Goal: Task Accomplishment & Management: Use online tool/utility

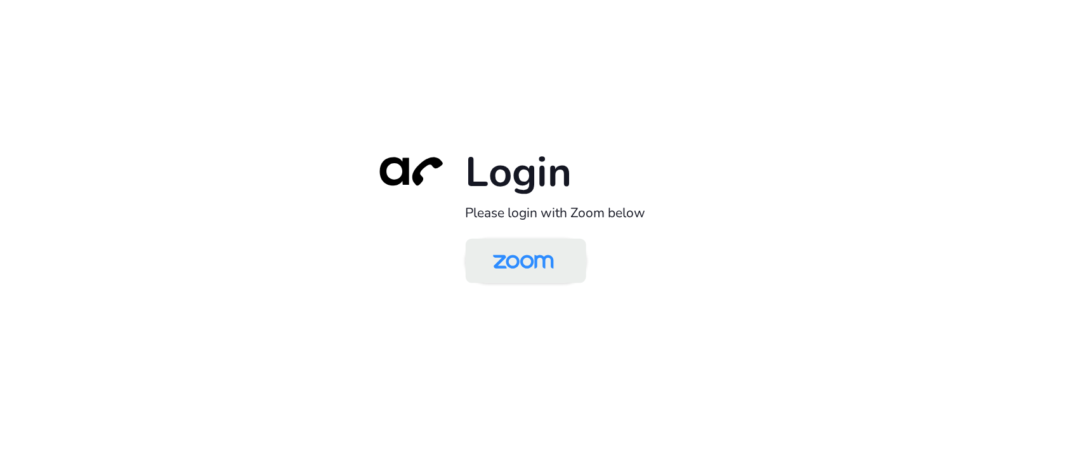
click at [513, 255] on img at bounding box center [524, 261] width 88 height 41
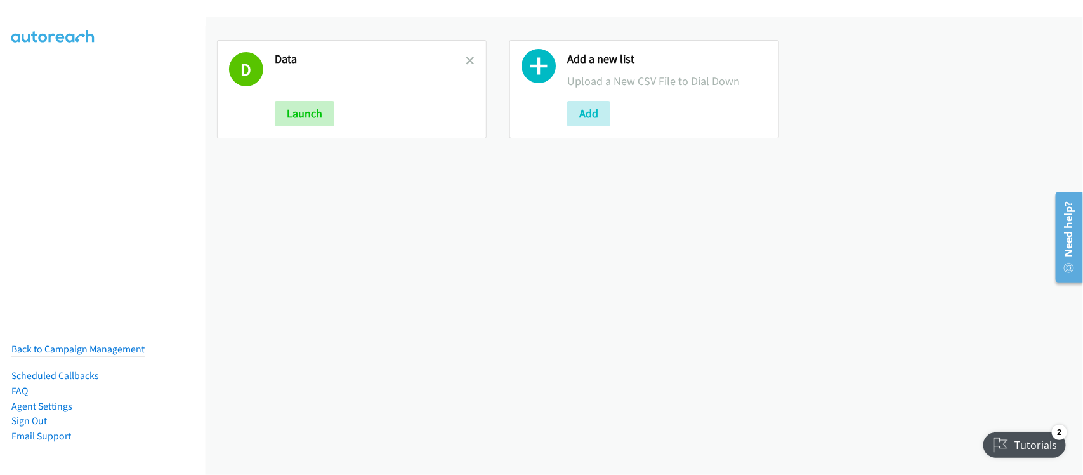
click at [466, 52] on div at bounding box center [470, 89] width 9 height 74
click at [470, 61] on icon at bounding box center [470, 61] width 9 height 9
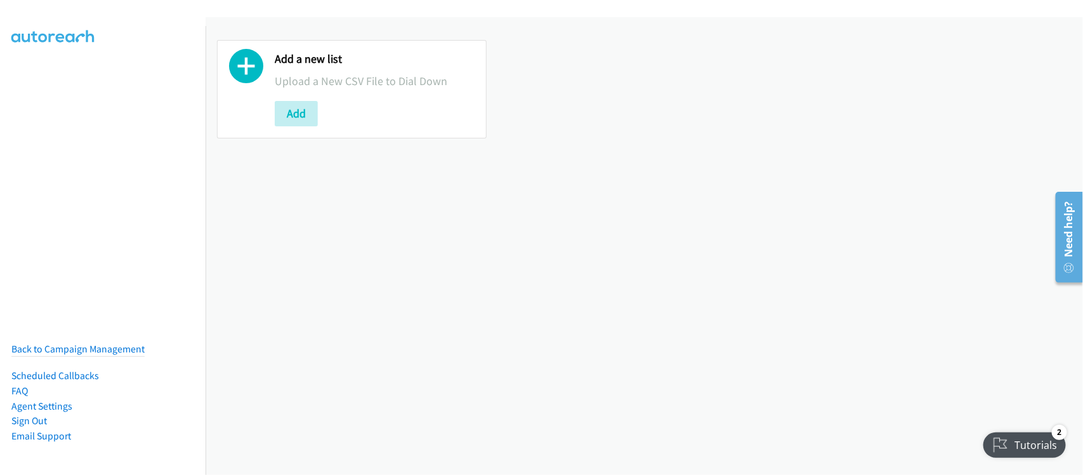
click at [338, 249] on div "Add a new list Upload a New CSV File to Dial Down Add" at bounding box center [645, 246] width 878 height 458
click at [333, 261] on div "Add a new list Upload a New CSV File to Dial Down Add" at bounding box center [645, 246] width 878 height 458
click at [620, 404] on div "Add a new list Upload a New CSV File to Dial Down Add" at bounding box center [645, 246] width 878 height 458
click at [91, 211] on nav "Back to Campaign Management Scheduled Callbacks FAQ Agent Settings Sign Out Com…" at bounding box center [103, 263] width 206 height 475
click at [308, 118] on button "Add" at bounding box center [296, 113] width 43 height 25
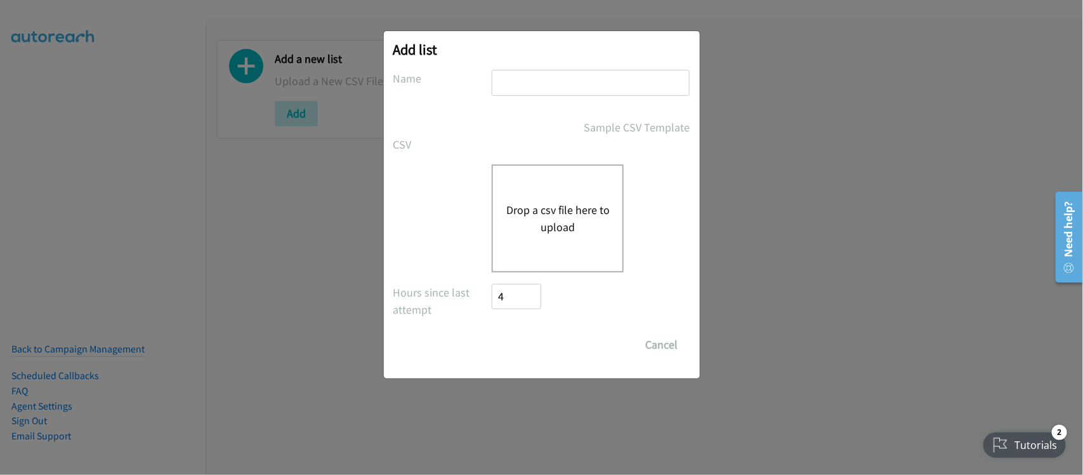
click at [525, 89] on input "text" at bounding box center [591, 83] width 198 height 26
type input "DATA"
click at [532, 202] on button "Drop a csv file here to upload" at bounding box center [558, 218] width 104 height 34
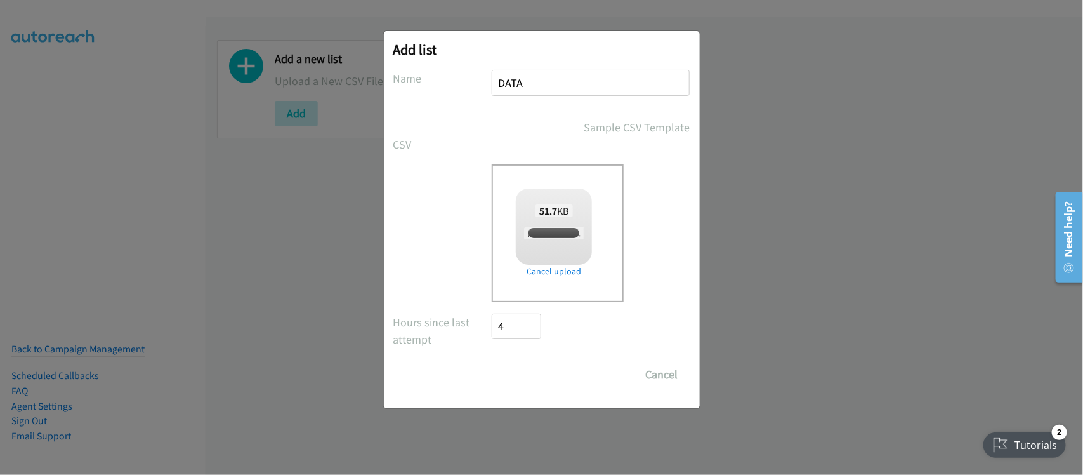
checkbox input "true"
click at [515, 370] on input "Save List" at bounding box center [526, 374] width 67 height 25
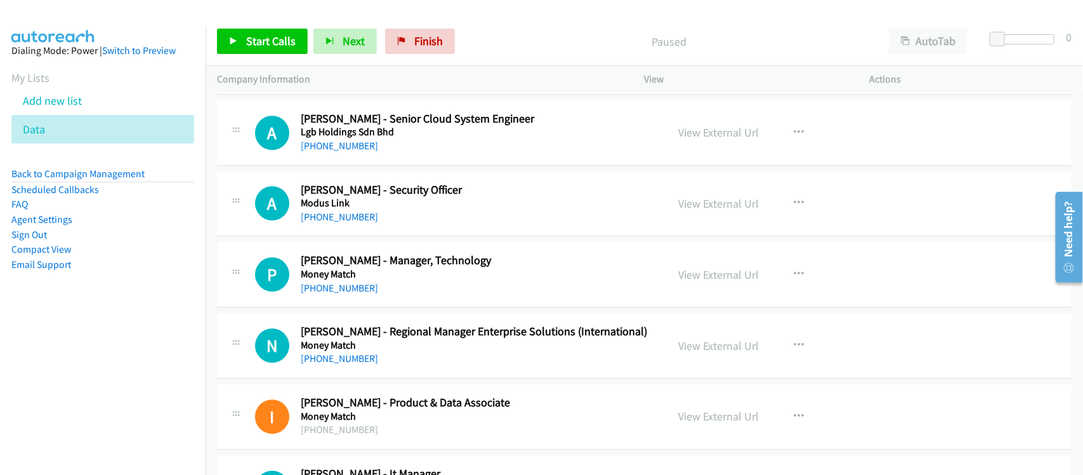
scroll to position [1587, 0]
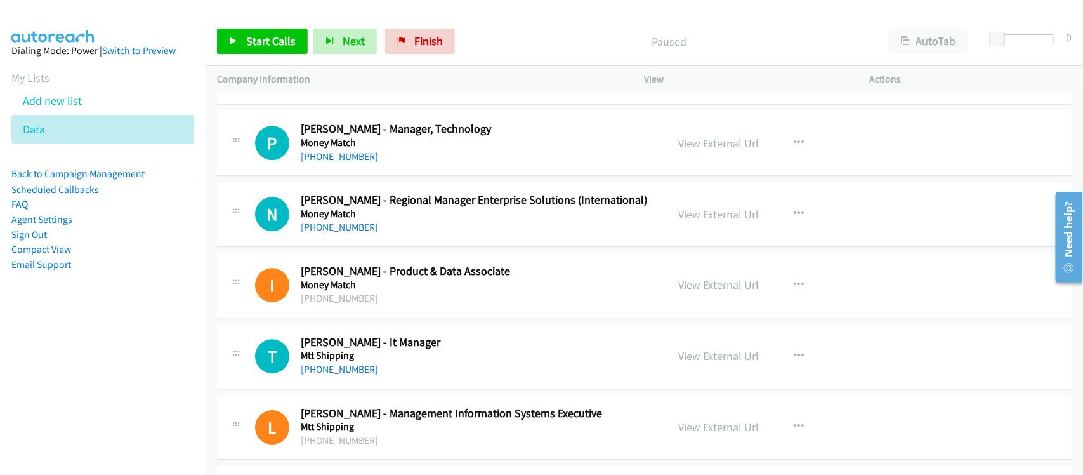
click at [147, 430] on nav "Dialing Mode: Power | Switch to Preview My Lists Add new list Data Back to Camp…" at bounding box center [103, 263] width 206 height 475
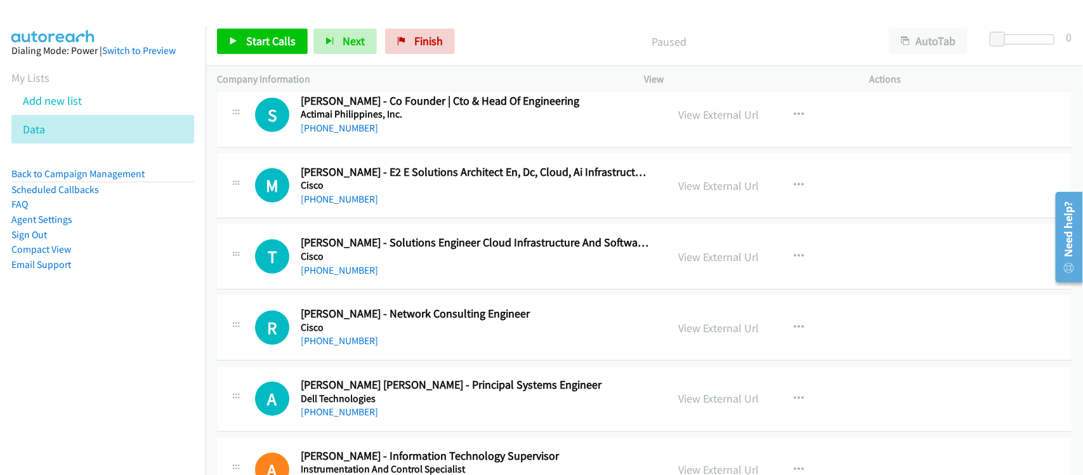
scroll to position [2618, 0]
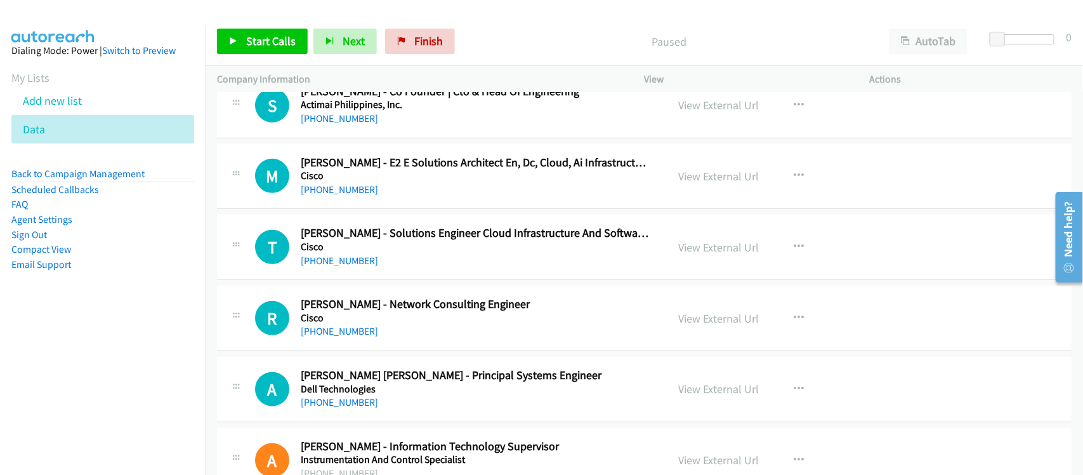
click at [351, 308] on h2 "[PERSON_NAME] - Network Consulting Engineer" at bounding box center [476, 304] width 350 height 15
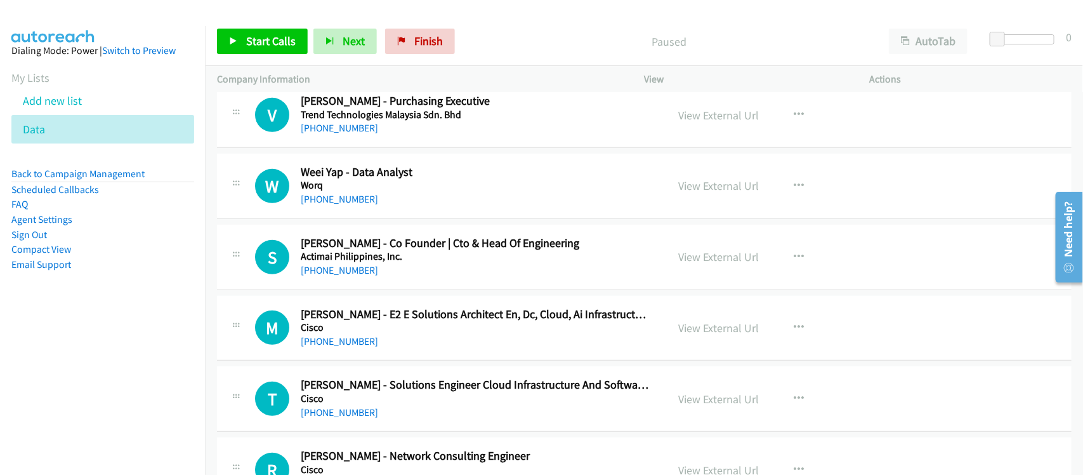
scroll to position [2539, 0]
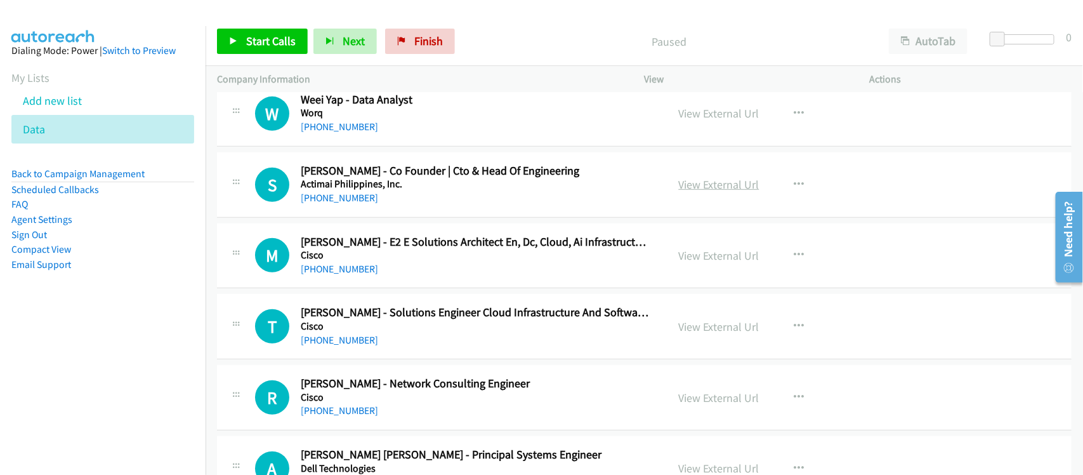
click at [731, 189] on link "View External Url" at bounding box center [719, 184] width 81 height 15
click at [327, 201] on link "[PHONE_NUMBER]" at bounding box center [339, 198] width 77 height 12
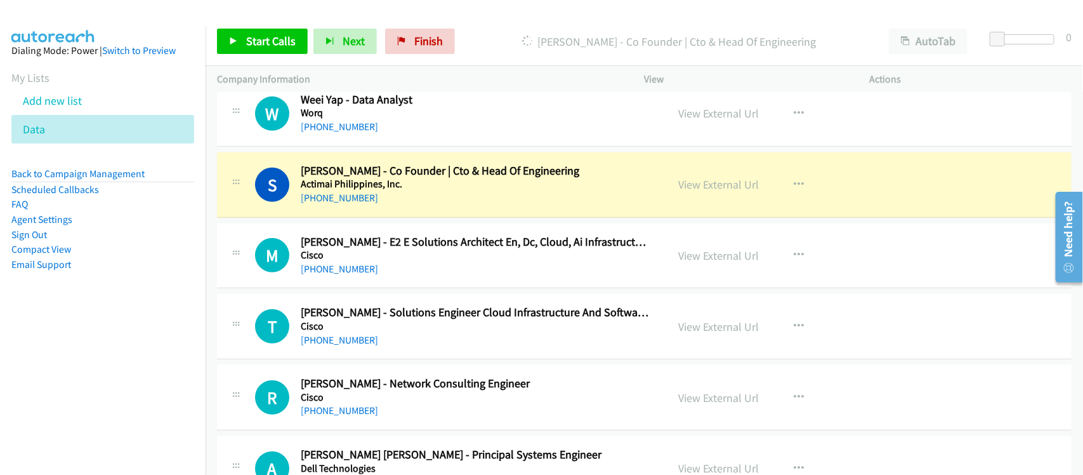
click at [402, 286] on div "M Callback Scheduled [PERSON_NAME] - E2 E Solutions Architect En, Dc, Cloud, Ai…" at bounding box center [644, 255] width 855 height 65
drag, startPoint x: 362, startPoint y: 274, endPoint x: 559, endPoint y: 263, distance: 197.7
click at [362, 274] on link "[PHONE_NUMBER]" at bounding box center [339, 269] width 77 height 12
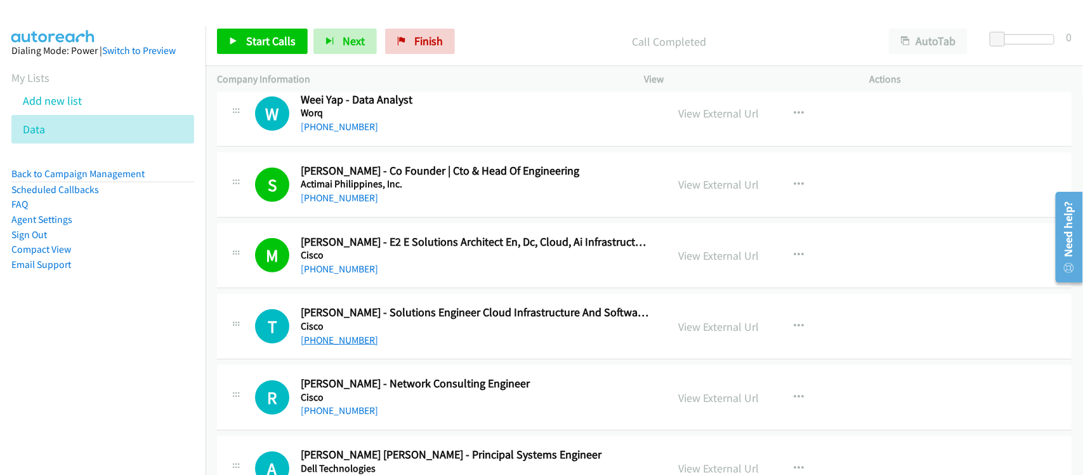
click at [361, 343] on link "[PHONE_NUMBER]" at bounding box center [339, 340] width 77 height 12
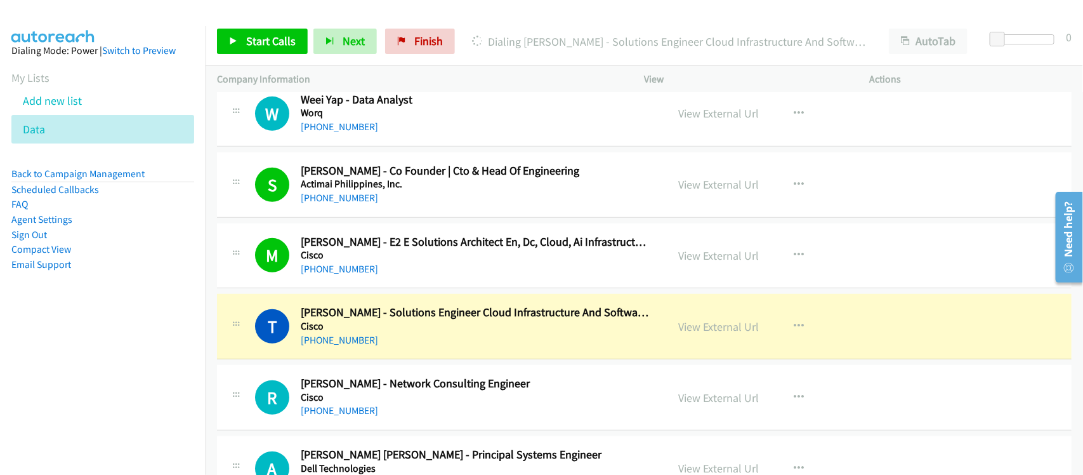
click at [401, 347] on div "[PHONE_NUMBER]" at bounding box center [476, 340] width 350 height 15
click at [736, 332] on link "View External Url" at bounding box center [719, 326] width 81 height 15
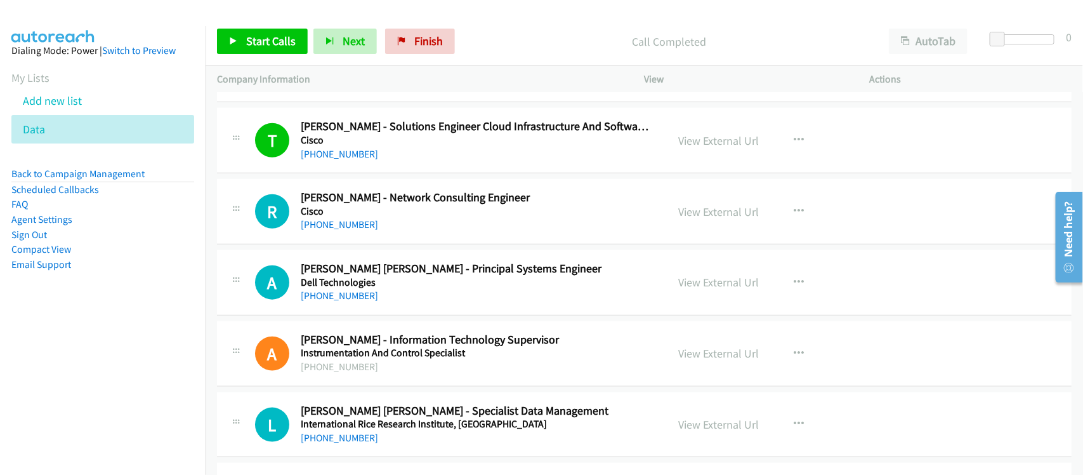
scroll to position [2777, 0]
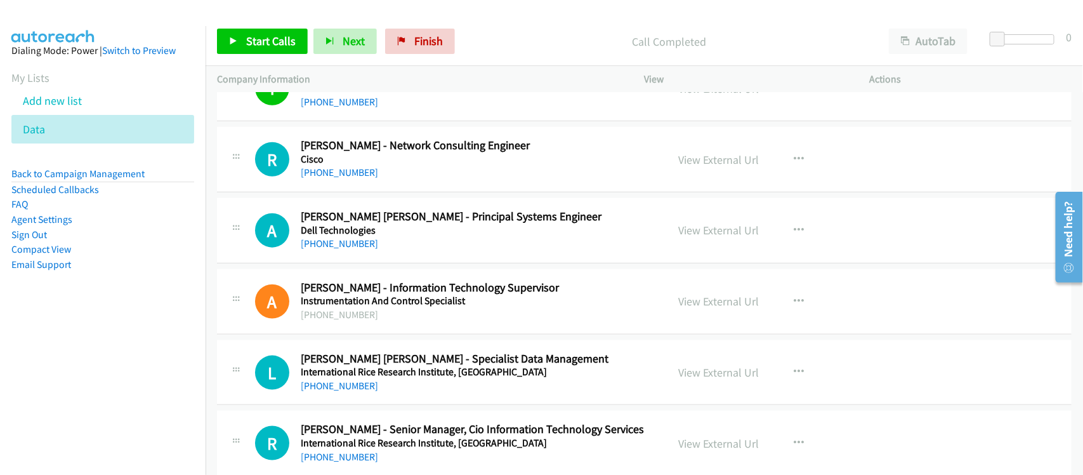
drag, startPoint x: 350, startPoint y: 173, endPoint x: 432, endPoint y: 173, distance: 81.9
click at [350, 173] on link "[PHONE_NUMBER]" at bounding box center [339, 172] width 77 height 12
click at [353, 248] on link "[PHONE_NUMBER]" at bounding box center [339, 243] width 77 height 12
click at [420, 334] on div "A Callback Scheduled [PERSON_NAME] - Information Technology Supervisor Instrume…" at bounding box center [644, 301] width 855 height 65
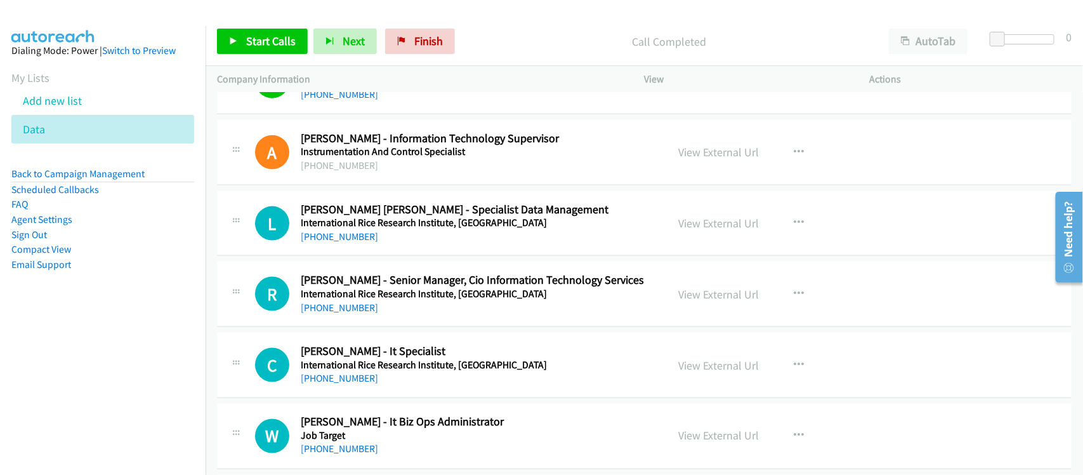
scroll to position [2936, 0]
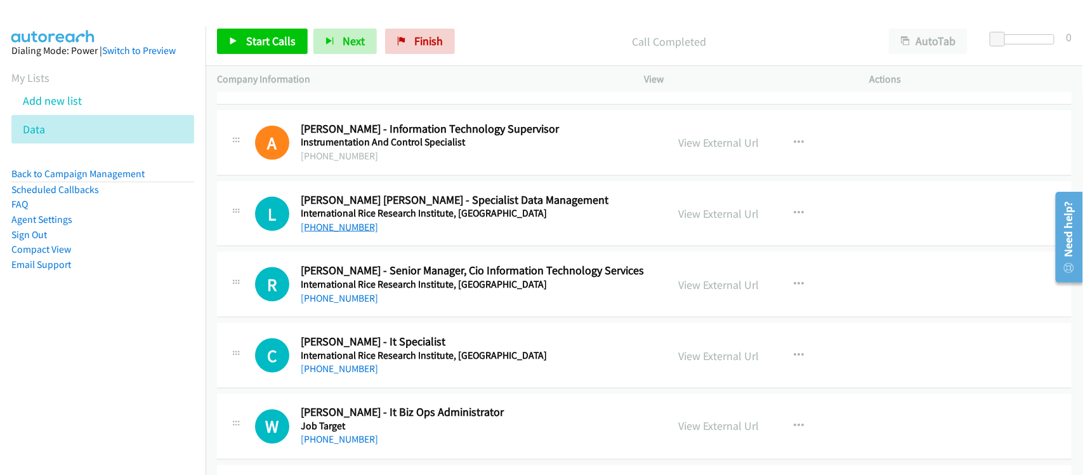
click at [362, 233] on link "[PHONE_NUMBER]" at bounding box center [339, 227] width 77 height 12
click at [401, 317] on div "R Callback Scheduled [PERSON_NAME] - Senior Manager, Cio Information Technology…" at bounding box center [644, 284] width 855 height 65
click at [331, 385] on div "C Callback Scheduled [PERSON_NAME] - It Specialist International Rice Research …" at bounding box center [644, 355] width 855 height 65
click at [338, 374] on link "[PHONE_NUMBER]" at bounding box center [339, 368] width 77 height 12
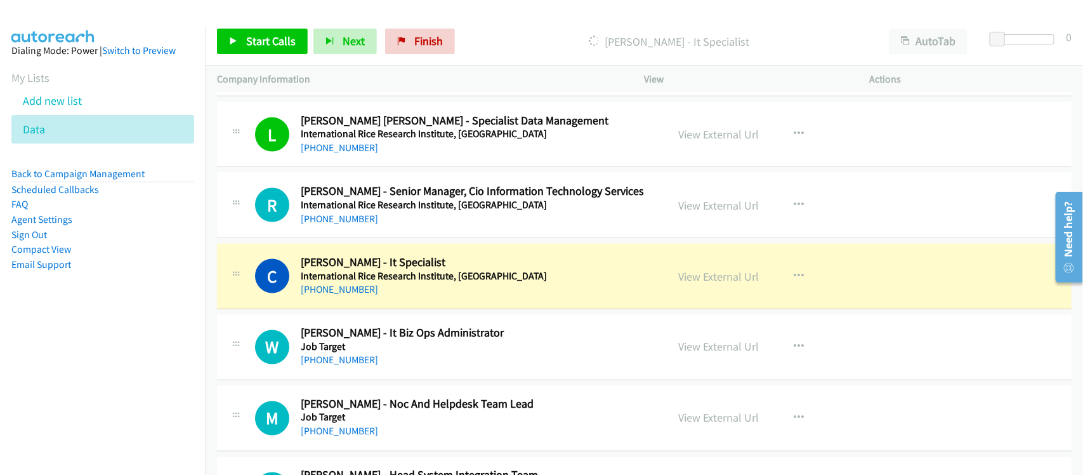
scroll to position [3094, 0]
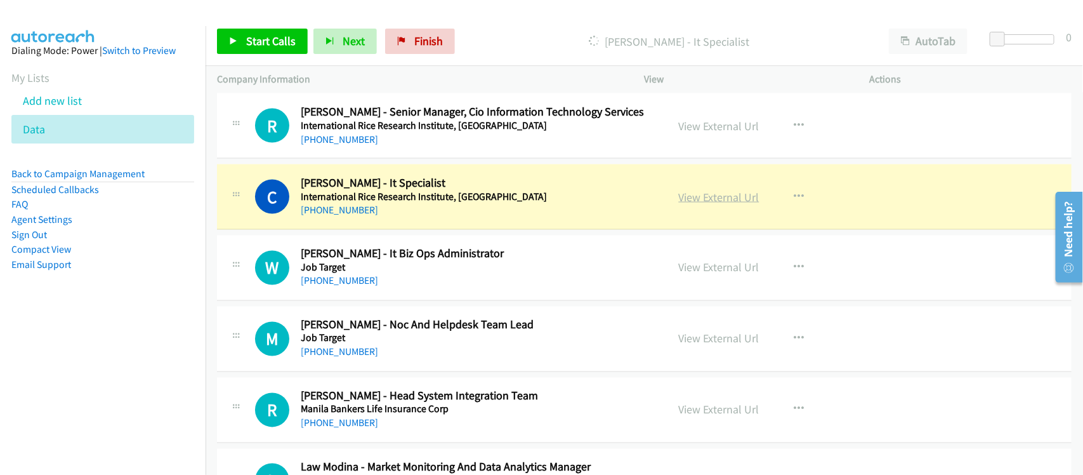
click at [730, 201] on link "View External Url" at bounding box center [719, 197] width 81 height 15
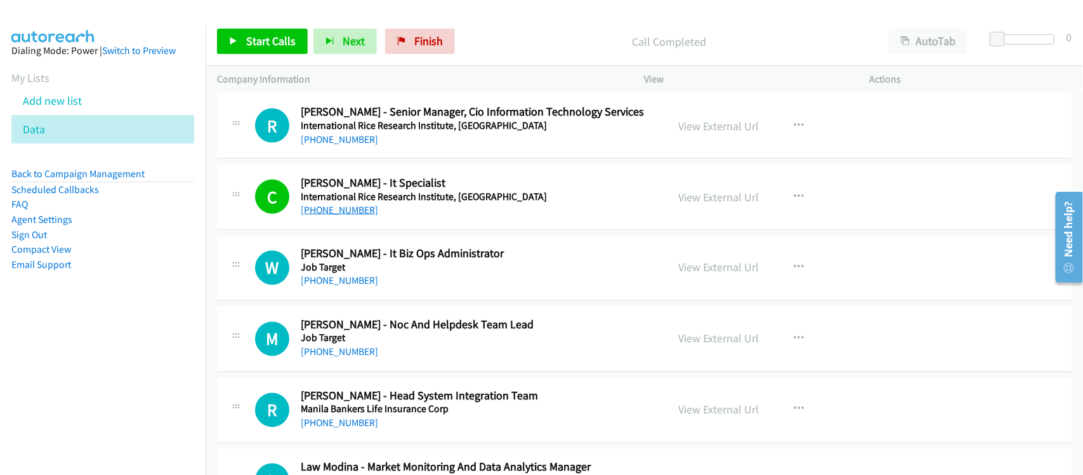
click at [344, 216] on link "[PHONE_NUMBER]" at bounding box center [339, 210] width 77 height 12
click at [113, 362] on nav "Dialing Mode: Power | Switch to Preview My Lists Add new list Data Back to Camp…" at bounding box center [103, 263] width 206 height 475
click at [341, 201] on h5 "International Rice Research Institute, [GEOGRAPHIC_DATA]" at bounding box center [476, 196] width 350 height 13
click at [338, 208] on link "[PHONE_NUMBER]" at bounding box center [339, 210] width 77 height 12
click at [397, 218] on div "[PHONE_NUMBER]" at bounding box center [476, 209] width 350 height 15
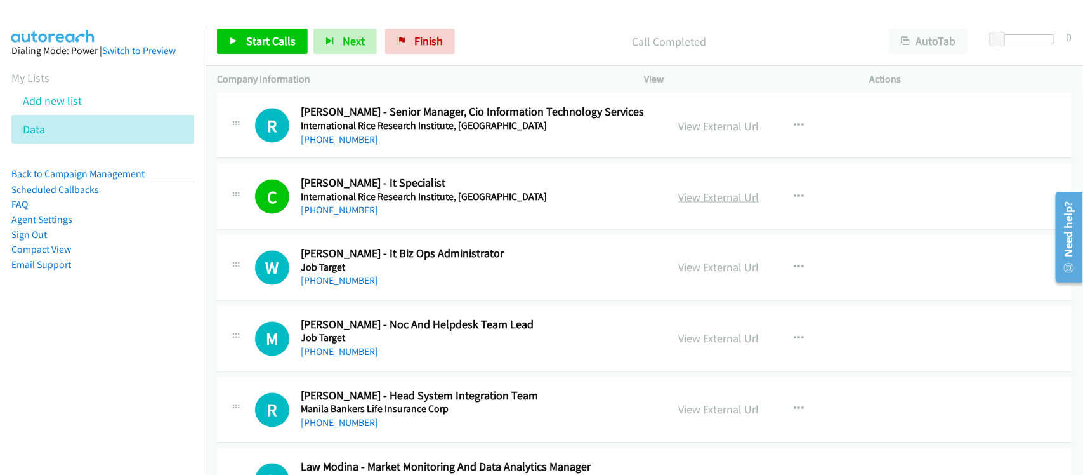
click at [712, 202] on link "View External Url" at bounding box center [719, 197] width 81 height 15
click at [333, 281] on link "[PHONE_NUMBER]" at bounding box center [339, 281] width 77 height 12
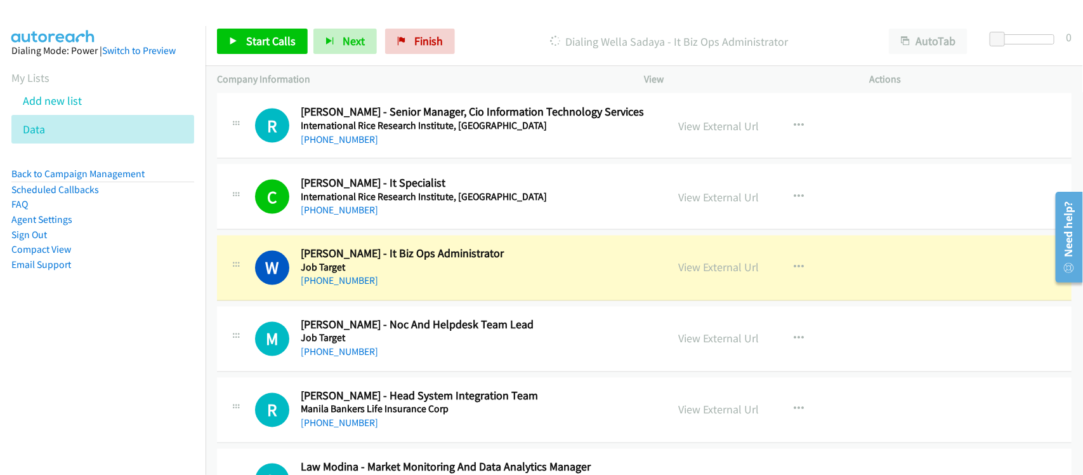
click at [402, 281] on div "[PHONE_NUMBER]" at bounding box center [476, 281] width 350 height 15
click at [699, 274] on link "View External Url" at bounding box center [719, 267] width 81 height 15
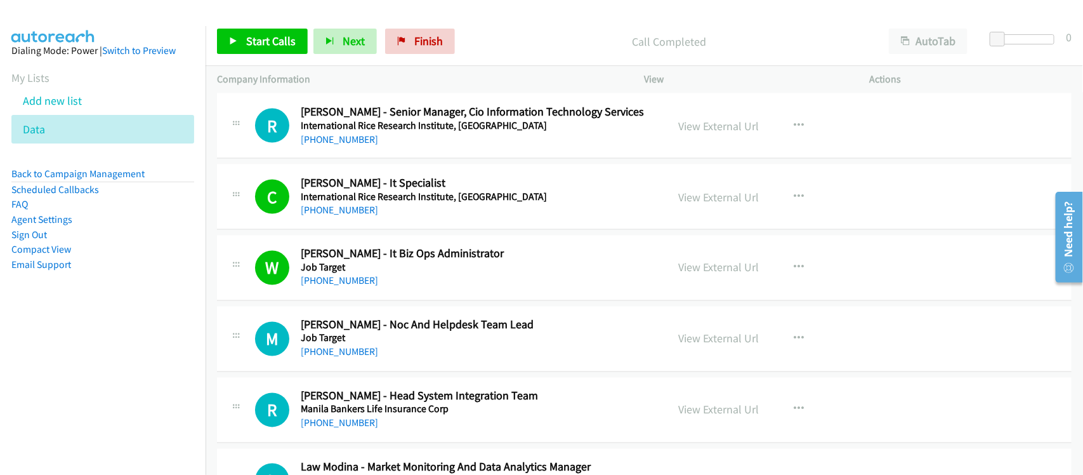
drag, startPoint x: 332, startPoint y: 360, endPoint x: 496, endPoint y: 378, distance: 165.4
click at [332, 358] on link "[PHONE_NUMBER]" at bounding box center [339, 352] width 77 height 12
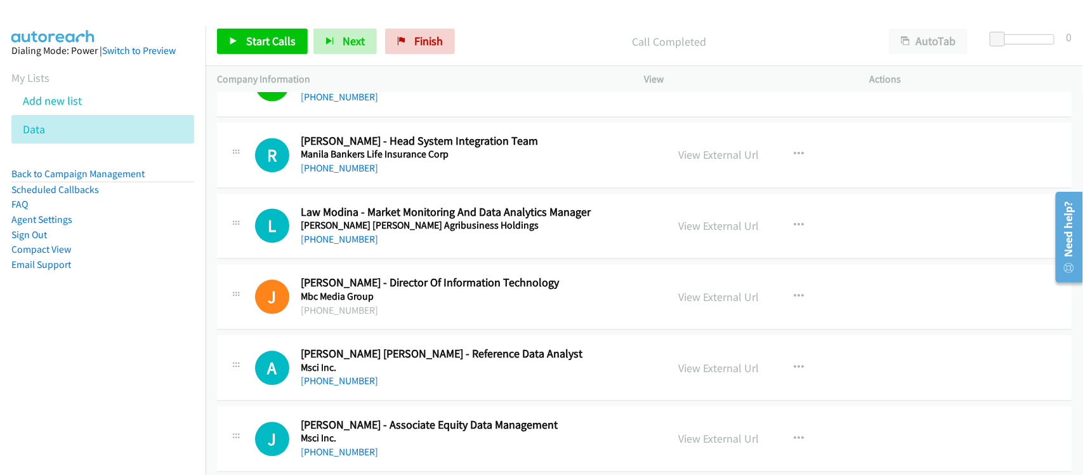
scroll to position [3253, 0]
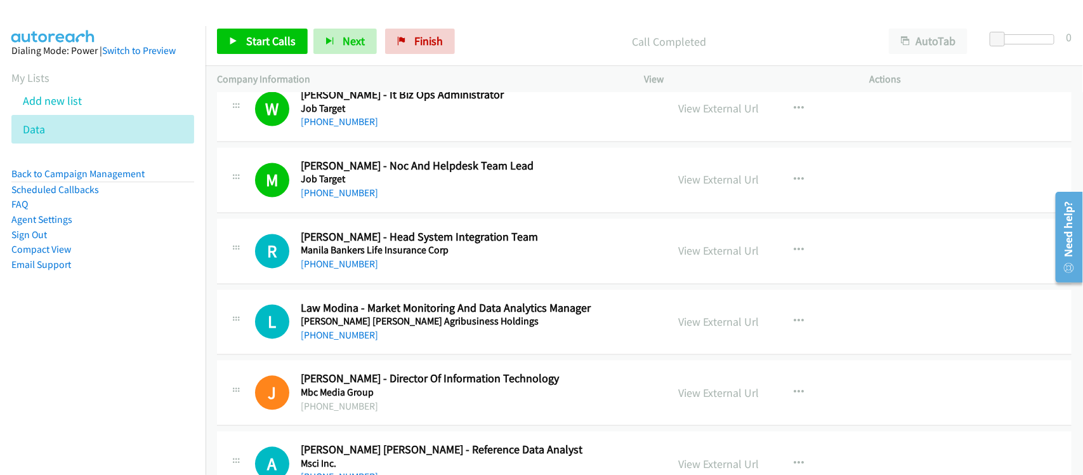
drag, startPoint x: 345, startPoint y: 274, endPoint x: 480, endPoint y: 289, distance: 136.0
click at [345, 270] on link "[PHONE_NUMBER]" at bounding box center [339, 264] width 77 height 12
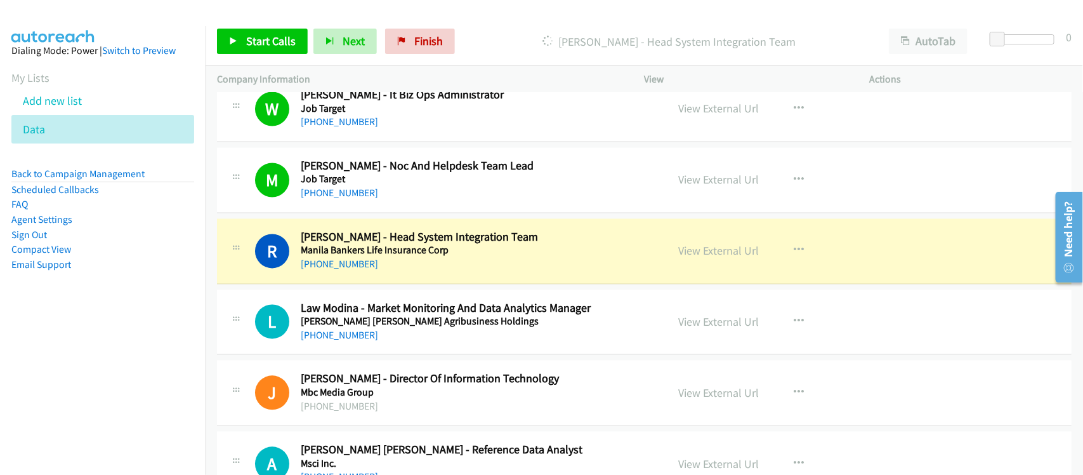
click at [420, 272] on div "[PHONE_NUMBER]" at bounding box center [476, 264] width 350 height 15
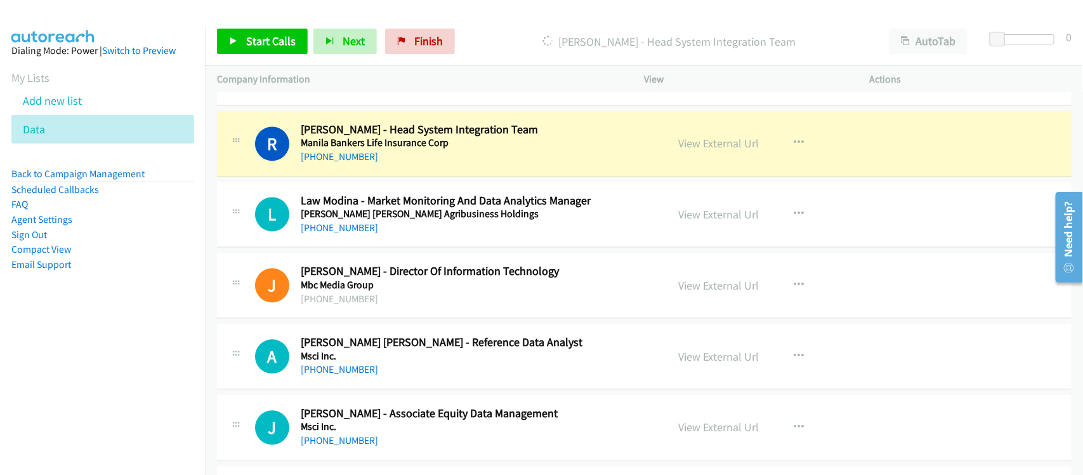
scroll to position [3412, 0]
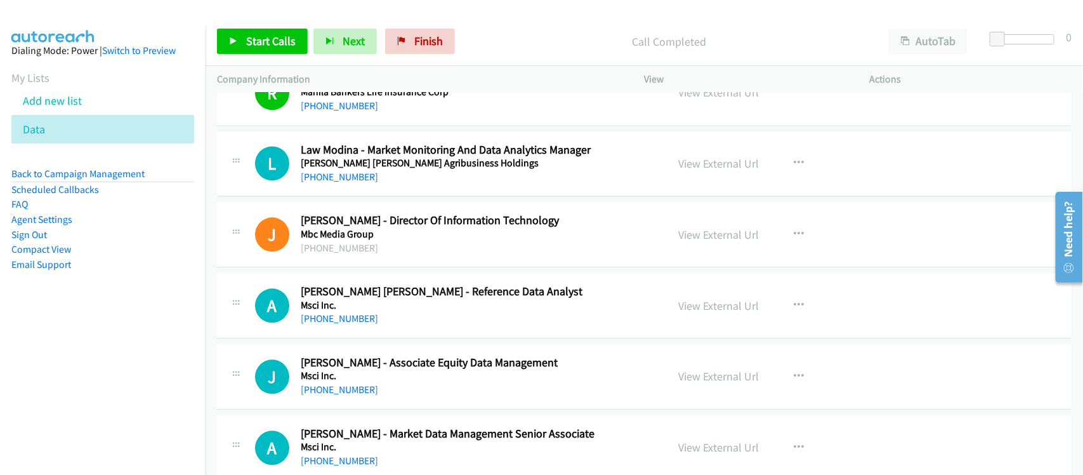
click at [365, 182] on link "[PHONE_NUMBER]" at bounding box center [339, 177] width 77 height 12
drag, startPoint x: 322, startPoint y: 324, endPoint x: 527, endPoint y: 338, distance: 204.8
click at [322, 324] on link "[PHONE_NUMBER]" at bounding box center [339, 318] width 77 height 12
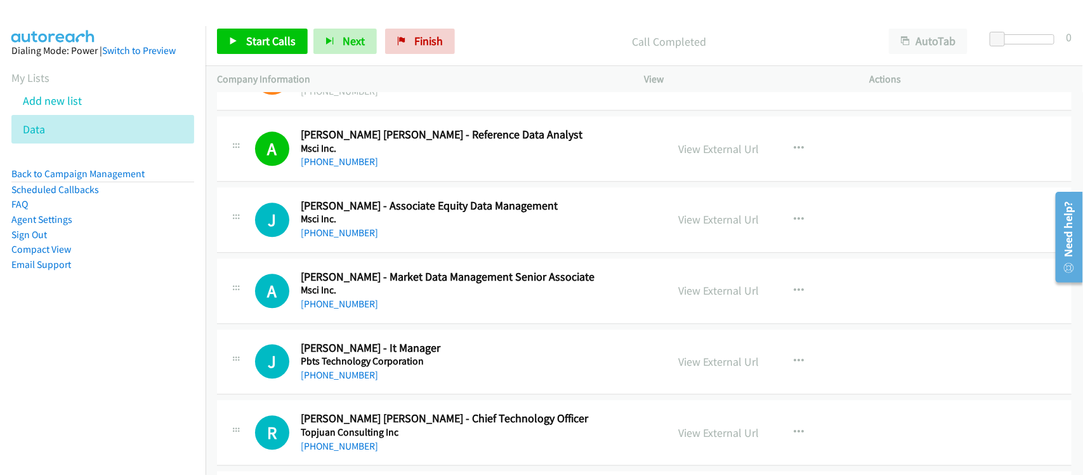
scroll to position [3570, 0]
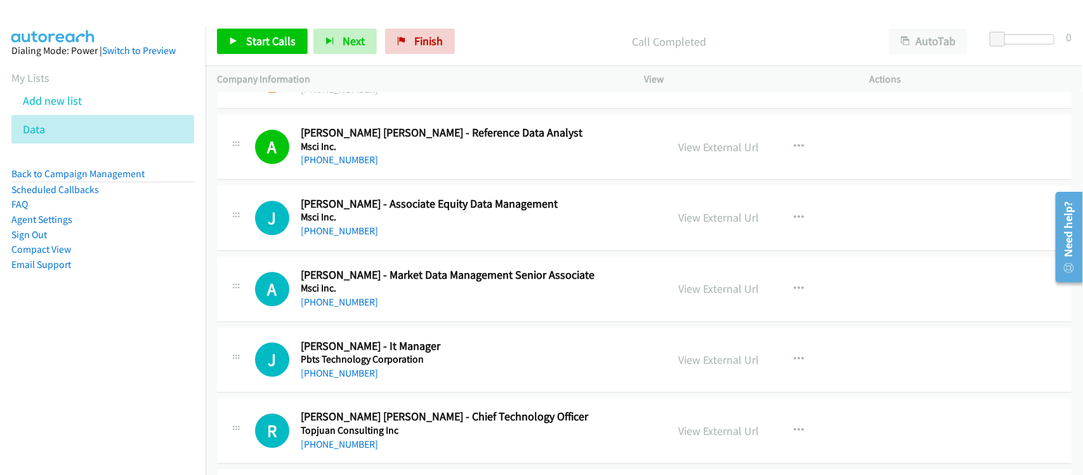
click at [394, 251] on div "J Callback Scheduled [PERSON_NAME] - Associate Equity Data Management Msci Inc.…" at bounding box center [644, 217] width 855 height 65
click at [315, 237] on link "[PHONE_NUMBER]" at bounding box center [339, 231] width 77 height 12
click at [379, 319] on div "A Callback Scheduled [PERSON_NAME] - Market Data Management Senior Associate Ms…" at bounding box center [644, 288] width 855 height 65
click at [317, 308] on link "[PHONE_NUMBER]" at bounding box center [339, 302] width 77 height 12
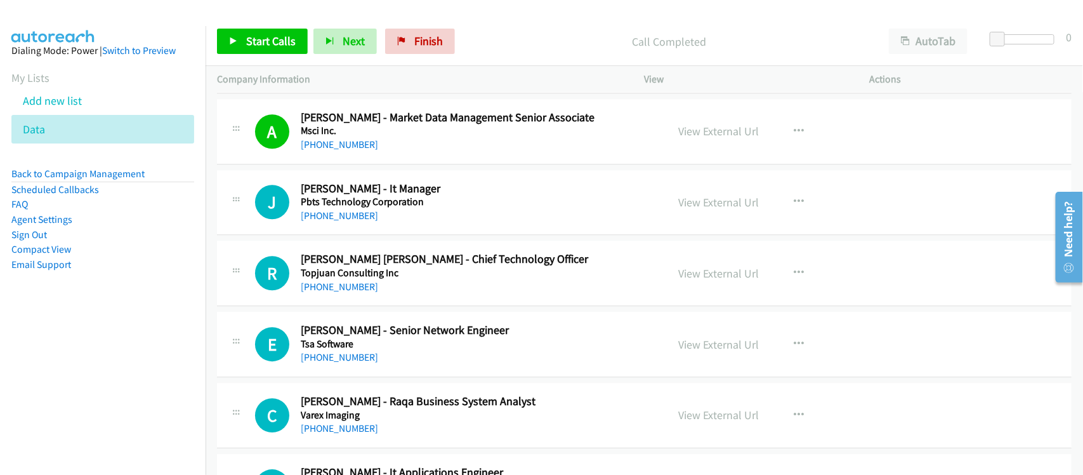
scroll to position [3729, 0]
drag, startPoint x: 422, startPoint y: 224, endPoint x: 392, endPoint y: 224, distance: 30.5
click at [422, 222] on div "[PHONE_NUMBER]" at bounding box center [476, 214] width 350 height 15
click at [321, 220] on link "[PHONE_NUMBER]" at bounding box center [339, 214] width 77 height 12
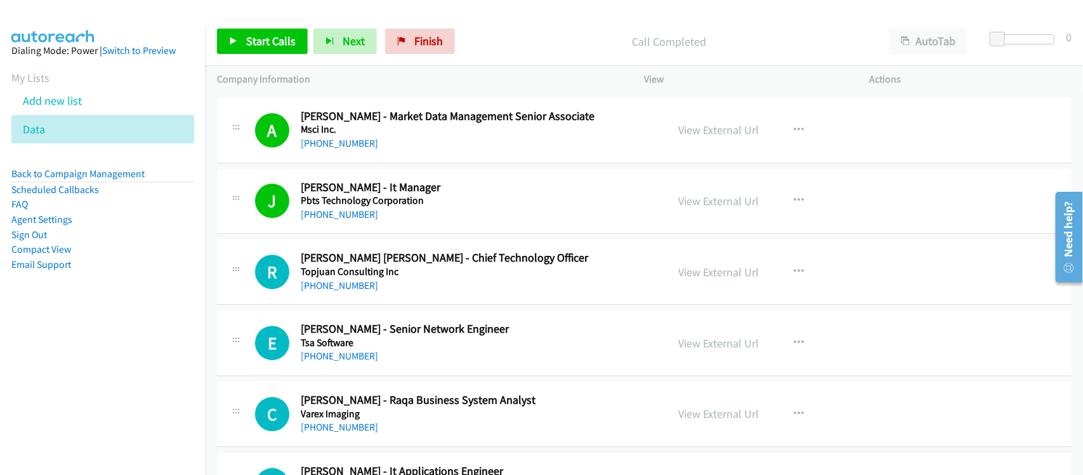
click at [368, 305] on div "R Callback Scheduled [PERSON_NAME] [PERSON_NAME] - Chief Technology Officer Top…" at bounding box center [644, 271] width 855 height 65
click at [352, 300] on div "R Callback Scheduled [PERSON_NAME] [PERSON_NAME] - Chief Technology Officer Top…" at bounding box center [644, 271] width 855 height 65
click at [359, 288] on link "[PHONE_NUMBER]" at bounding box center [339, 285] width 77 height 12
click at [350, 362] on link "[PHONE_NUMBER]" at bounding box center [339, 356] width 77 height 12
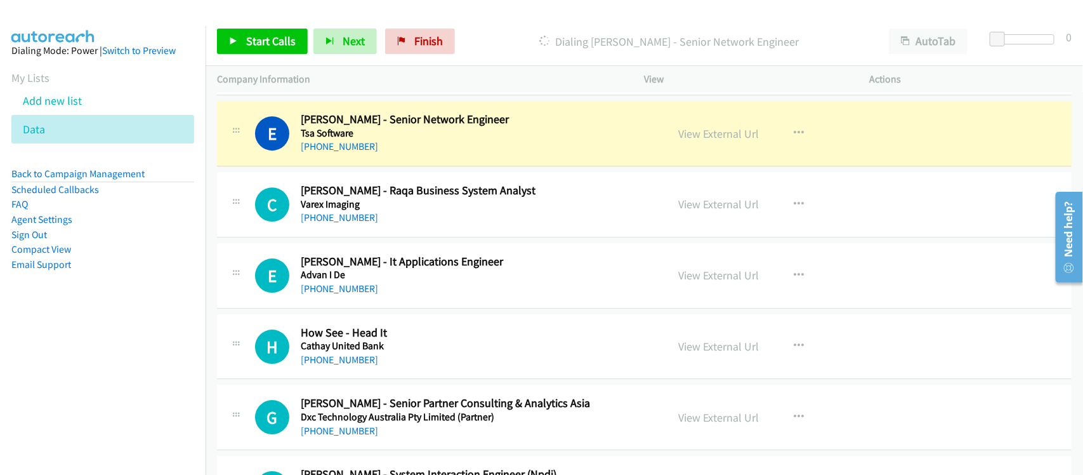
scroll to position [3967, 0]
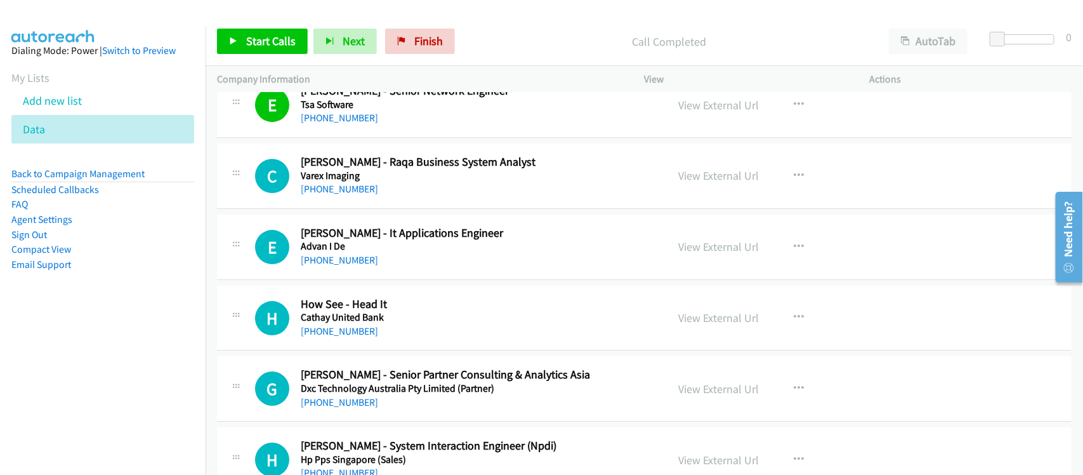
drag, startPoint x: 370, startPoint y: 195, endPoint x: 387, endPoint y: 195, distance: 17.1
click at [370, 195] on link "[PHONE_NUMBER]" at bounding box center [339, 189] width 77 height 12
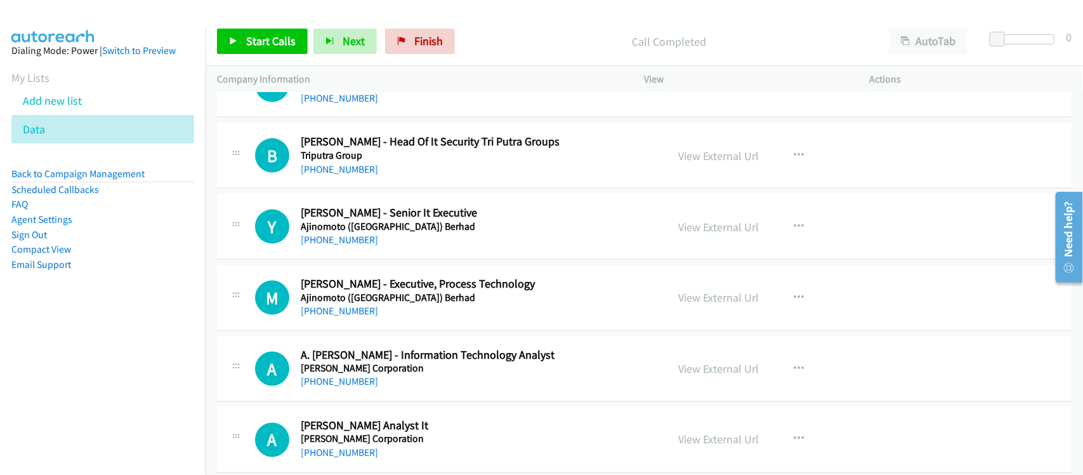
scroll to position [873, 0]
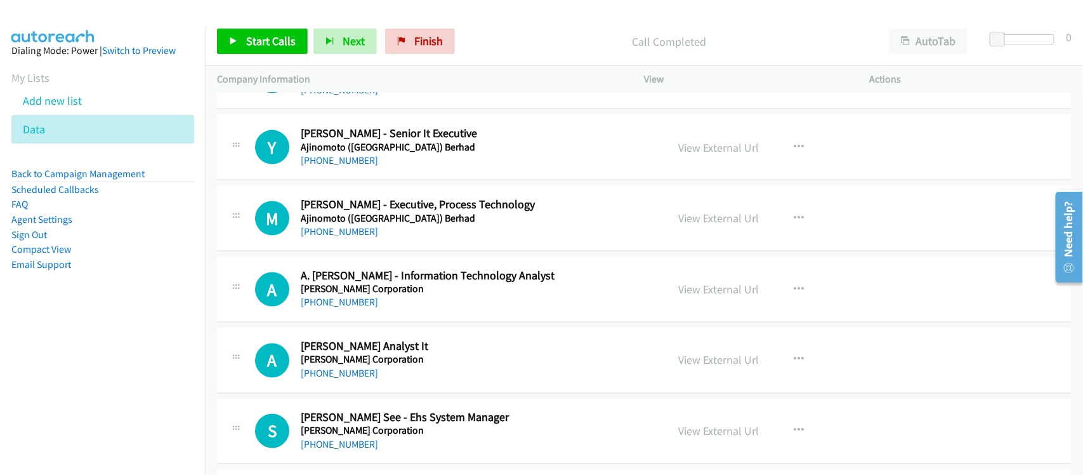
drag, startPoint x: 347, startPoint y: 163, endPoint x: 422, endPoint y: 163, distance: 75.5
click at [347, 163] on link "[PHONE_NUMBER]" at bounding box center [339, 160] width 77 height 12
drag, startPoint x: 350, startPoint y: 232, endPoint x: 496, endPoint y: 248, distance: 147.4
click at [350, 232] on link "[PHONE_NUMBER]" at bounding box center [339, 231] width 77 height 12
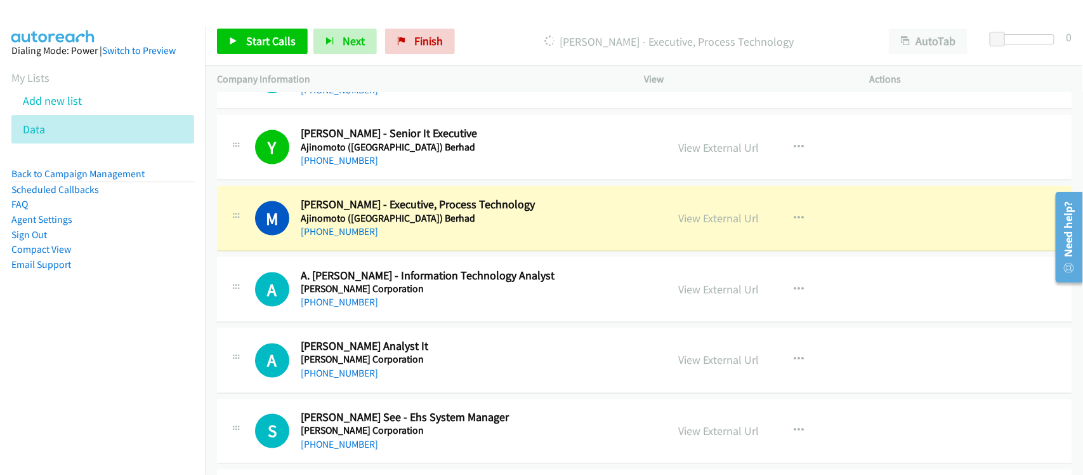
click at [382, 239] on div "[PHONE_NUMBER]" at bounding box center [476, 231] width 350 height 15
click at [730, 217] on link "View External Url" at bounding box center [719, 218] width 81 height 15
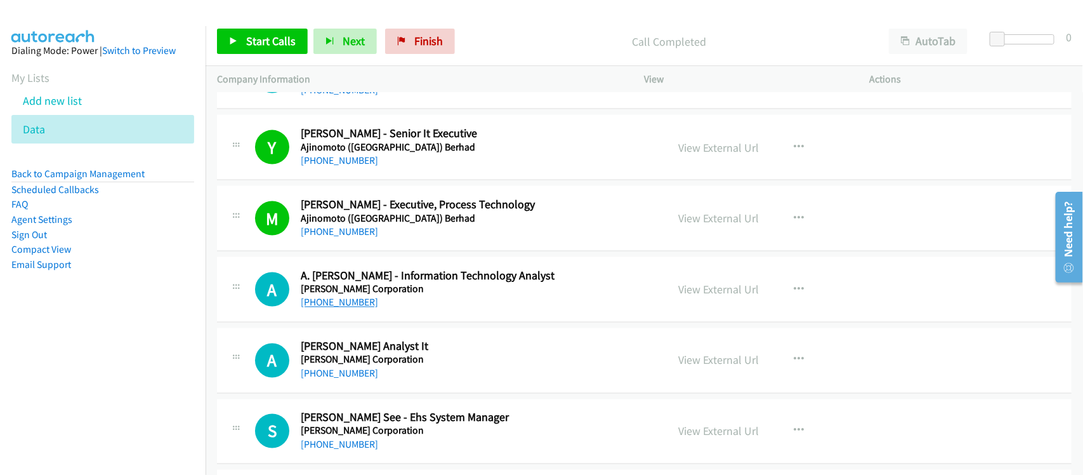
drag, startPoint x: 324, startPoint y: 308, endPoint x: 353, endPoint y: 308, distance: 29.2
click at [324, 308] on link "[PHONE_NUMBER]" at bounding box center [339, 302] width 77 height 12
drag, startPoint x: 391, startPoint y: 318, endPoint x: 432, endPoint y: 315, distance: 41.3
click at [391, 318] on div "A Callback Scheduled A. [PERSON_NAME] - Information Technology Analyst [PERSON_…" at bounding box center [644, 289] width 855 height 65
click at [424, 319] on div "A Callback Scheduled A. [PERSON_NAME] - Information Technology Analyst [PERSON_…" at bounding box center [644, 289] width 855 height 65
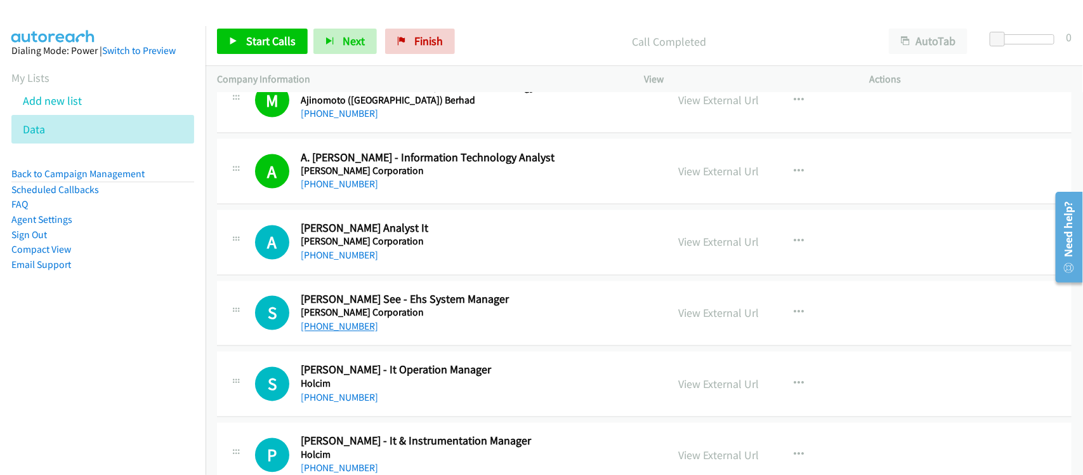
scroll to position [1031, 0]
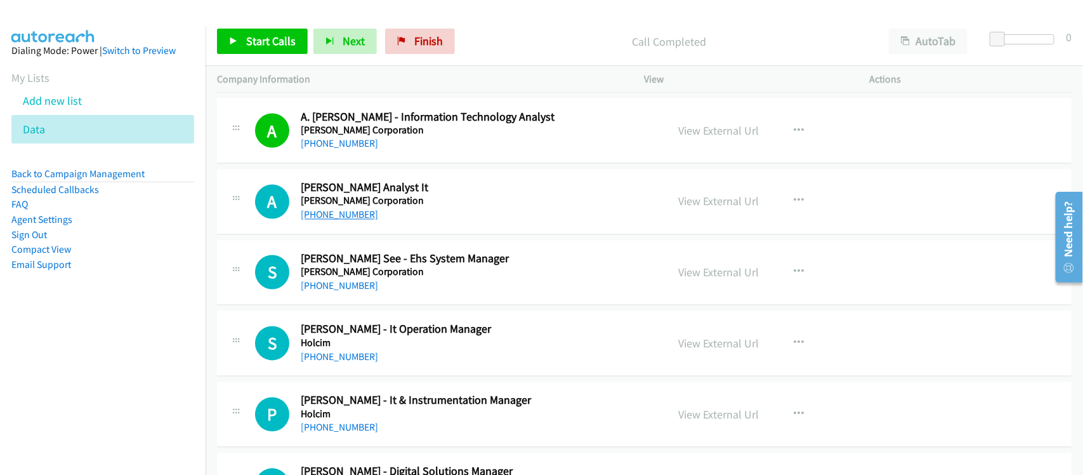
click at [351, 220] on link "[PHONE_NUMBER]" at bounding box center [339, 215] width 77 height 12
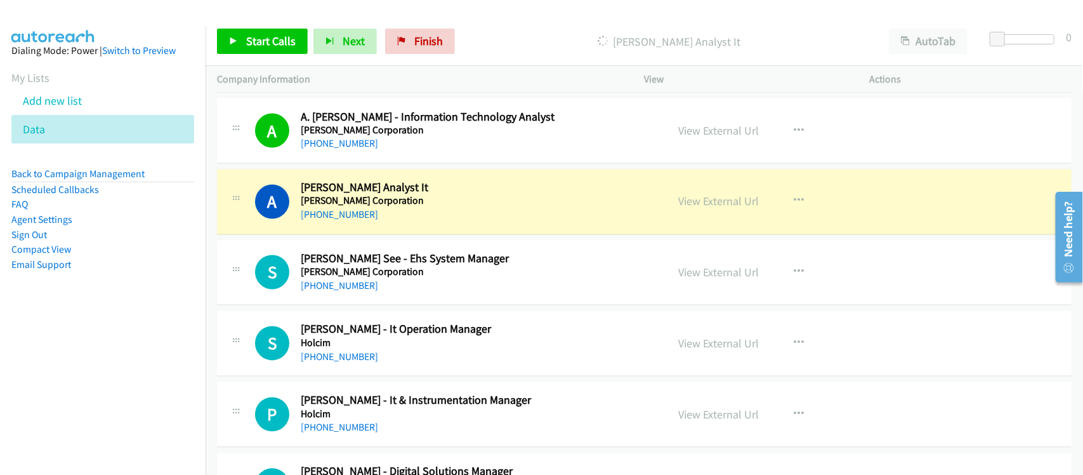
click at [411, 219] on div "[PHONE_NUMBER]" at bounding box center [476, 215] width 350 height 15
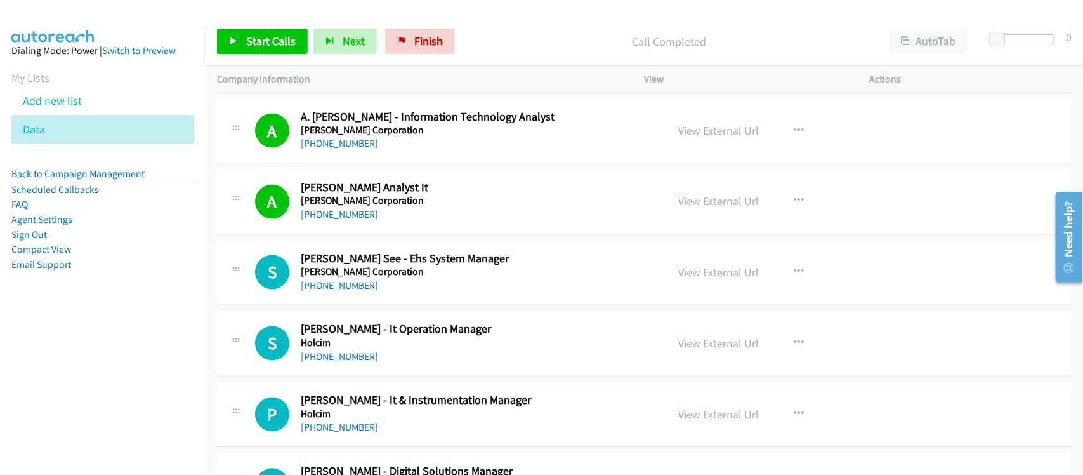
drag, startPoint x: 401, startPoint y: 220, endPoint x: 454, endPoint y: 219, distance: 54.0
click at [401, 220] on div "[PHONE_NUMBER]" at bounding box center [476, 215] width 350 height 15
click at [731, 210] on div "View External Url" at bounding box center [719, 201] width 81 height 17
click at [734, 208] on link "View External Url" at bounding box center [719, 201] width 81 height 15
drag, startPoint x: 347, startPoint y: 289, endPoint x: 404, endPoint y: 292, distance: 56.6
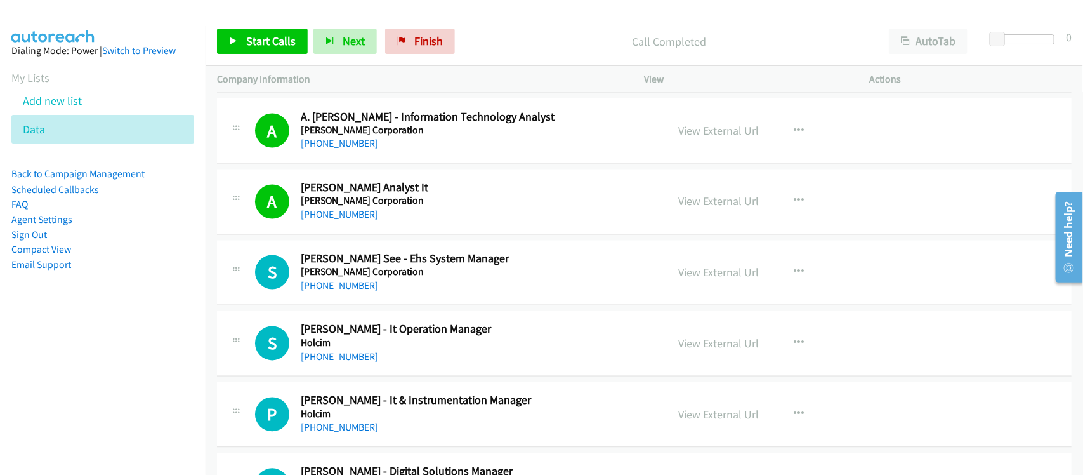
click at [347, 289] on link "[PHONE_NUMBER]" at bounding box center [339, 286] width 77 height 12
click at [343, 357] on link "[PHONE_NUMBER]" at bounding box center [339, 357] width 77 height 12
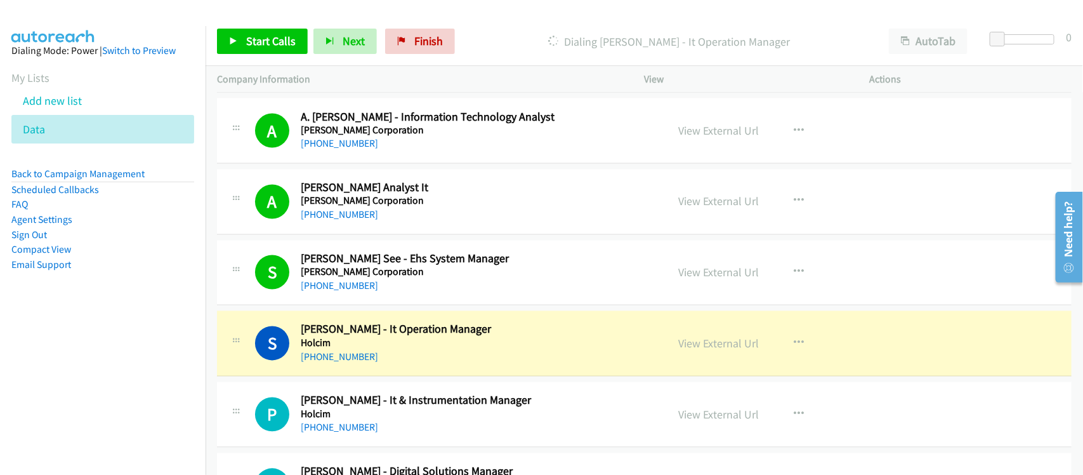
scroll to position [1111, 0]
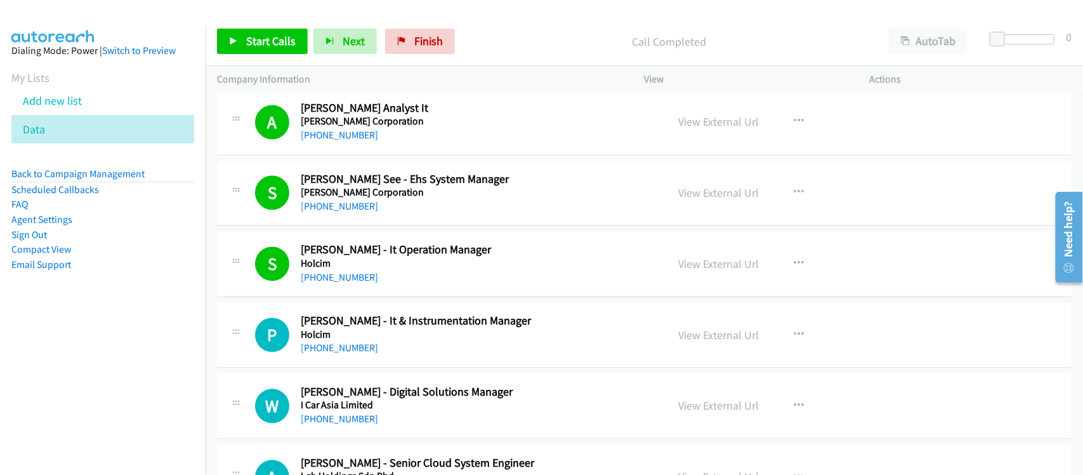
click at [381, 284] on div "[PHONE_NUMBER]" at bounding box center [476, 277] width 350 height 15
click at [345, 344] on link "[PHONE_NUMBER]" at bounding box center [339, 348] width 77 height 12
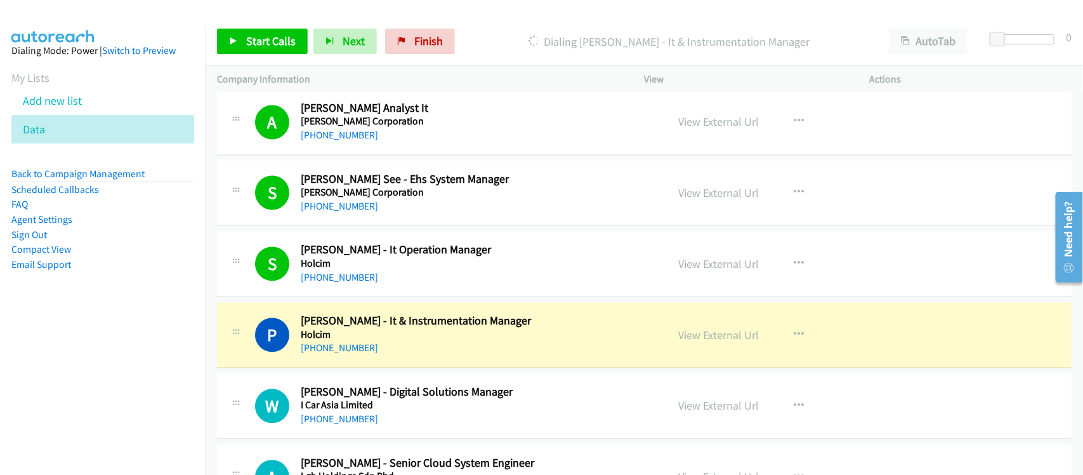
click at [417, 351] on div "[PHONE_NUMBER]" at bounding box center [476, 348] width 350 height 15
click at [734, 337] on link "View External Url" at bounding box center [719, 335] width 81 height 15
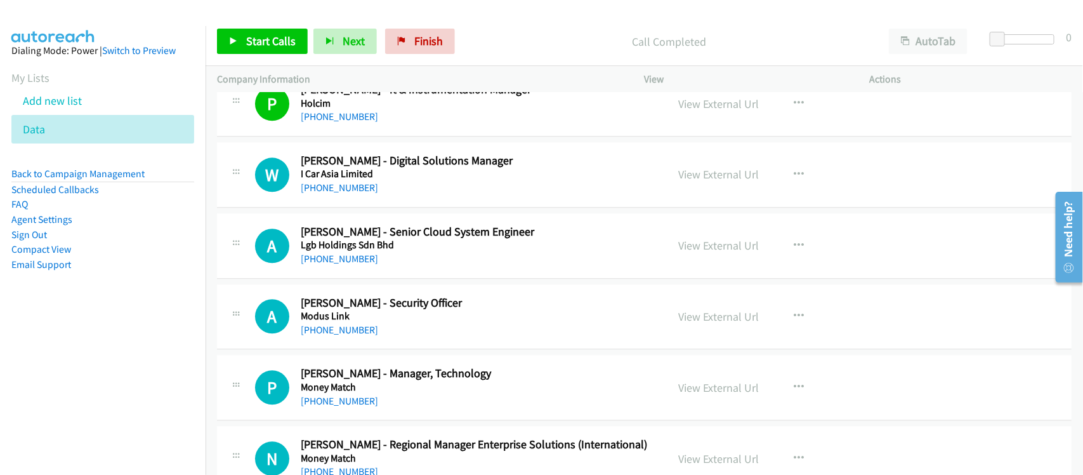
scroll to position [1349, 0]
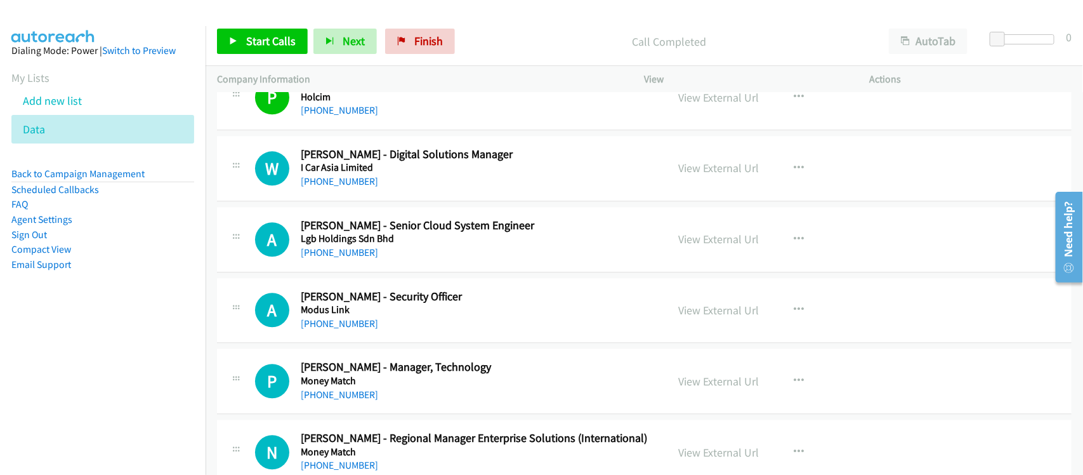
click at [392, 186] on div "[PHONE_NUMBER]" at bounding box center [476, 181] width 350 height 15
click at [338, 186] on link "[PHONE_NUMBER]" at bounding box center [339, 181] width 77 height 12
click at [356, 182] on link "[PHONE_NUMBER]" at bounding box center [339, 181] width 77 height 12
click at [399, 184] on div "[PHONE_NUMBER]" at bounding box center [476, 181] width 350 height 15
drag, startPoint x: 350, startPoint y: 258, endPoint x: 418, endPoint y: 255, distance: 67.4
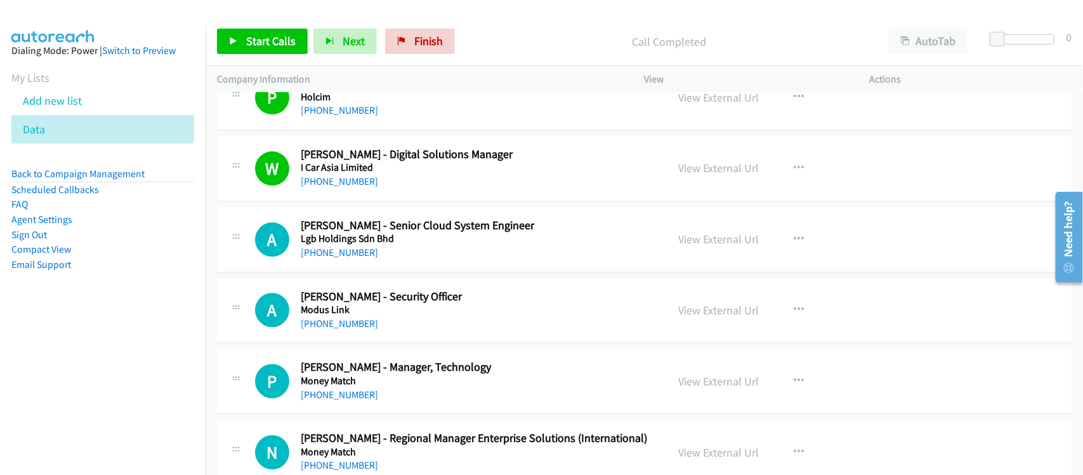
click at [350, 258] on link "[PHONE_NUMBER]" at bounding box center [339, 252] width 77 height 12
click at [360, 322] on link "[PHONE_NUMBER]" at bounding box center [339, 323] width 77 height 12
click at [407, 343] on div "A Callback Scheduled [PERSON_NAME] - Security Officer [PERSON_NAME] Asia/[GEOGR…" at bounding box center [644, 310] width 855 height 65
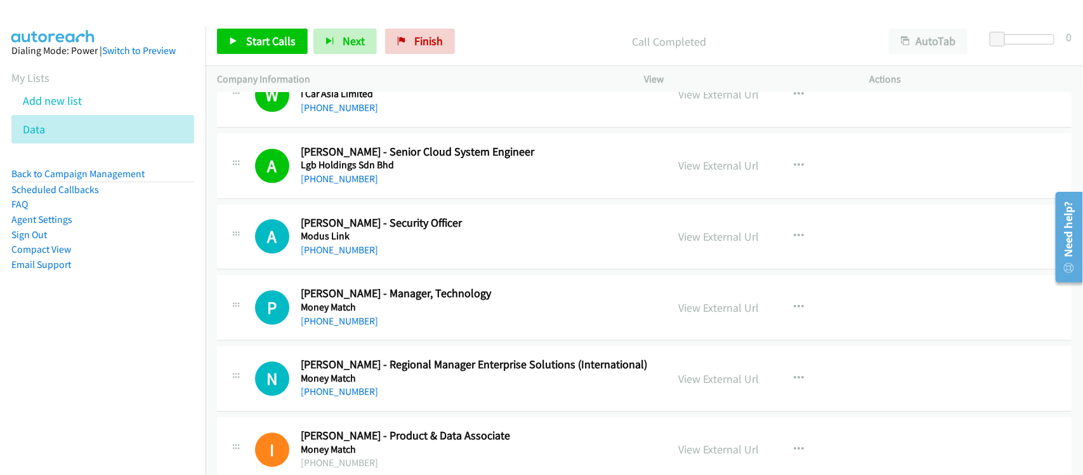
scroll to position [1507, 0]
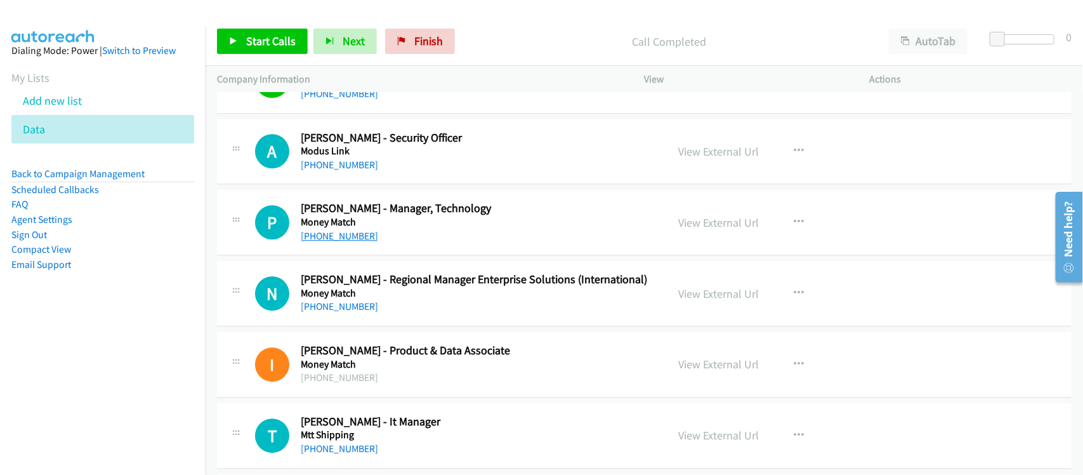
click at [343, 241] on link "[PHONE_NUMBER]" at bounding box center [339, 236] width 77 height 12
click at [344, 299] on h5 "Money Match" at bounding box center [476, 293] width 350 height 13
click at [321, 306] on link "[PHONE_NUMBER]" at bounding box center [339, 306] width 77 height 12
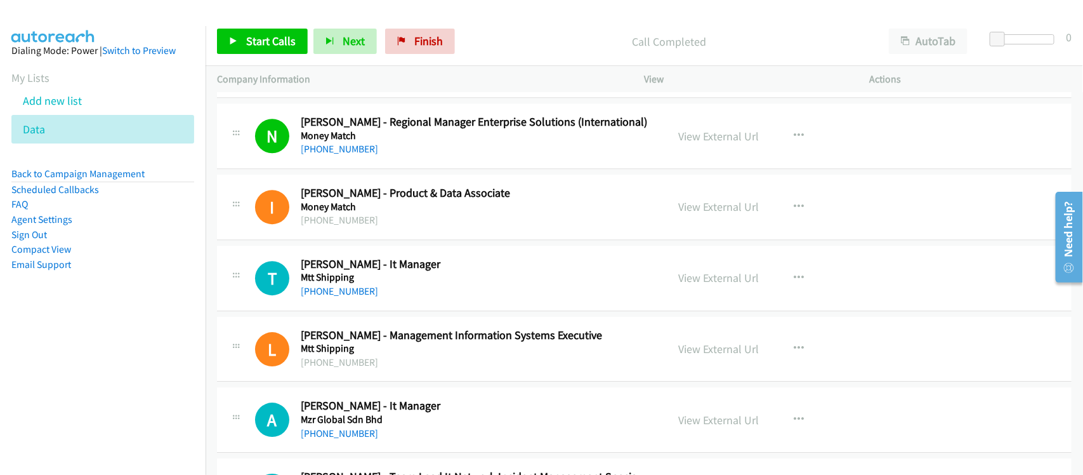
scroll to position [1666, 0]
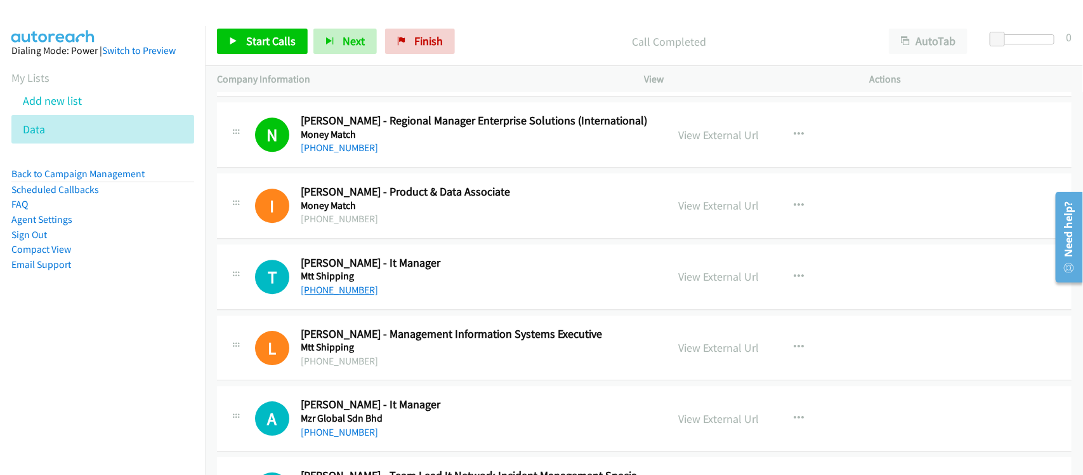
drag, startPoint x: 309, startPoint y: 289, endPoint x: 329, endPoint y: 289, distance: 19.7
click at [309, 289] on link "[PHONE_NUMBER]" at bounding box center [339, 290] width 77 height 12
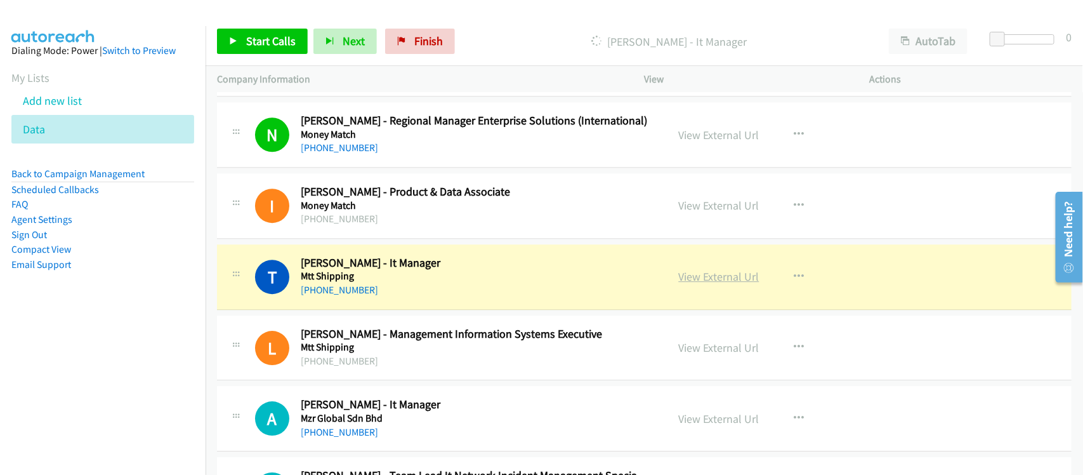
click at [689, 275] on link "View External Url" at bounding box center [719, 276] width 81 height 15
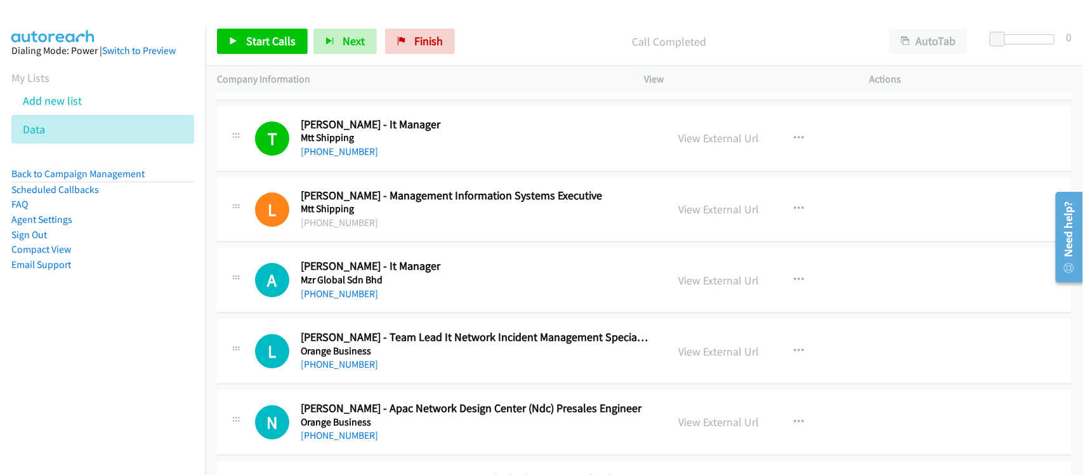
scroll to position [1825, 0]
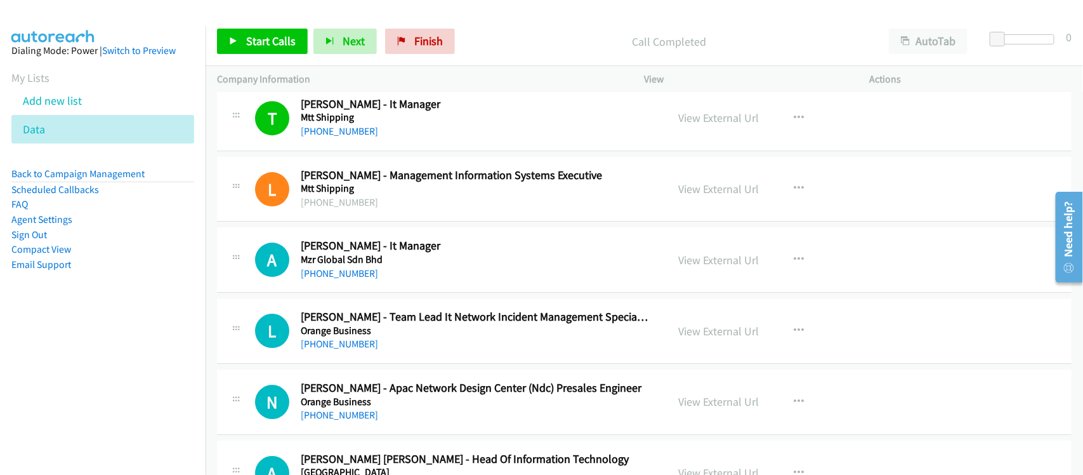
click at [348, 281] on div "[PHONE_NUMBER]" at bounding box center [476, 273] width 350 height 15
drag, startPoint x: 354, startPoint y: 279, endPoint x: 467, endPoint y: 291, distance: 113.6
click at [354, 279] on link "[PHONE_NUMBER]" at bounding box center [339, 273] width 77 height 12
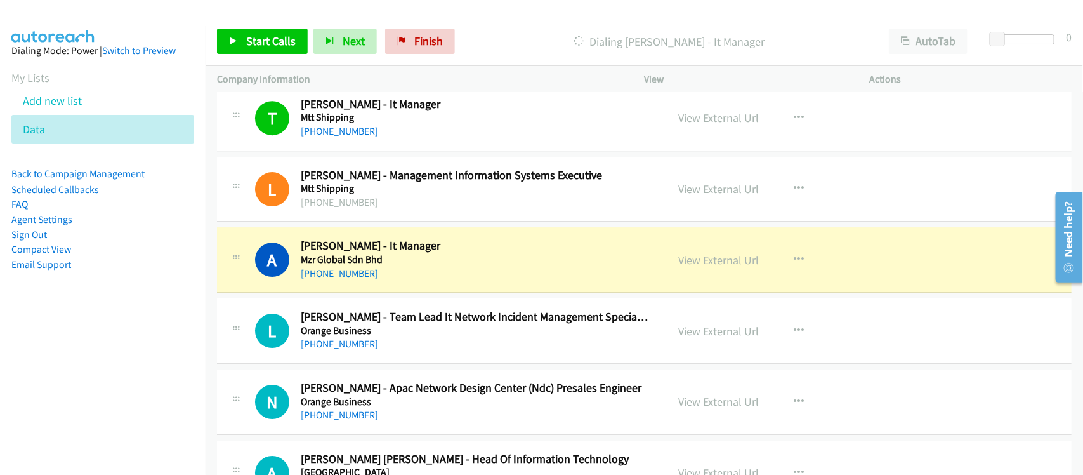
click at [418, 289] on div "A Callback Scheduled [PERSON_NAME] - It Manager Mzr Global Sdn Bhd Asia/[GEOGRA…" at bounding box center [644, 259] width 855 height 65
click at [713, 265] on link "View External Url" at bounding box center [719, 260] width 81 height 15
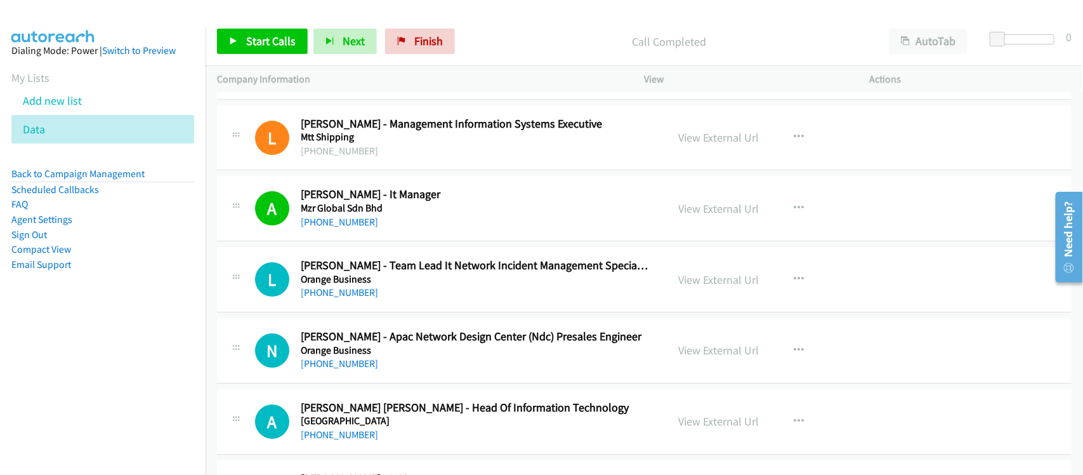
scroll to position [1904, 0]
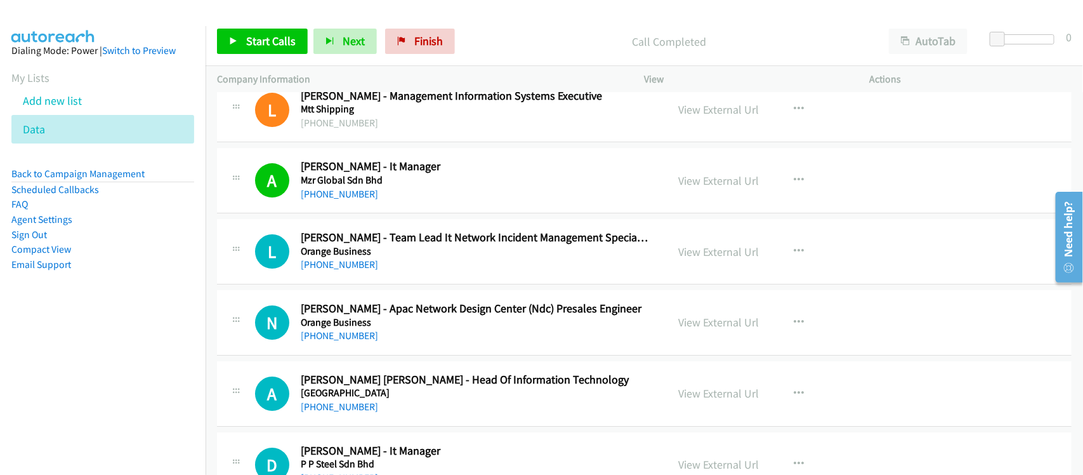
click at [331, 258] on h5 "Orange Business" at bounding box center [476, 251] width 350 height 13
click at [333, 267] on link "[PHONE_NUMBER]" at bounding box center [339, 264] width 77 height 12
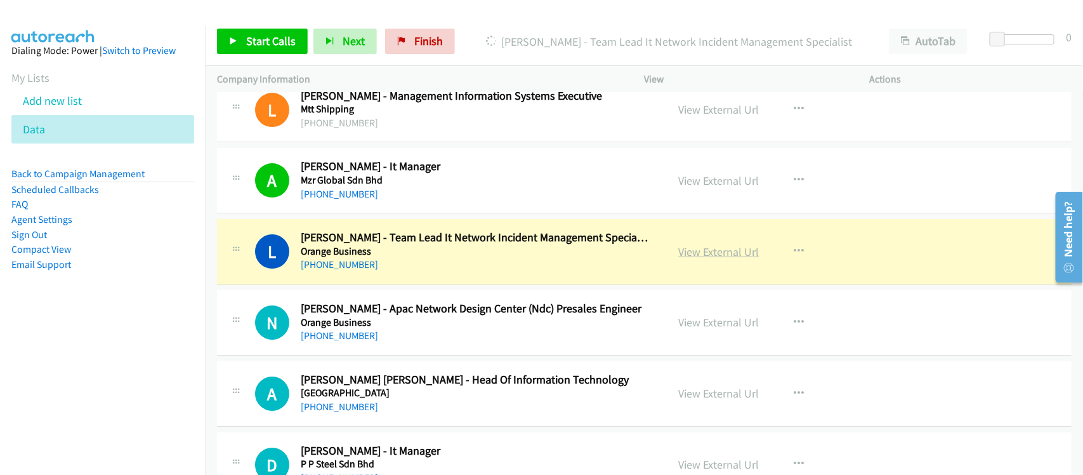
click at [735, 248] on link "View External Url" at bounding box center [719, 251] width 81 height 15
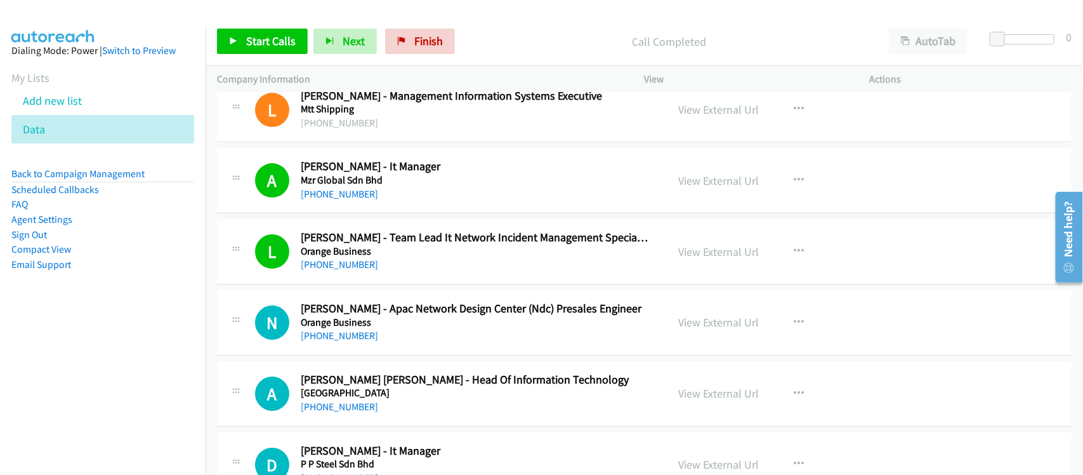
click at [340, 329] on h5 "Orange Business" at bounding box center [476, 322] width 350 height 13
click at [343, 335] on link "[PHONE_NUMBER]" at bounding box center [339, 335] width 77 height 12
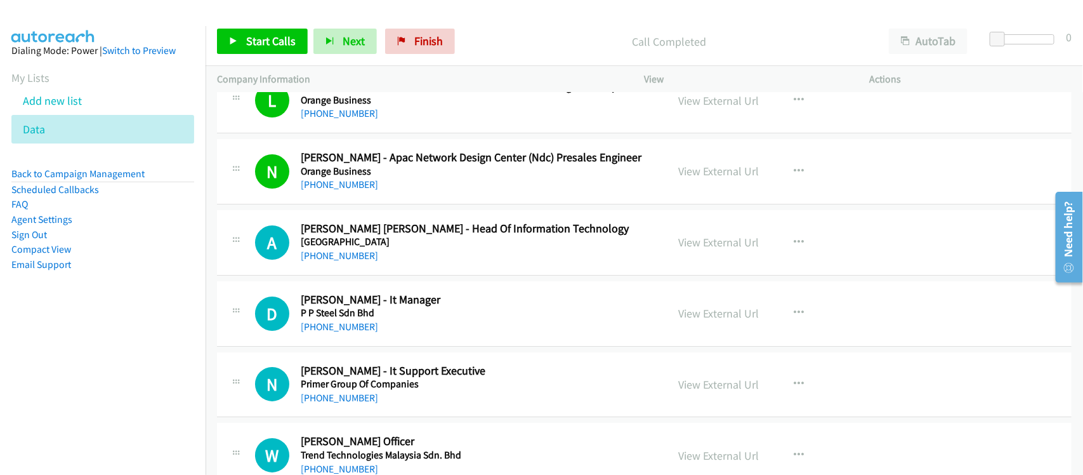
scroll to position [2063, 0]
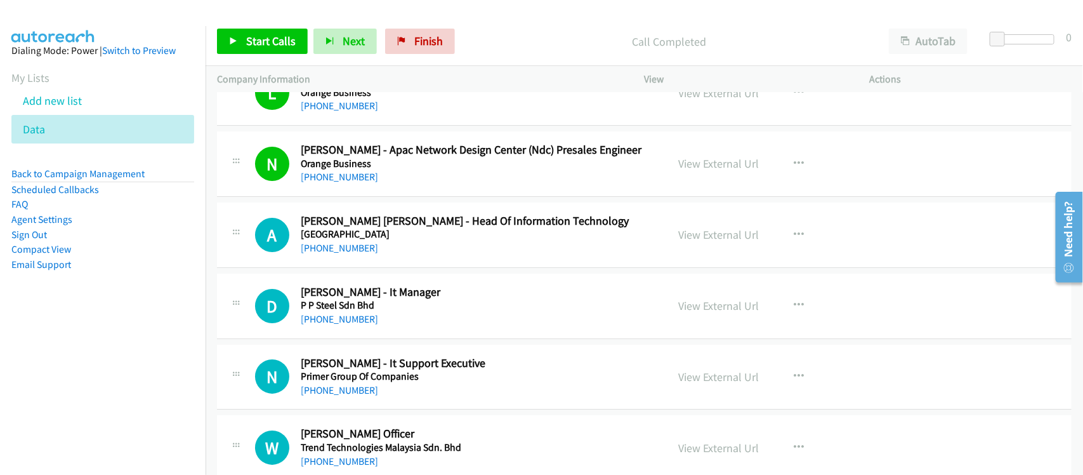
click at [399, 268] on div "A Callback Scheduled [PERSON_NAME] [PERSON_NAME] - Head Of Information Technolo…" at bounding box center [644, 234] width 855 height 65
click at [319, 251] on link "[PHONE_NUMBER]" at bounding box center [339, 248] width 77 height 12
click at [419, 251] on div "[PHONE_NUMBER]" at bounding box center [476, 248] width 350 height 15
drag, startPoint x: 333, startPoint y: 325, endPoint x: 357, endPoint y: 322, distance: 23.6
click at [333, 325] on link "[PHONE_NUMBER]" at bounding box center [339, 319] width 77 height 12
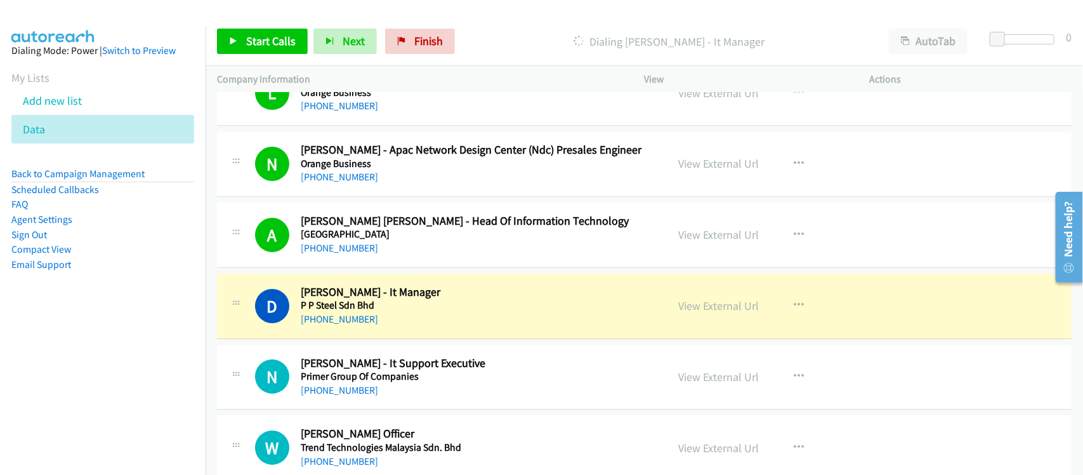
click at [392, 327] on div "[PHONE_NUMBER]" at bounding box center [476, 319] width 350 height 15
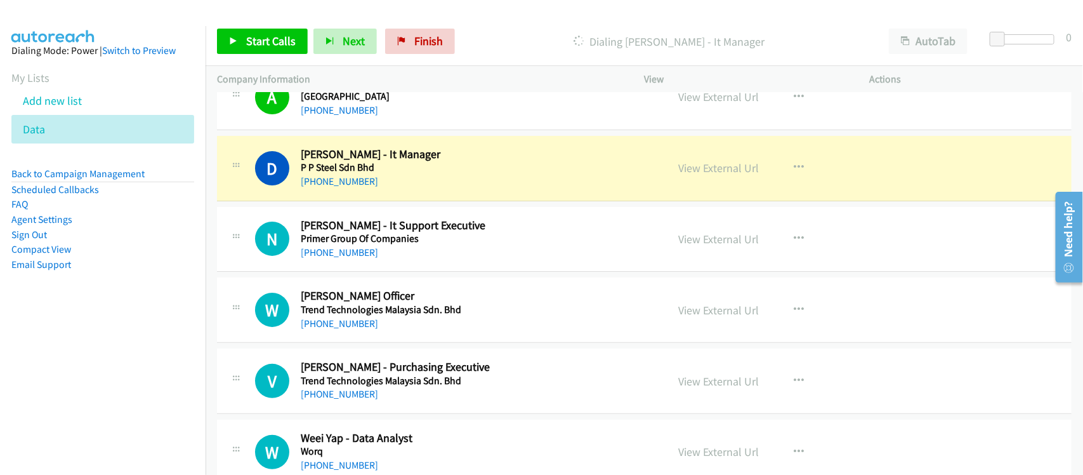
scroll to position [2222, 0]
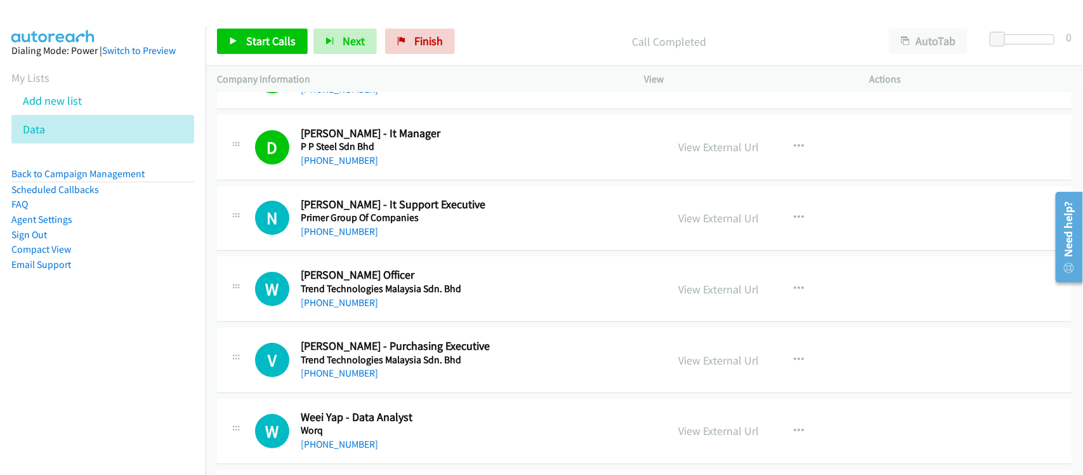
drag, startPoint x: 340, startPoint y: 161, endPoint x: 397, endPoint y: 169, distance: 57.1
click at [340, 161] on link "[PHONE_NUMBER]" at bounding box center [339, 160] width 77 height 12
drag, startPoint x: 420, startPoint y: 170, endPoint x: 429, endPoint y: 169, distance: 9.0
click at [420, 168] on div "[PHONE_NUMBER]" at bounding box center [476, 160] width 350 height 15
click at [689, 150] on link "View External Url" at bounding box center [719, 147] width 81 height 15
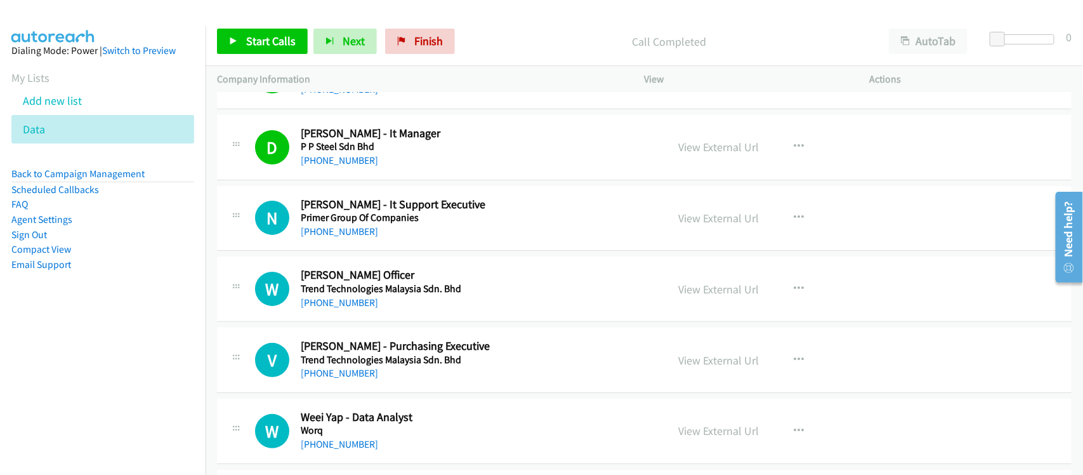
drag, startPoint x: 341, startPoint y: 229, endPoint x: 494, endPoint y: 236, distance: 153.1
click at [341, 229] on link "[PHONE_NUMBER]" at bounding box center [339, 231] width 77 height 12
click at [384, 331] on div "V Callback Scheduled [PERSON_NAME] - Purchasing Executive Trend Technologies Ma…" at bounding box center [644, 360] width 855 height 65
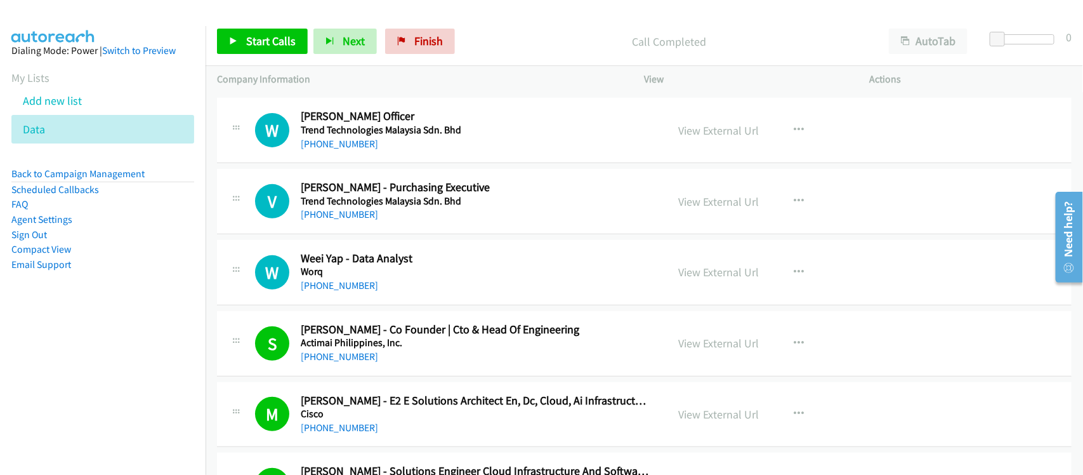
scroll to position [2460, 0]
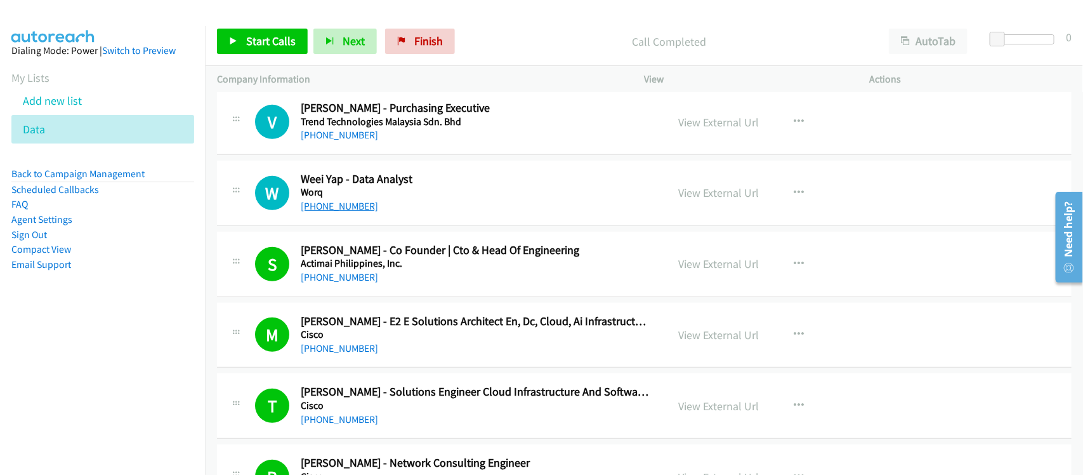
click at [346, 206] on link "[PHONE_NUMBER]" at bounding box center [339, 206] width 77 height 12
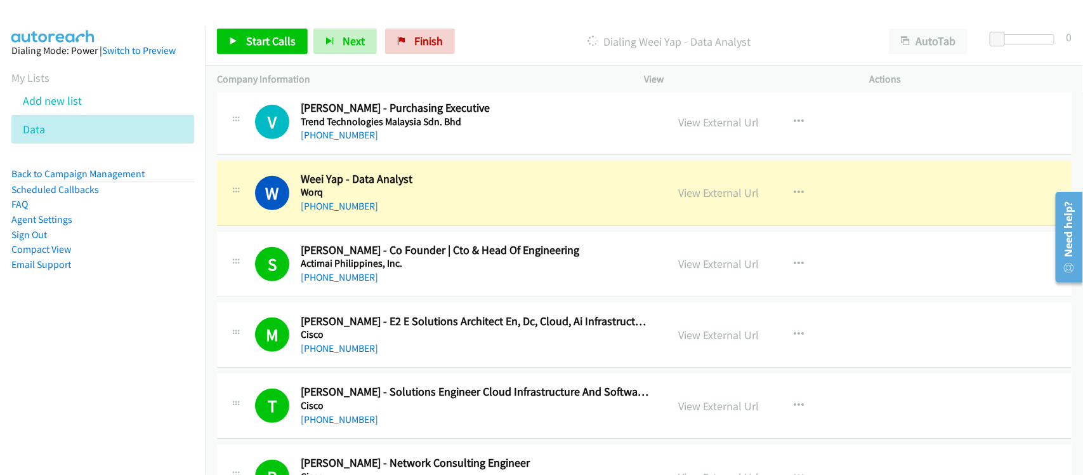
click at [133, 357] on nav "Dialing Mode: Power | Switch to Preview My Lists Add new list Data Back to Camp…" at bounding box center [103, 263] width 206 height 475
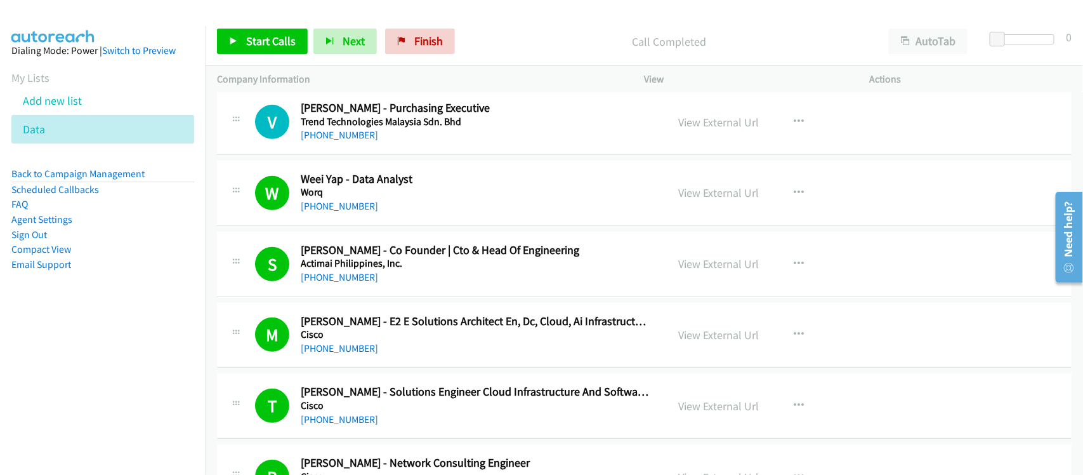
click at [354, 218] on div "W Callback Scheduled Weei Yap - Data Analyst Worq Asia/[GEOGRAPHIC_DATA] [PHONE…" at bounding box center [644, 193] width 855 height 65
click at [354, 214] on div "[PHONE_NUMBER]" at bounding box center [476, 206] width 350 height 15
click at [357, 208] on link "[PHONE_NUMBER]" at bounding box center [339, 206] width 77 height 12
click at [166, 312] on aside "Dialing Mode: Power | Switch to Preview My Lists Add new list Data Back to Camp…" at bounding box center [103, 177] width 206 height 303
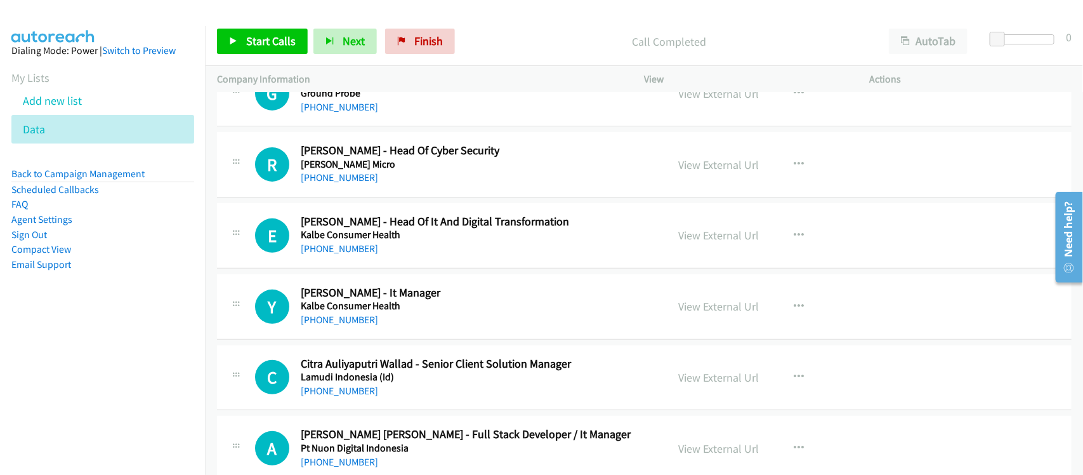
scroll to position [0, 0]
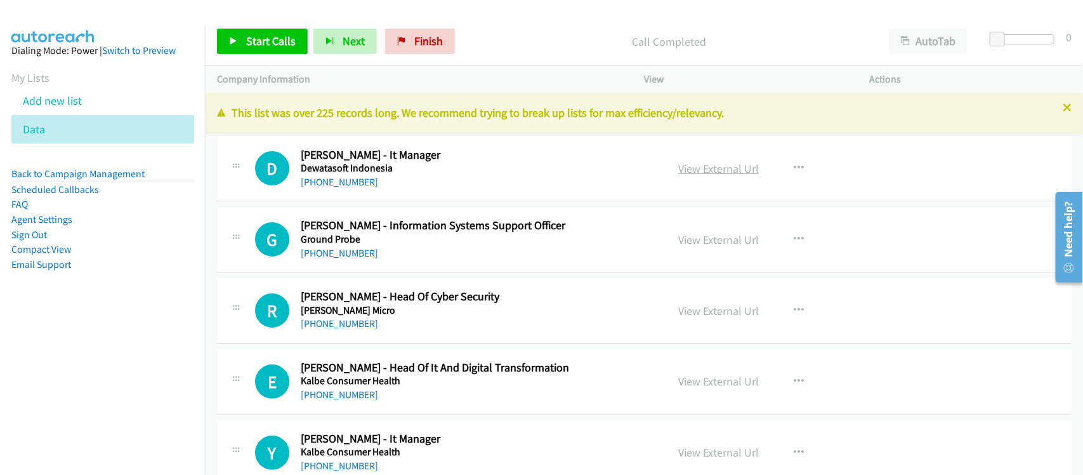
click at [708, 170] on link "View External Url" at bounding box center [719, 168] width 81 height 15
click at [340, 180] on link "[PHONE_NUMBER]" at bounding box center [339, 182] width 77 height 12
click at [345, 251] on link "[PHONE_NUMBER]" at bounding box center [339, 253] width 77 height 12
click at [410, 262] on div "G Callback Scheduled [PERSON_NAME] - Information Systems Support Officer Ground…" at bounding box center [644, 239] width 855 height 65
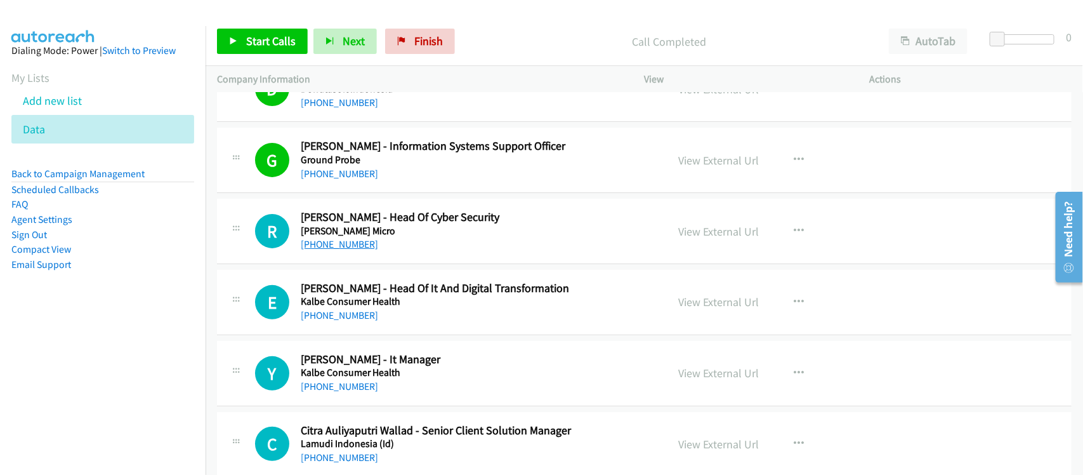
click at [346, 244] on link "[PHONE_NUMBER]" at bounding box center [339, 244] width 77 height 12
click at [400, 329] on div "E Callback Scheduled [PERSON_NAME] - Head Of It And Digital Transformation Kalb…" at bounding box center [644, 302] width 855 height 65
drag, startPoint x: 351, startPoint y: 313, endPoint x: 376, endPoint y: 313, distance: 25.4
click at [351, 313] on link "[PHONE_NUMBER]" at bounding box center [339, 315] width 77 height 12
click at [416, 386] on div "[PHONE_NUMBER]" at bounding box center [476, 386] width 350 height 15
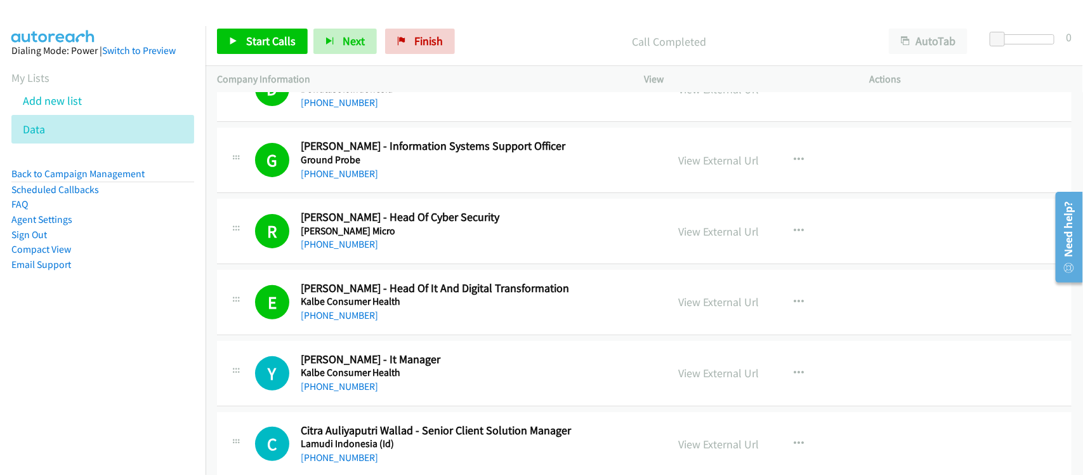
scroll to position [159, 0]
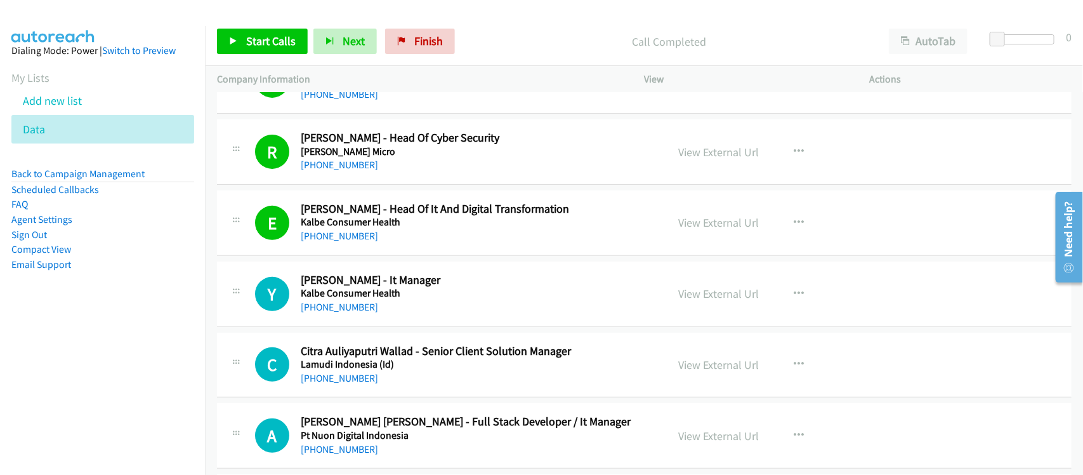
drag, startPoint x: 336, startPoint y: 306, endPoint x: 478, endPoint y: 327, distance: 143.1
click at [336, 306] on link "[PHONE_NUMBER]" at bounding box center [339, 307] width 77 height 12
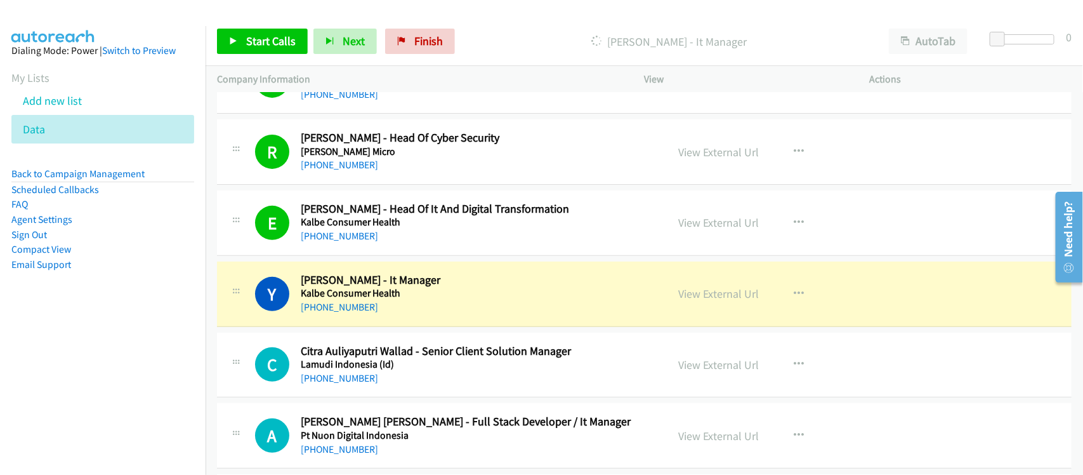
click at [417, 319] on div "Y Callback Scheduled [PERSON_NAME] - It Manager Kalbe Consumer Health [GEOGRAPH…" at bounding box center [644, 294] width 855 height 65
click at [690, 295] on link "View External Url" at bounding box center [719, 293] width 81 height 15
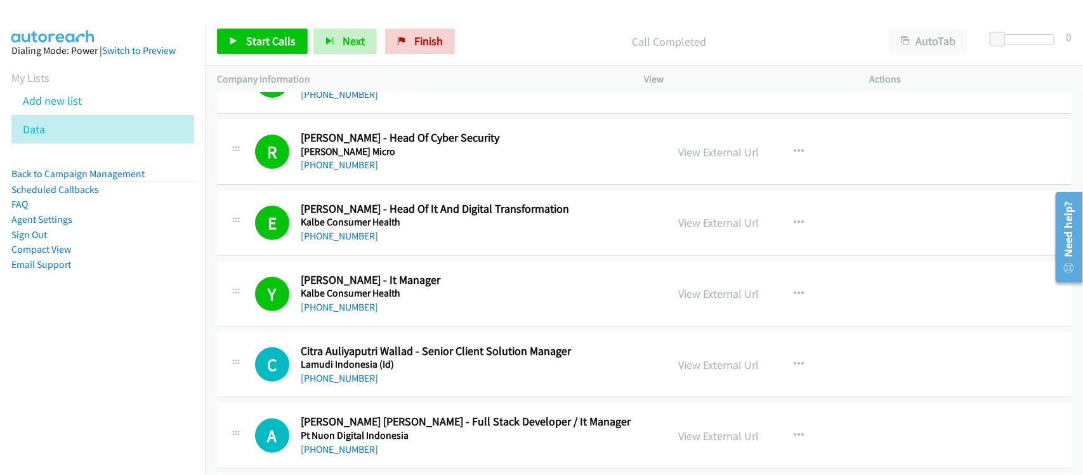
click at [432, 315] on div "[PHONE_NUMBER]" at bounding box center [476, 307] width 350 height 15
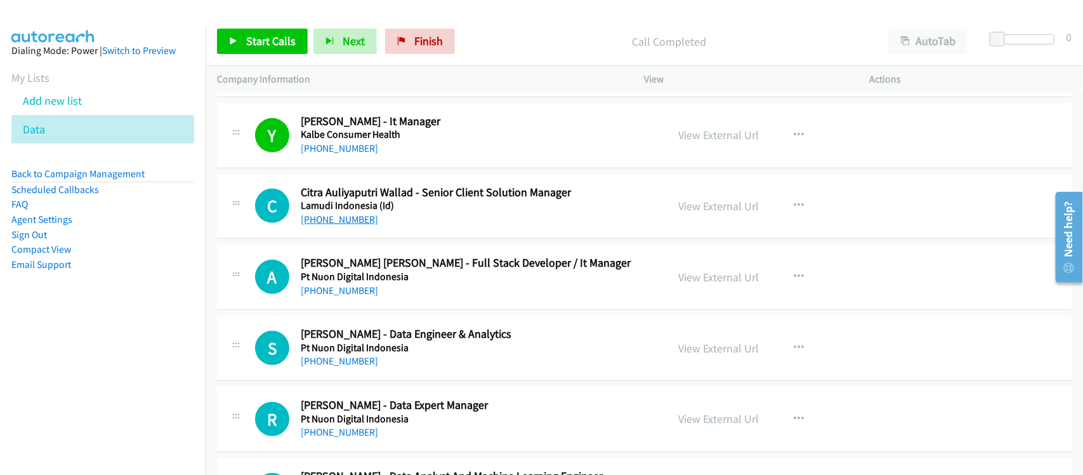
click at [350, 220] on link "[PHONE_NUMBER]" at bounding box center [339, 219] width 77 height 12
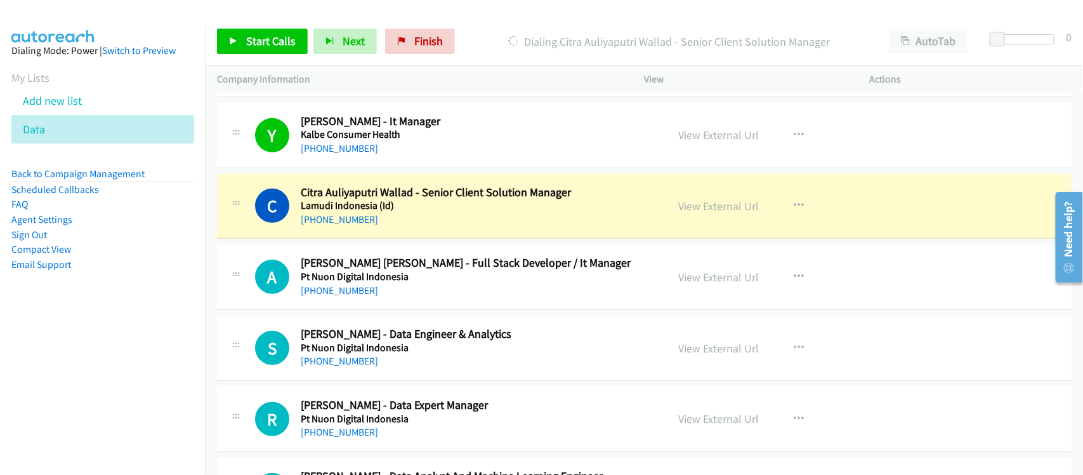
click at [411, 294] on div "[PHONE_NUMBER]" at bounding box center [476, 290] width 350 height 15
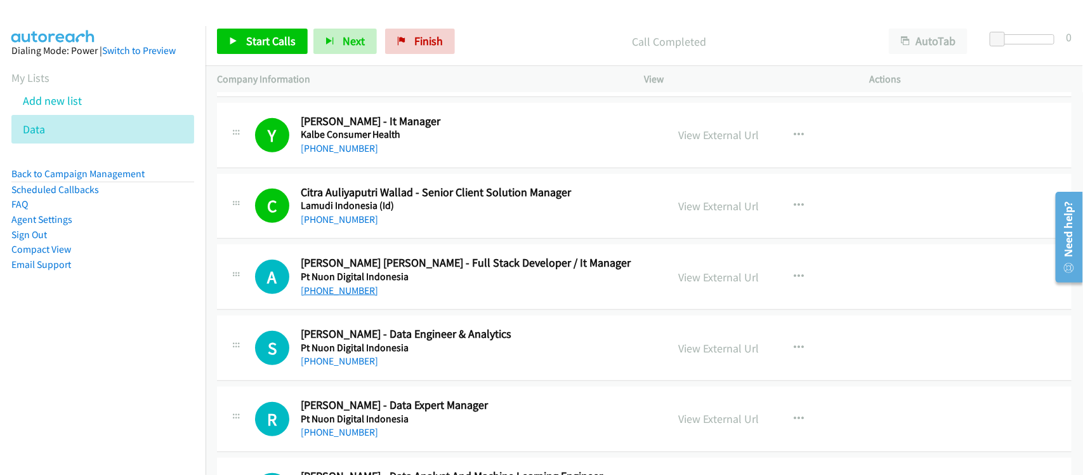
click at [347, 291] on link "[PHONE_NUMBER]" at bounding box center [339, 290] width 77 height 12
click at [427, 297] on div "[PHONE_NUMBER]" at bounding box center [476, 290] width 350 height 15
click at [350, 364] on link "[PHONE_NUMBER]" at bounding box center [339, 361] width 77 height 12
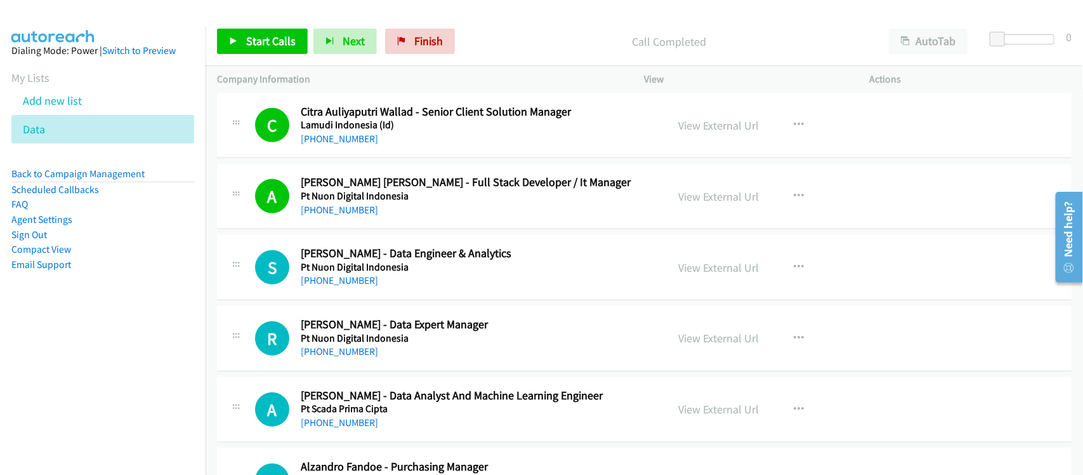
scroll to position [476, 0]
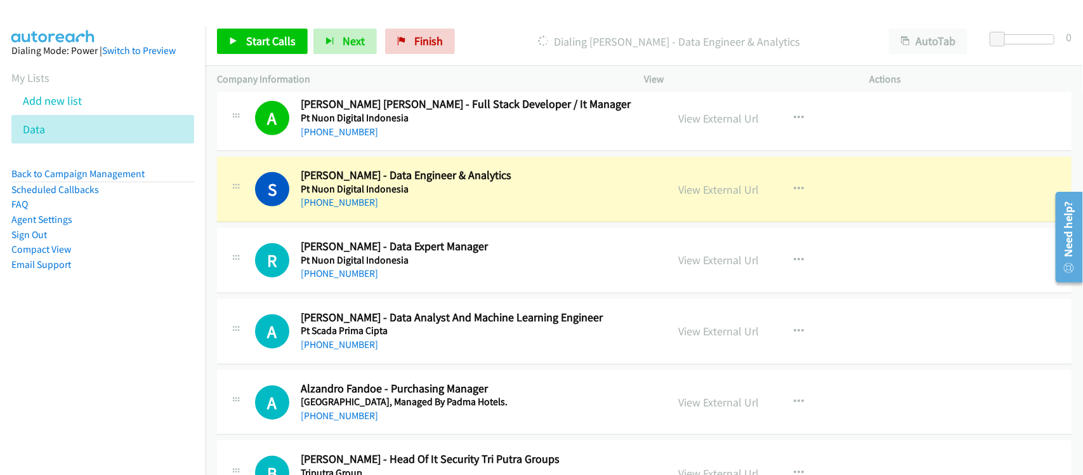
drag, startPoint x: 349, startPoint y: 277, endPoint x: 414, endPoint y: 279, distance: 65.4
click at [349, 277] on link "[PHONE_NUMBER]" at bounding box center [339, 273] width 77 height 12
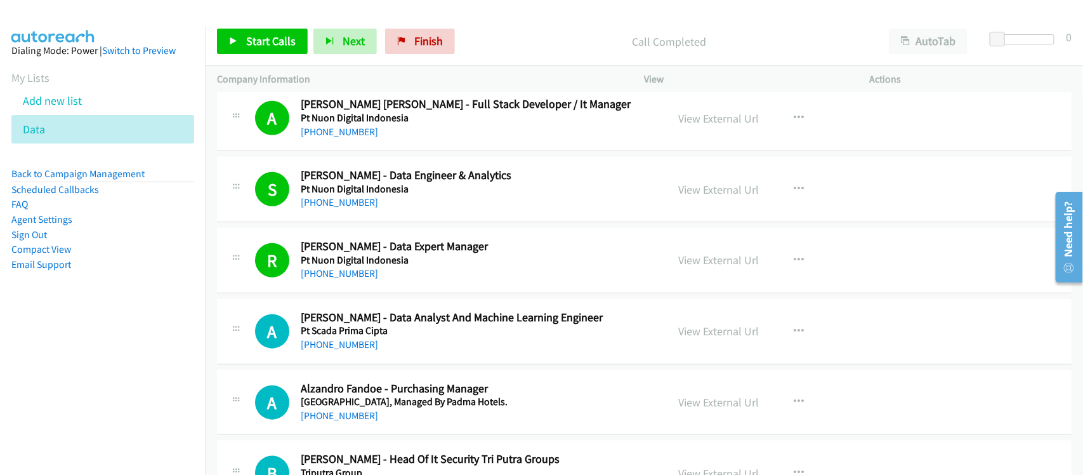
drag, startPoint x: 403, startPoint y: 343, endPoint x: 420, endPoint y: 343, distance: 17.1
click at [403, 343] on div "[PHONE_NUMBER]" at bounding box center [476, 344] width 350 height 15
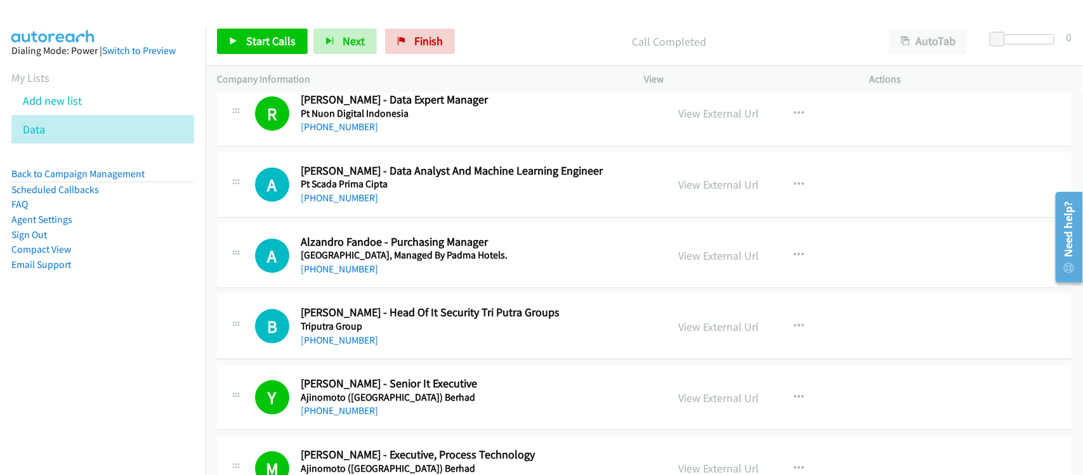
scroll to position [635, 0]
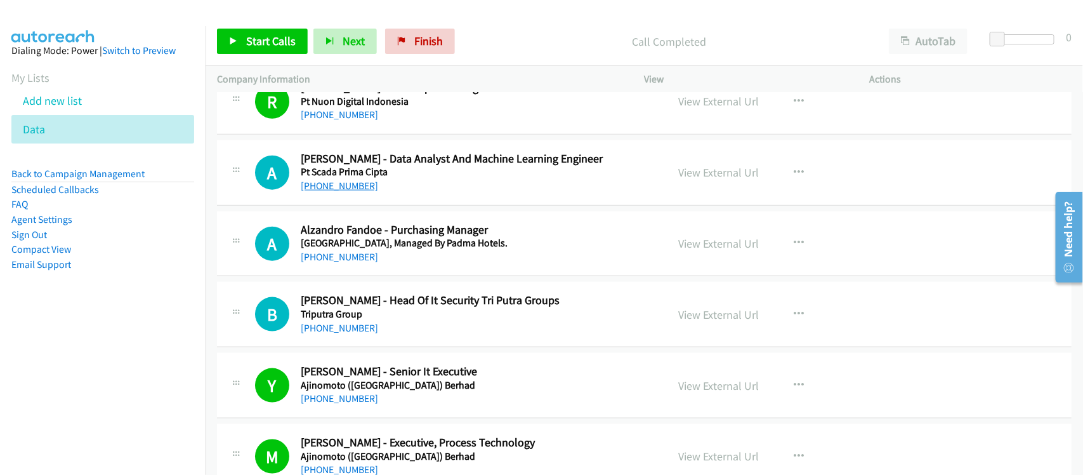
click at [341, 185] on link "[PHONE_NUMBER]" at bounding box center [339, 186] width 77 height 12
click at [409, 286] on div "B Callback Scheduled [PERSON_NAME] - Head Of It Security Tri Putra Groups Tripu…" at bounding box center [644, 314] width 855 height 65
click at [343, 322] on link "[PHONE_NUMBER]" at bounding box center [339, 328] width 77 height 12
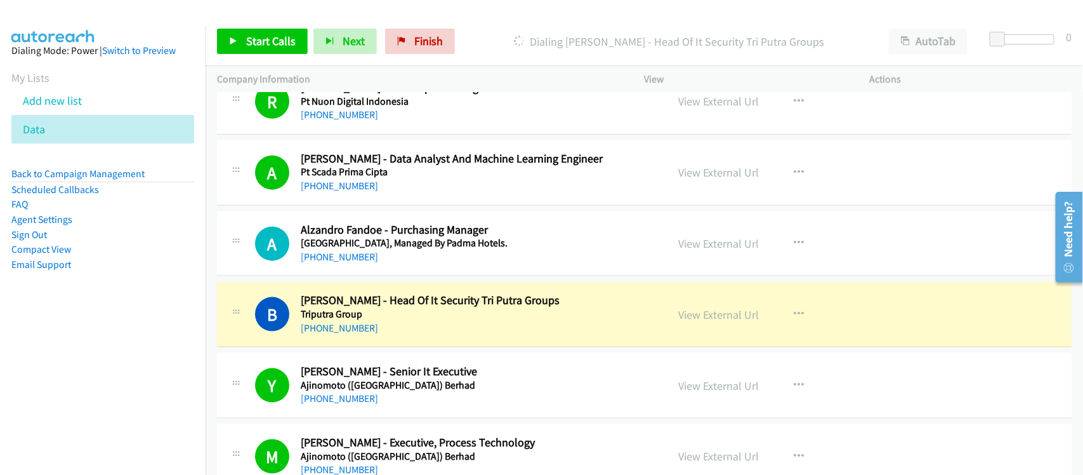
click at [408, 327] on div "[PHONE_NUMBER]" at bounding box center [476, 328] width 350 height 15
click at [739, 318] on link "View External Url" at bounding box center [719, 314] width 81 height 15
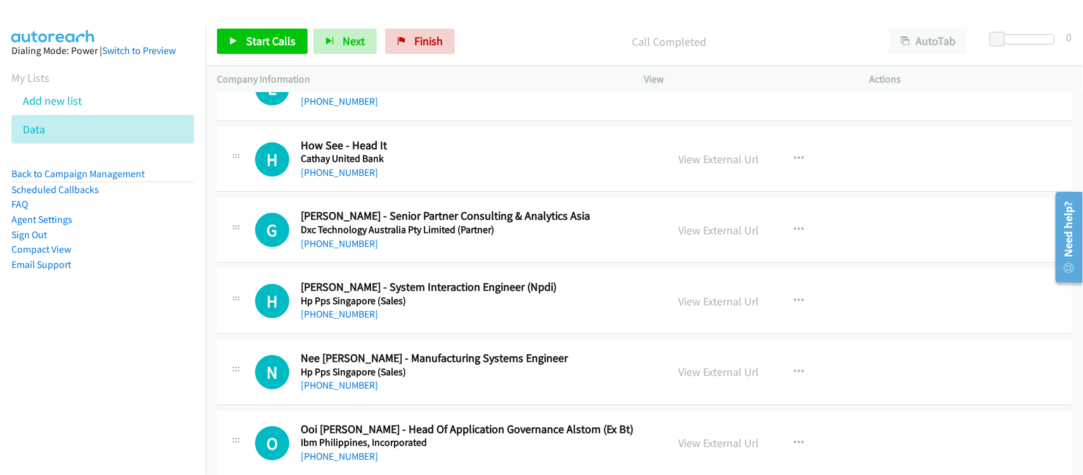
scroll to position [4046, 0]
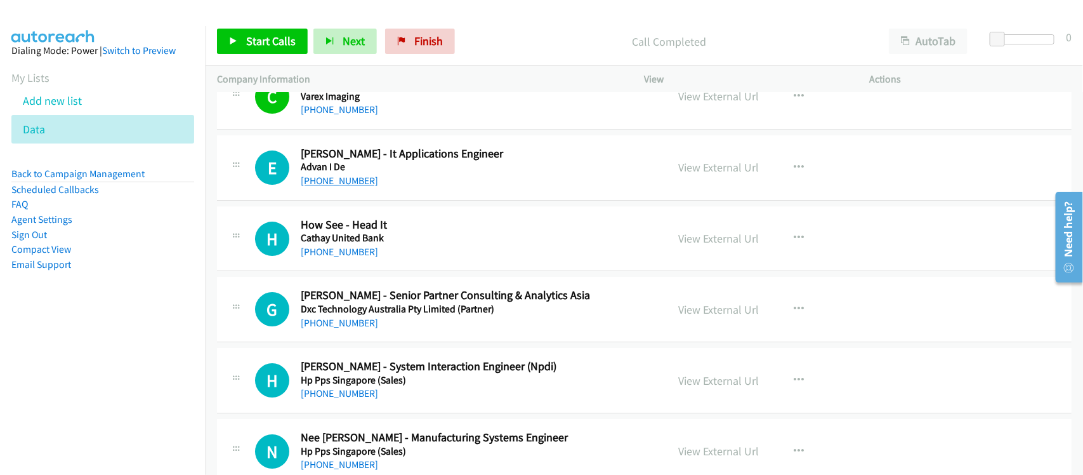
click at [330, 182] on link "[PHONE_NUMBER]" at bounding box center [339, 181] width 77 height 12
click at [359, 187] on div "[PHONE_NUMBER]" at bounding box center [476, 180] width 350 height 15
click at [355, 187] on link "[PHONE_NUMBER]" at bounding box center [339, 181] width 77 height 12
click at [401, 271] on div "H Callback Scheduled How See - Head It Cathay United Bank [GEOGRAPHIC_DATA]/[GE…" at bounding box center [644, 238] width 855 height 65
click at [538, 241] on h5 "Cathay United Bank" at bounding box center [476, 238] width 350 height 13
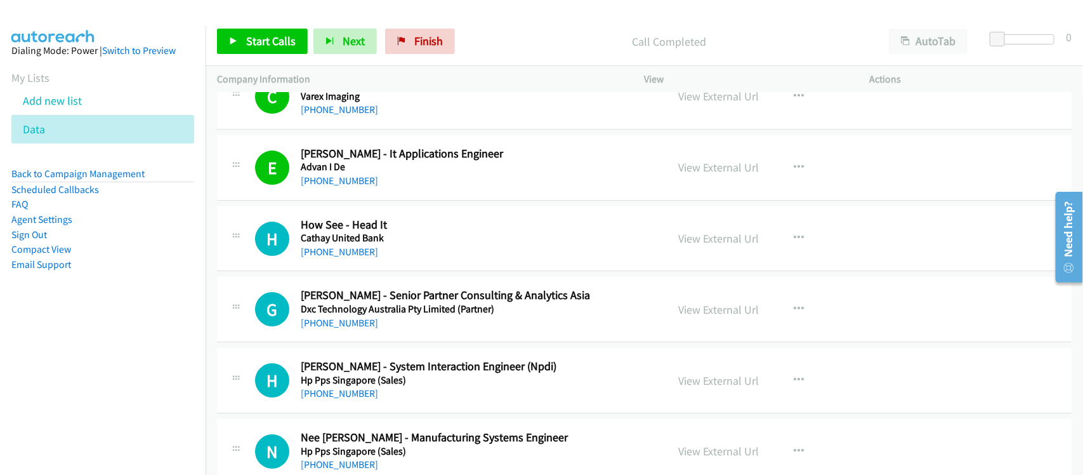
drag, startPoint x: 350, startPoint y: 255, endPoint x: 493, endPoint y: 275, distance: 143.6
click at [350, 255] on link "[PHONE_NUMBER]" at bounding box center [339, 252] width 77 height 12
click at [430, 244] on h5 "Cathay United Bank" at bounding box center [476, 238] width 350 height 13
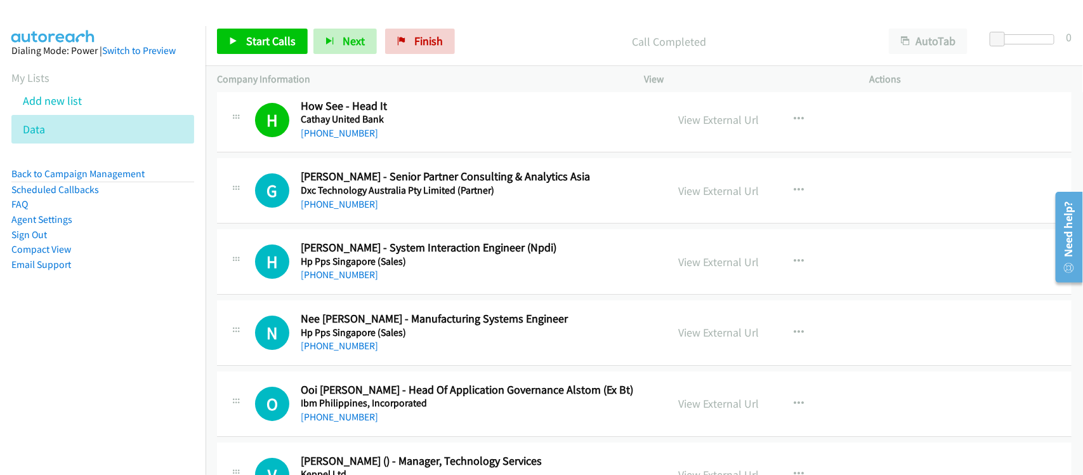
scroll to position [4205, 0]
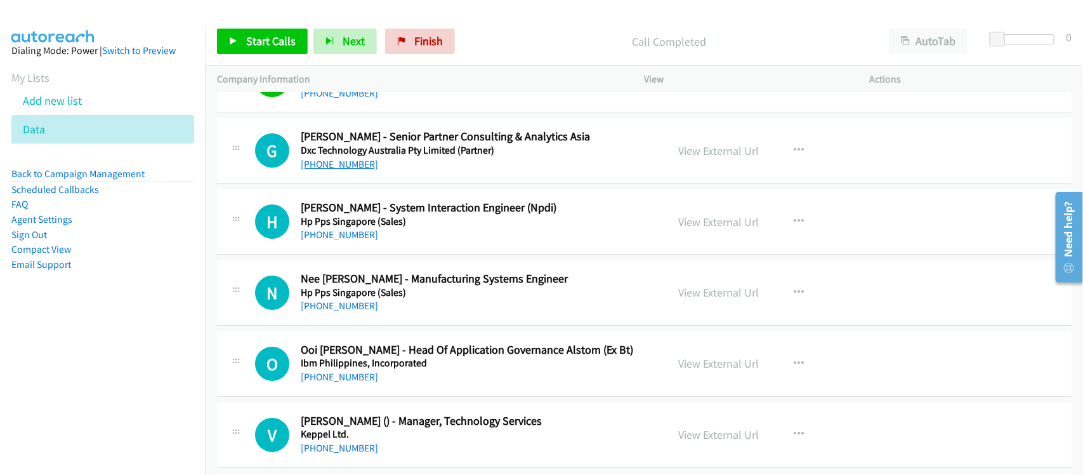
click at [344, 170] on link "[PHONE_NUMBER]" at bounding box center [339, 164] width 77 height 12
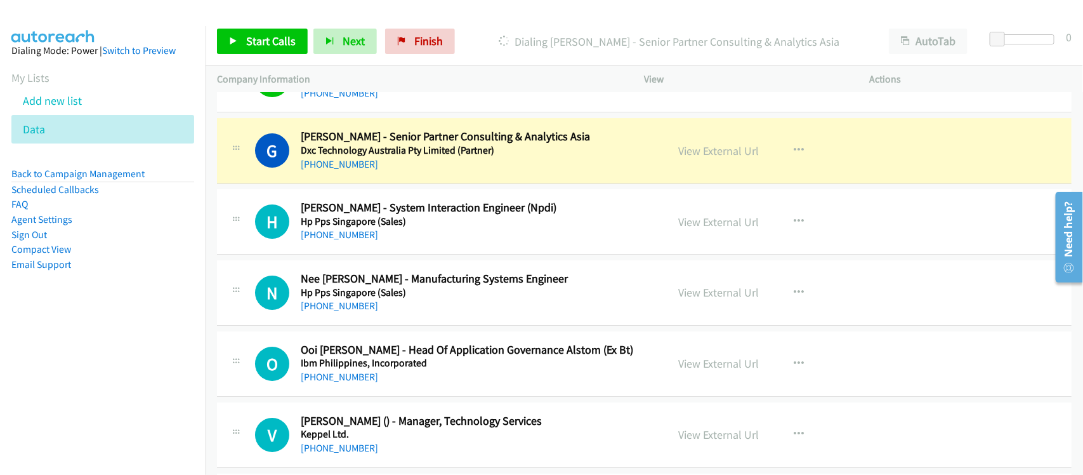
click at [394, 254] on div "H Callback Scheduled [PERSON_NAME] - System Interaction Engineer (Npdi) Hp Pps …" at bounding box center [644, 221] width 855 height 65
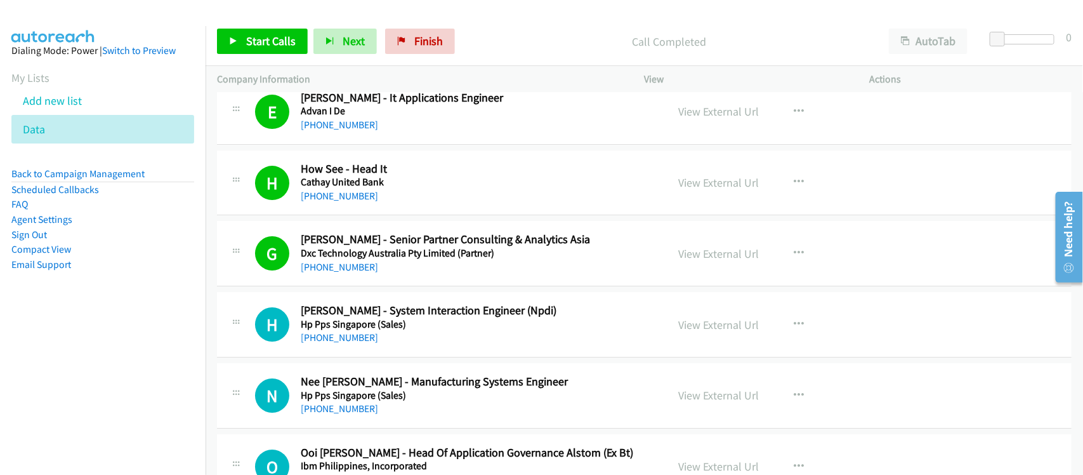
scroll to position [4740, 0]
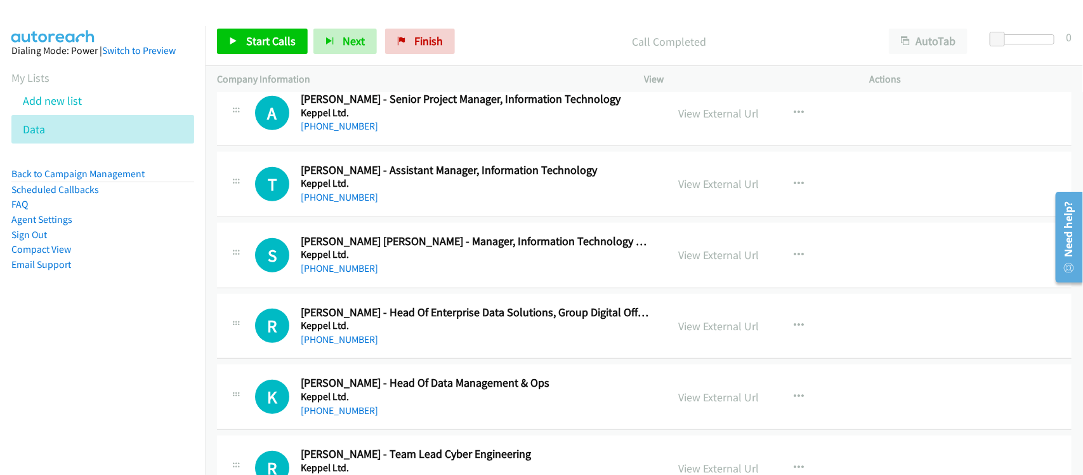
drag, startPoint x: 1077, startPoint y: 298, endPoint x: 0, endPoint y: 11, distance: 1114.7
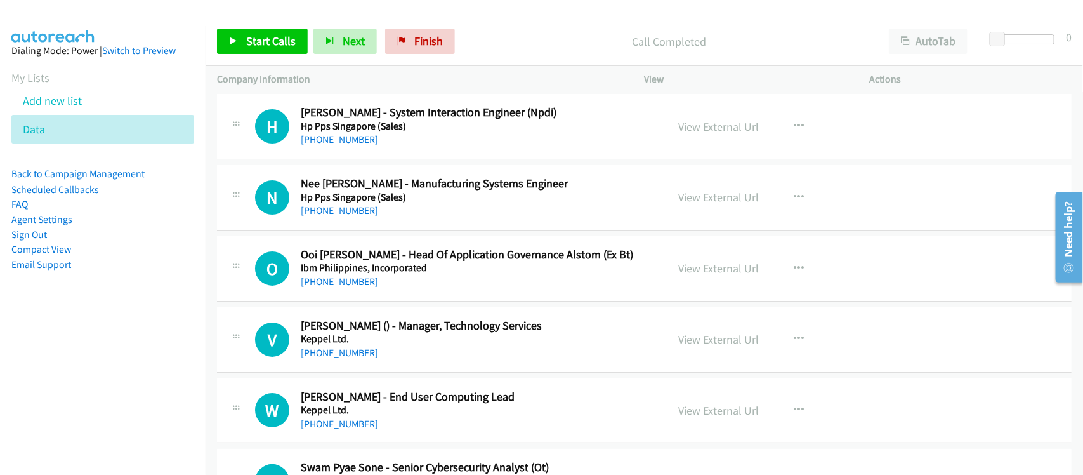
scroll to position [4221, 0]
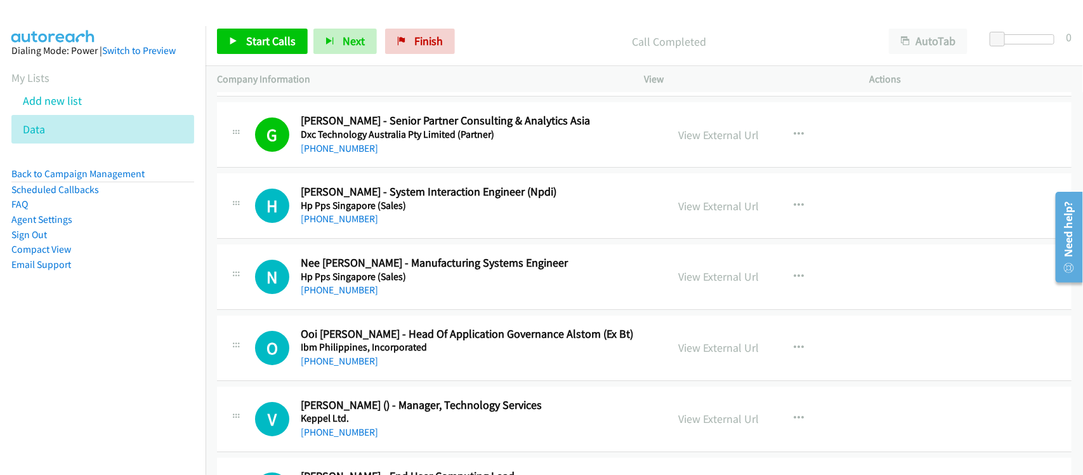
click at [341, 227] on div "[PHONE_NUMBER]" at bounding box center [476, 218] width 350 height 15
drag, startPoint x: 344, startPoint y: 227, endPoint x: 424, endPoint y: 227, distance: 80.0
click at [344, 225] on link "[PHONE_NUMBER]" at bounding box center [339, 219] width 77 height 12
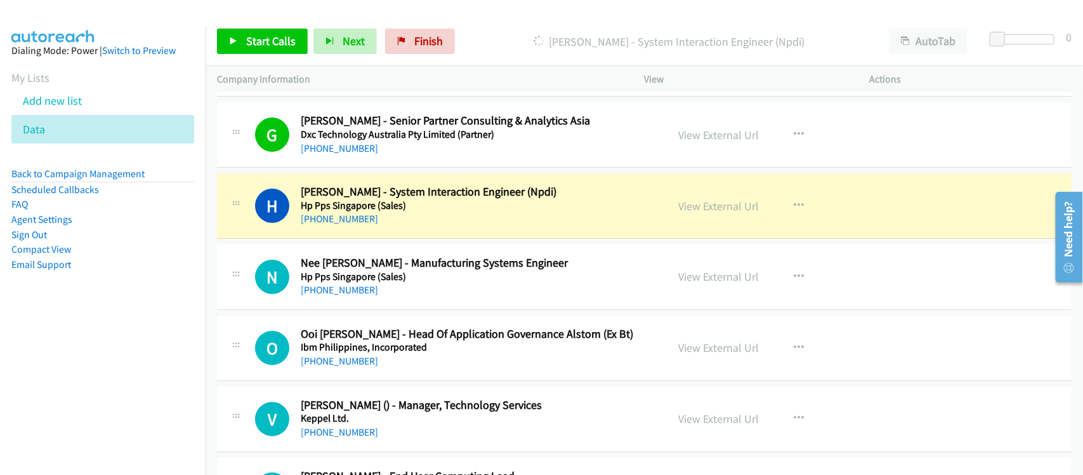
click at [422, 235] on div "H Callback Scheduled [PERSON_NAME] - System Interaction Engineer (Npdi) Hp Pps …" at bounding box center [644, 205] width 855 height 65
click at [728, 213] on link "View External Url" at bounding box center [719, 206] width 81 height 15
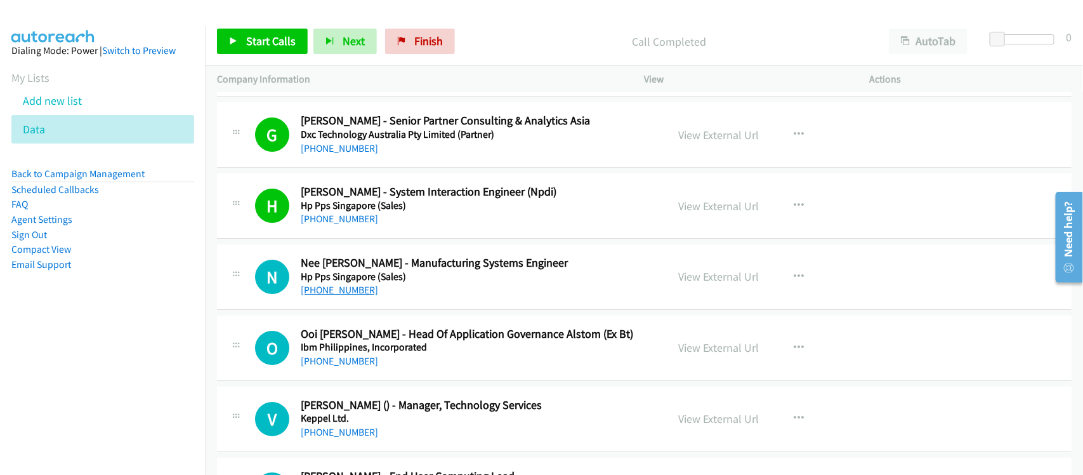
click at [354, 294] on link "[PHONE_NUMBER]" at bounding box center [339, 290] width 77 height 12
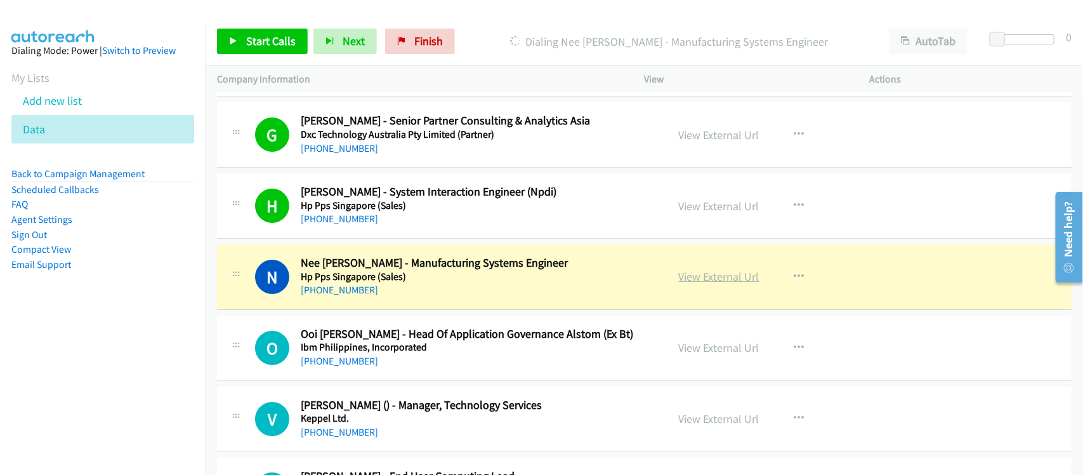
click at [712, 284] on link "View External Url" at bounding box center [719, 276] width 81 height 15
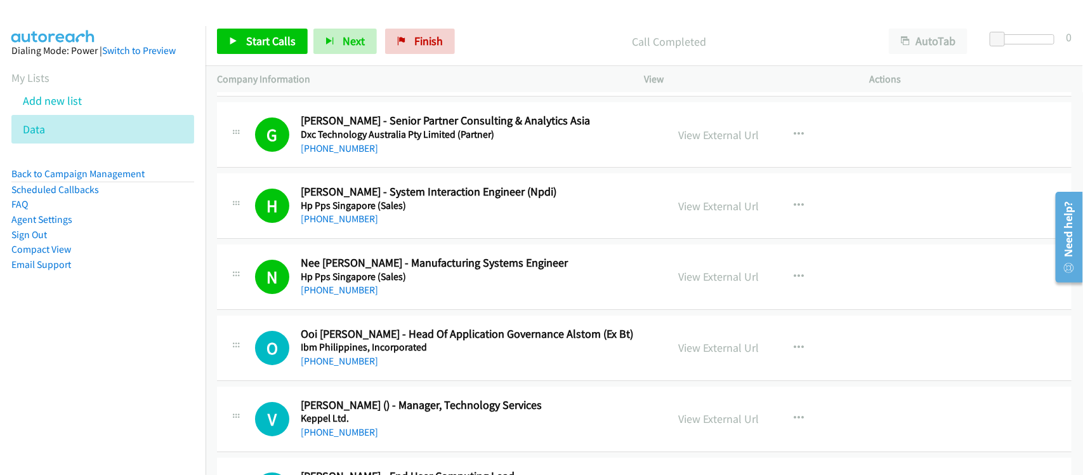
scroll to position [4300, 0]
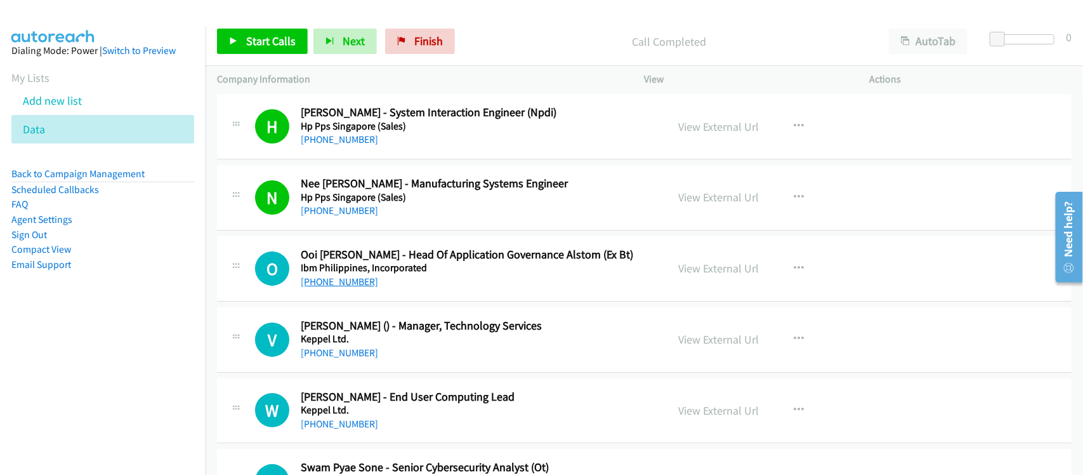
drag, startPoint x: 345, startPoint y: 291, endPoint x: 354, endPoint y: 289, distance: 9.6
click at [345, 288] on link "[PHONE_NUMBER]" at bounding box center [339, 281] width 77 height 12
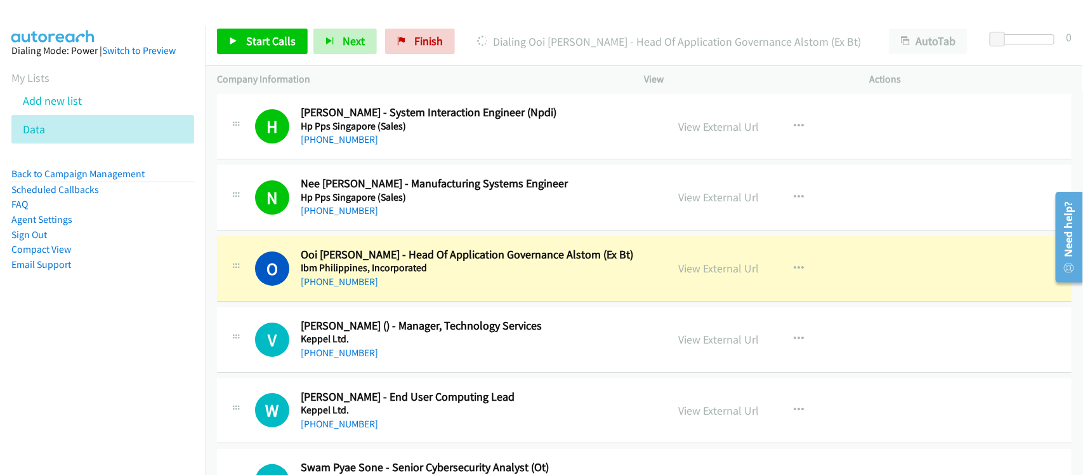
click at [392, 289] on div "[PHONE_NUMBER]" at bounding box center [476, 281] width 350 height 15
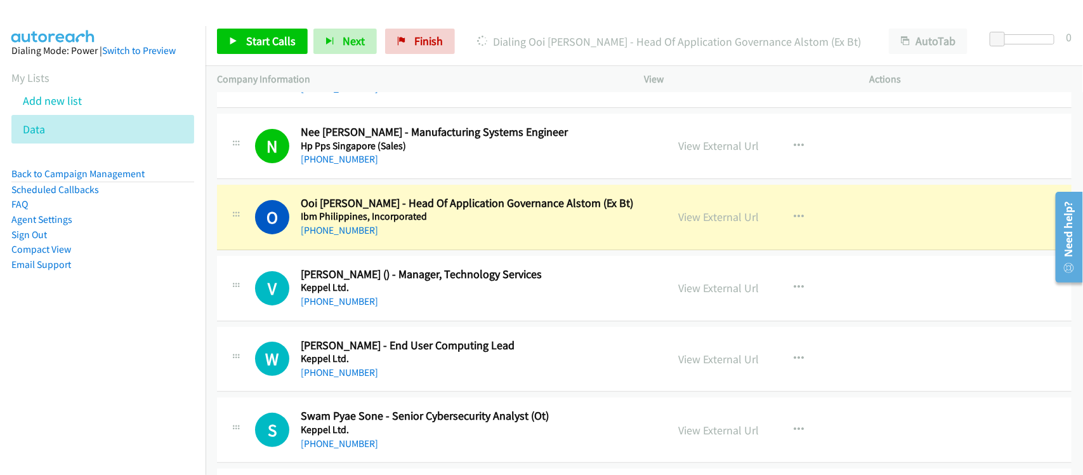
scroll to position [4380, 0]
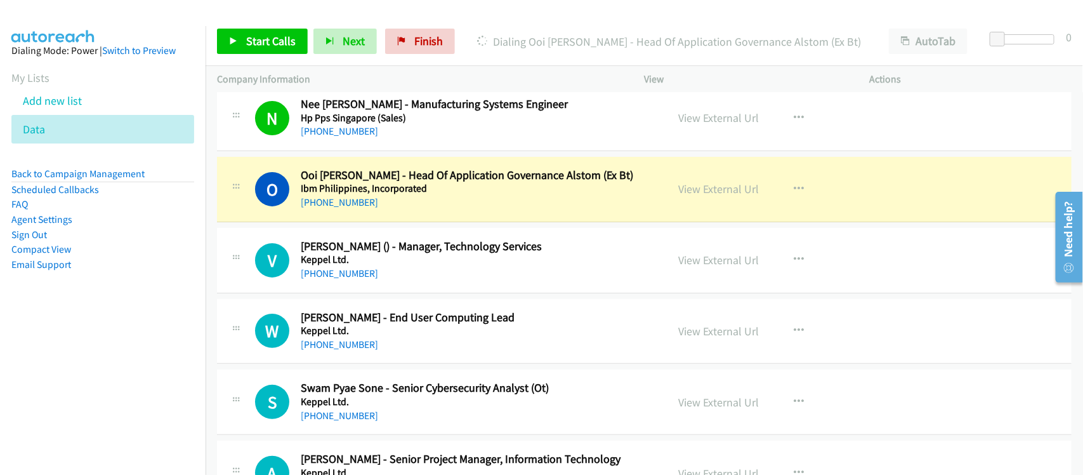
click at [425, 265] on h5 "Keppel Ltd." at bounding box center [476, 259] width 350 height 13
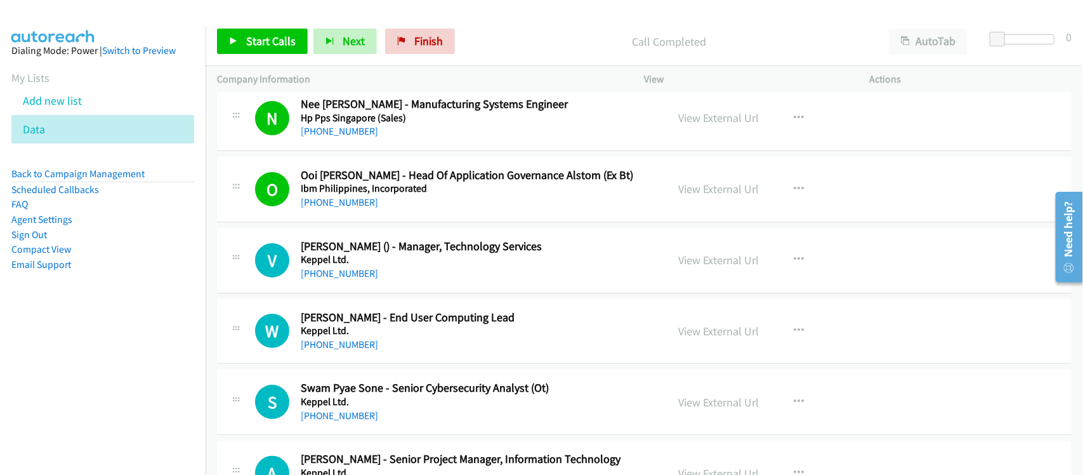
click at [373, 278] on div "[PHONE_NUMBER]" at bounding box center [476, 273] width 350 height 15
click at [343, 274] on link "[PHONE_NUMBER]" at bounding box center [339, 273] width 77 height 12
click at [387, 362] on div "W Callback Scheduled [PERSON_NAME] - End User Computing Lead Keppel Ltd. [GEOGR…" at bounding box center [644, 331] width 855 height 65
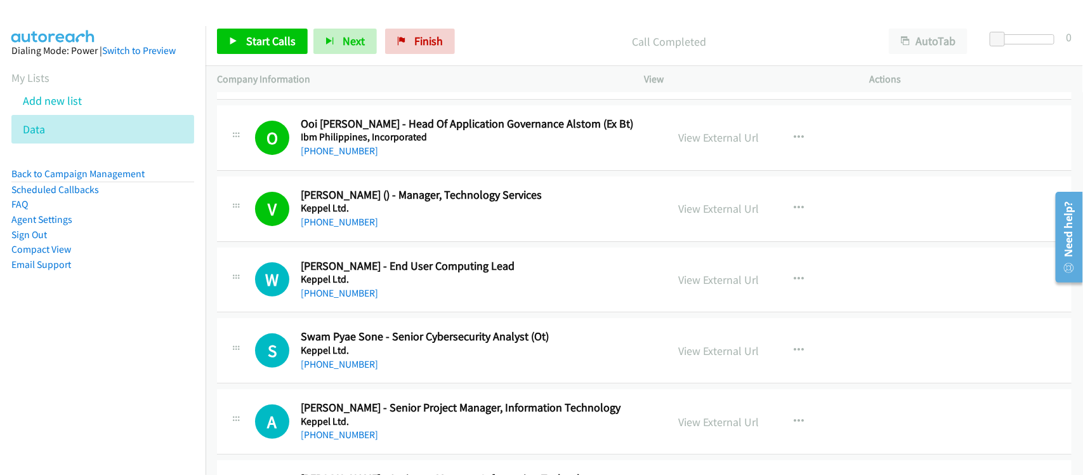
scroll to position [4459, 0]
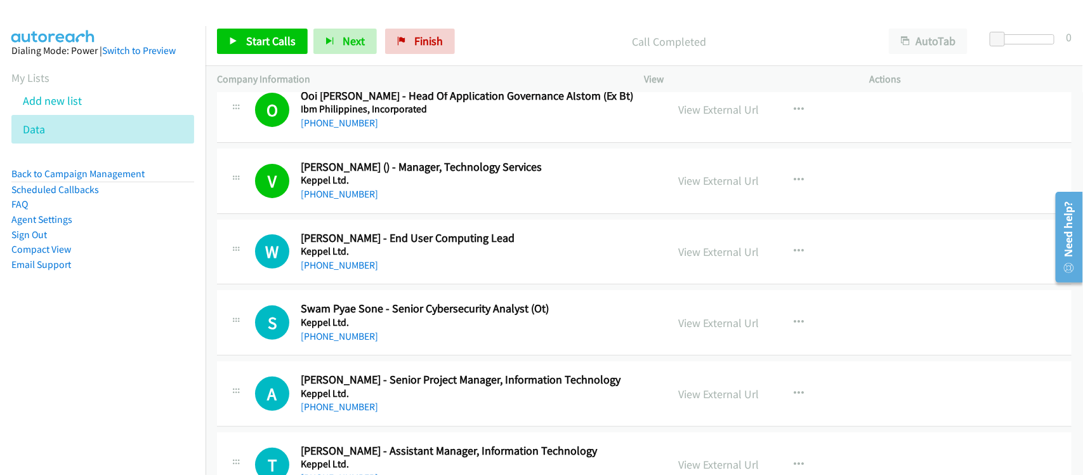
drag, startPoint x: 345, startPoint y: 274, endPoint x: 441, endPoint y: 281, distance: 96.8
click at [345, 271] on link "[PHONE_NUMBER]" at bounding box center [339, 265] width 77 height 12
click at [386, 343] on div "[PHONE_NUMBER]" at bounding box center [476, 336] width 350 height 15
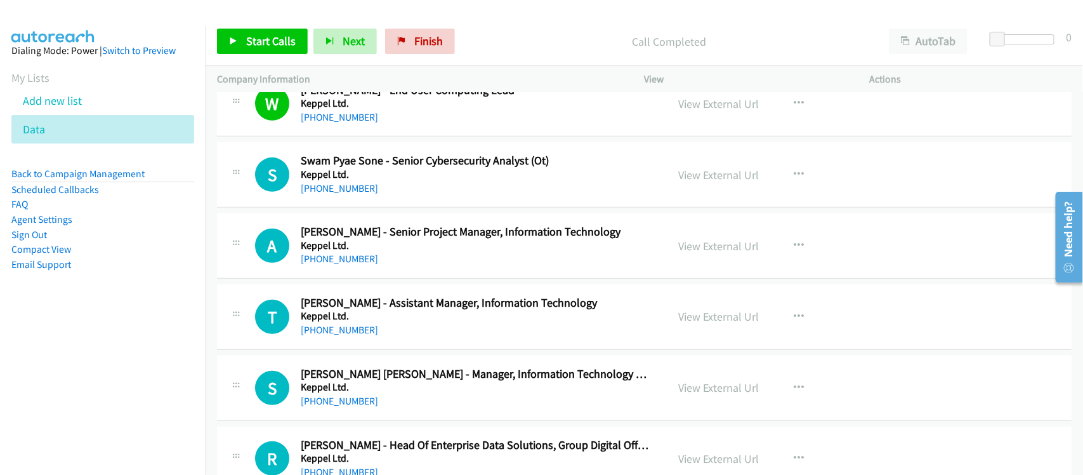
scroll to position [4618, 0]
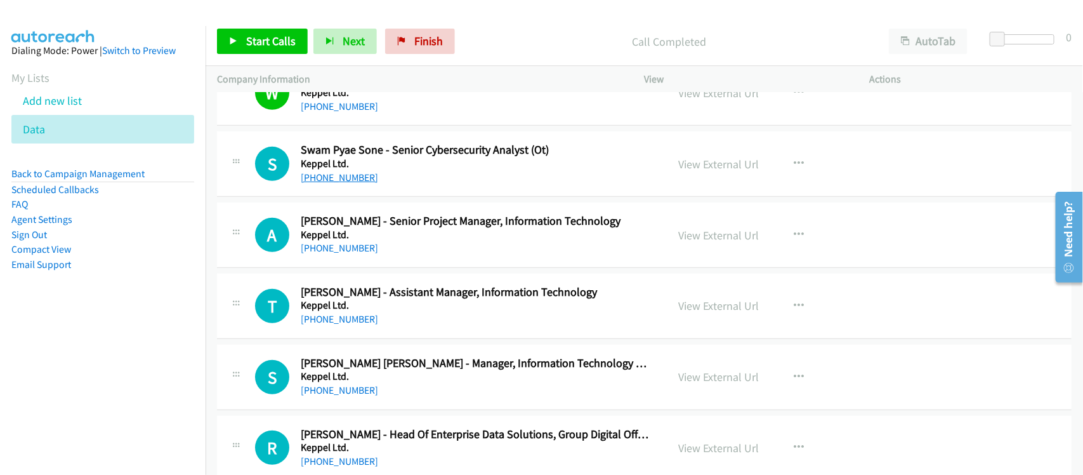
click at [340, 183] on link "[PHONE_NUMBER]" at bounding box center [339, 177] width 77 height 12
click at [422, 264] on div "A Callback Scheduled [PERSON_NAME] - Senior Project Manager, Information Techno…" at bounding box center [644, 234] width 855 height 65
drag, startPoint x: 331, startPoint y: 249, endPoint x: 341, endPoint y: 255, distance: 11.9
click at [331, 249] on link "[PHONE_NUMBER]" at bounding box center [339, 248] width 77 height 12
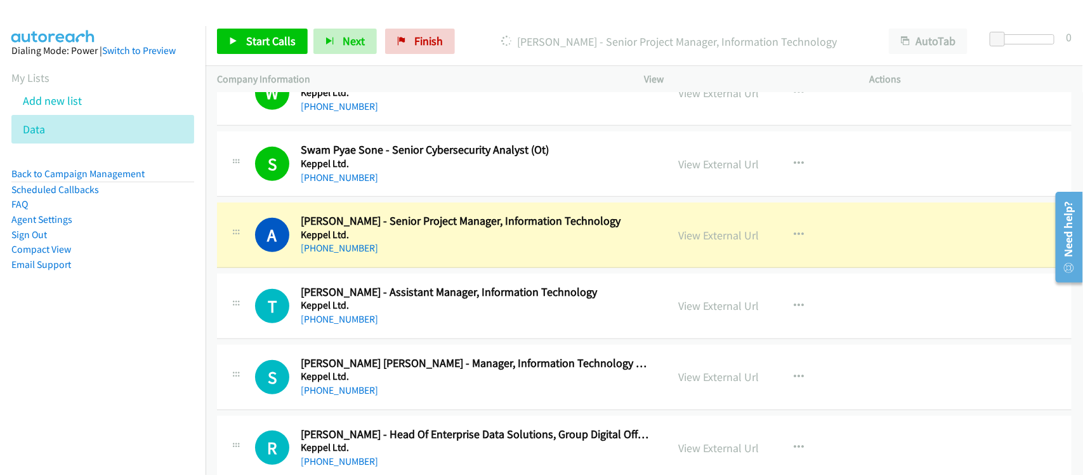
click at [414, 256] on div "[PHONE_NUMBER]" at bounding box center [476, 248] width 350 height 15
click at [725, 242] on link "View External Url" at bounding box center [719, 235] width 81 height 15
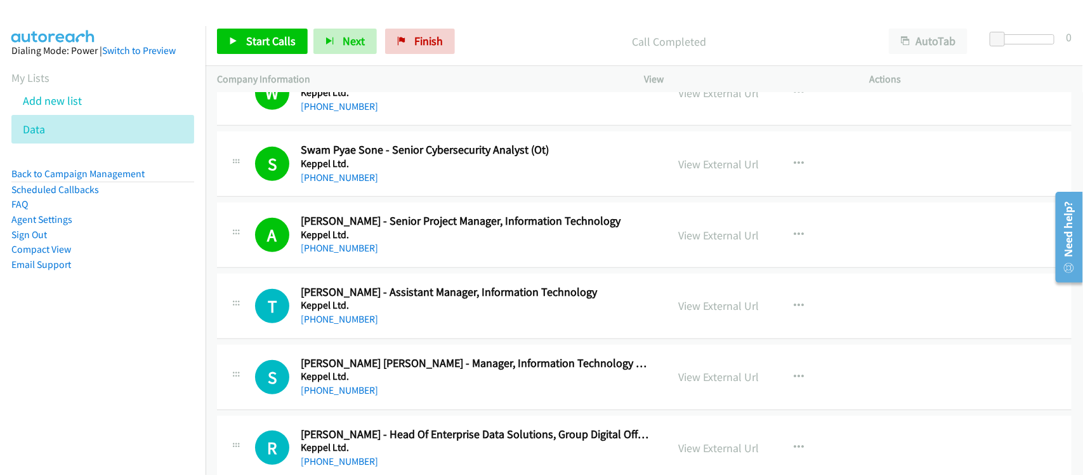
drag, startPoint x: 309, startPoint y: 324, endPoint x: 531, endPoint y: 321, distance: 221.5
click at [309, 324] on link "[PHONE_NUMBER]" at bounding box center [339, 319] width 77 height 12
click at [389, 339] on div "T Callback Scheduled [PERSON_NAME] - Assistant Manager, Information Technology …" at bounding box center [644, 306] width 855 height 65
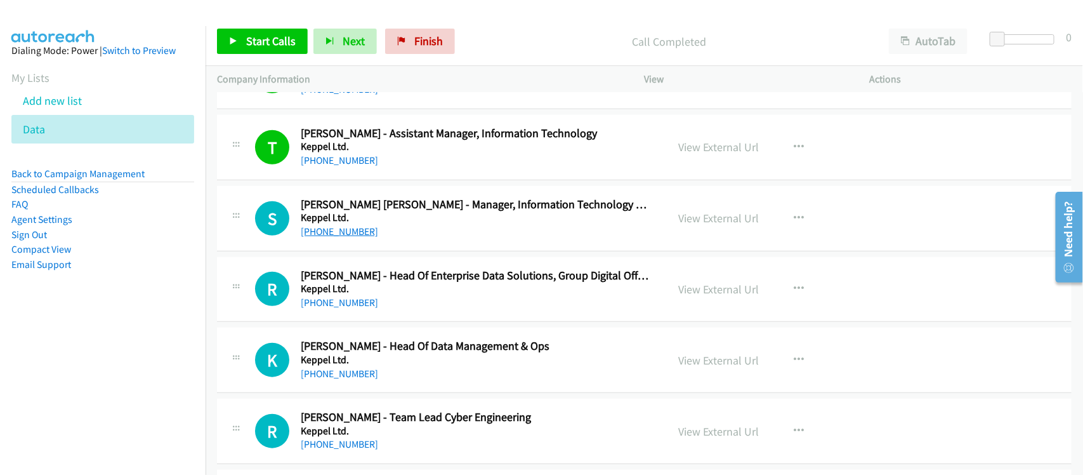
click at [353, 237] on link "[PHONE_NUMBER]" at bounding box center [339, 231] width 77 height 12
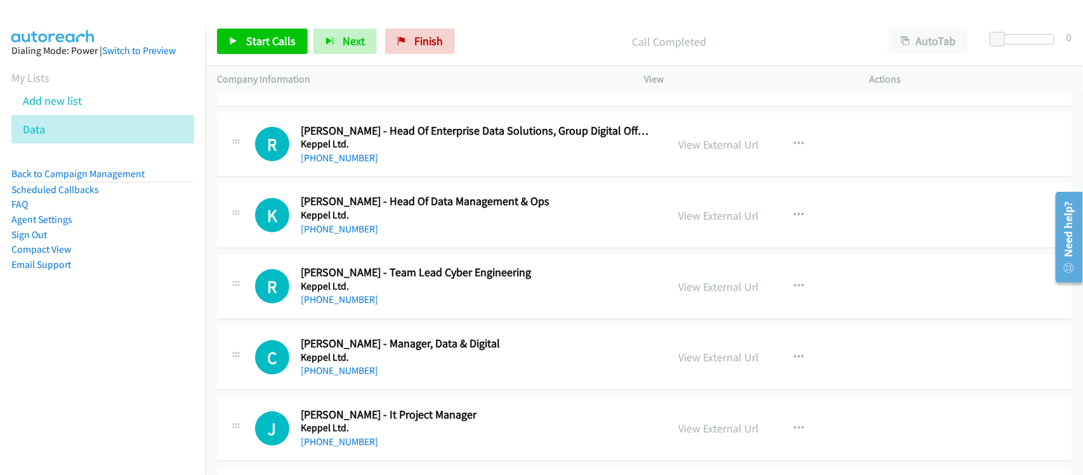
scroll to position [4935, 0]
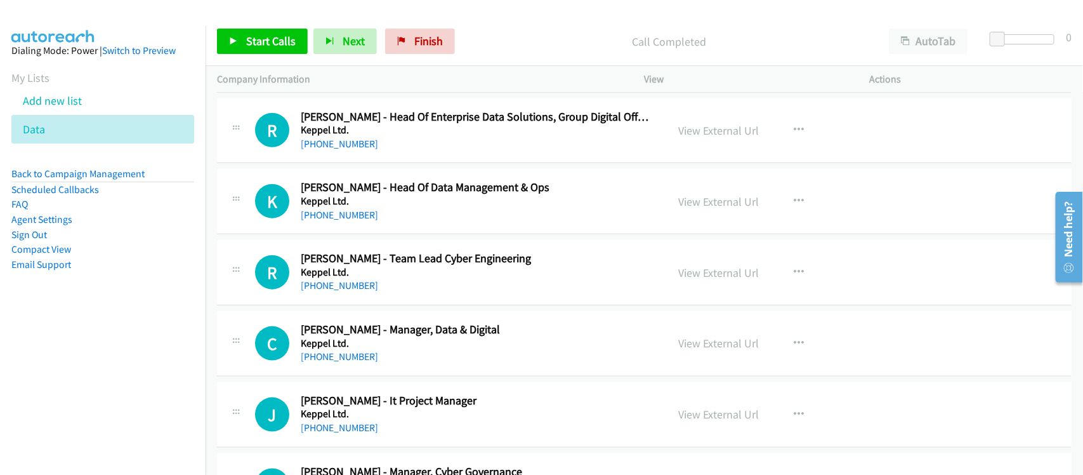
click at [376, 223] on div "[PHONE_NUMBER]" at bounding box center [476, 215] width 350 height 15
click at [340, 221] on link "[PHONE_NUMBER]" at bounding box center [339, 215] width 77 height 12
click at [351, 291] on link "[PHONE_NUMBER]" at bounding box center [339, 285] width 77 height 12
click at [404, 359] on div "[PHONE_NUMBER]" at bounding box center [476, 356] width 350 height 15
click at [334, 360] on link "[PHONE_NUMBER]" at bounding box center [339, 356] width 77 height 12
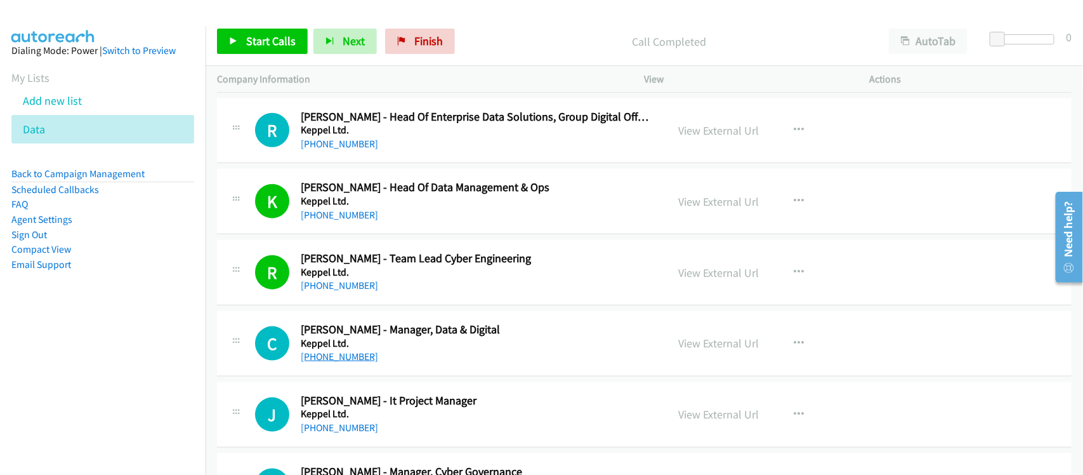
click at [344, 362] on link "[PHONE_NUMBER]" at bounding box center [339, 356] width 77 height 12
click at [413, 293] on div "[PHONE_NUMBER]" at bounding box center [476, 285] width 350 height 15
click at [706, 273] on link "View External Url" at bounding box center [719, 272] width 81 height 15
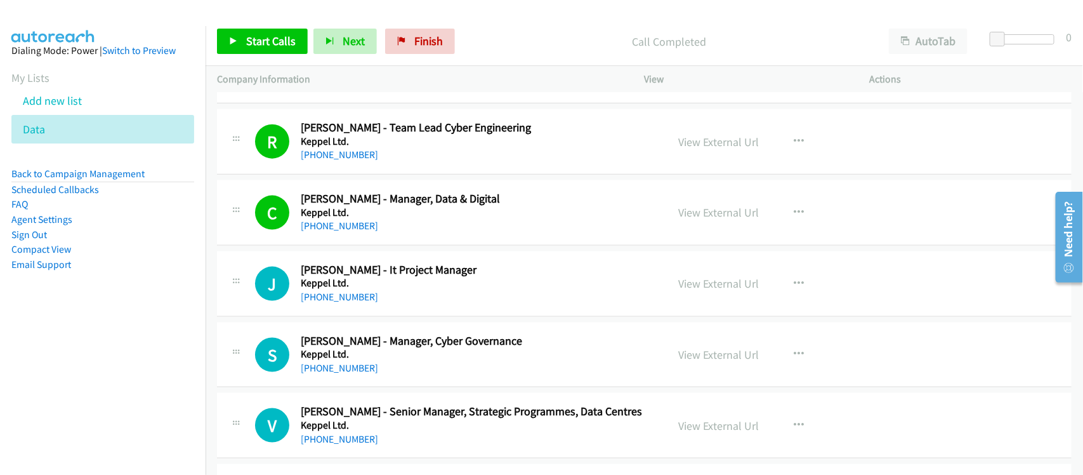
scroll to position [5094, 0]
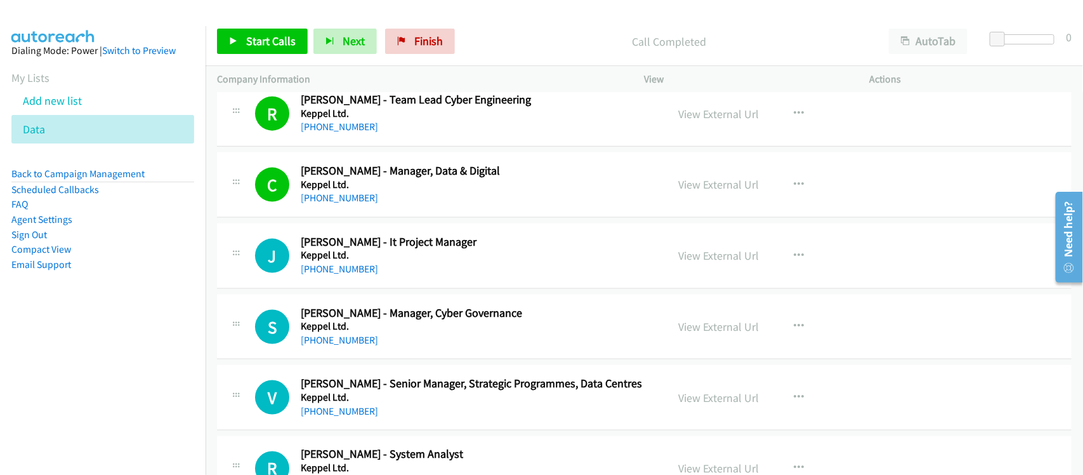
drag, startPoint x: 344, startPoint y: 279, endPoint x: 418, endPoint y: 275, distance: 73.8
click at [344, 275] on link "[PHONE_NUMBER]" at bounding box center [339, 269] width 77 height 12
click at [416, 291] on td "J Callback Scheduled [PERSON_NAME] - It Project Manager Keppel Ltd. [GEOGRAPHIC…" at bounding box center [645, 255] width 878 height 71
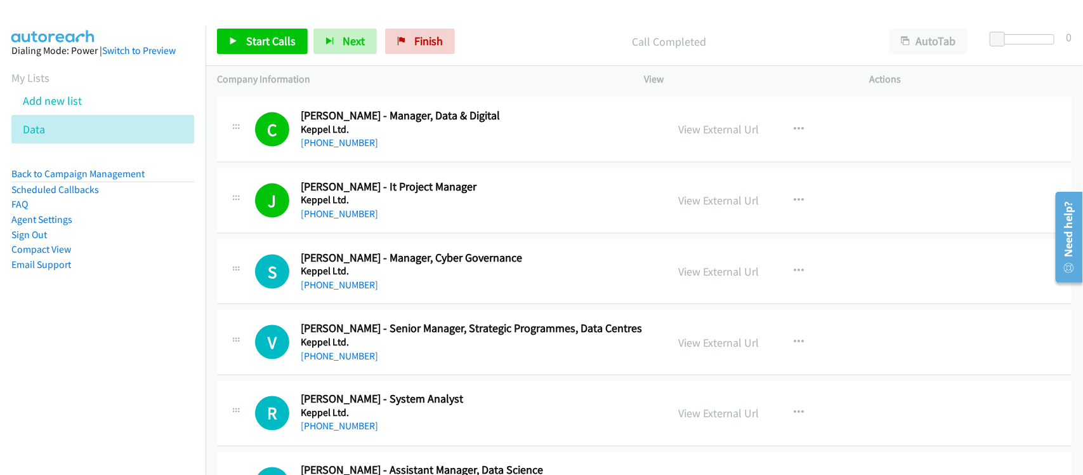
scroll to position [5173, 0]
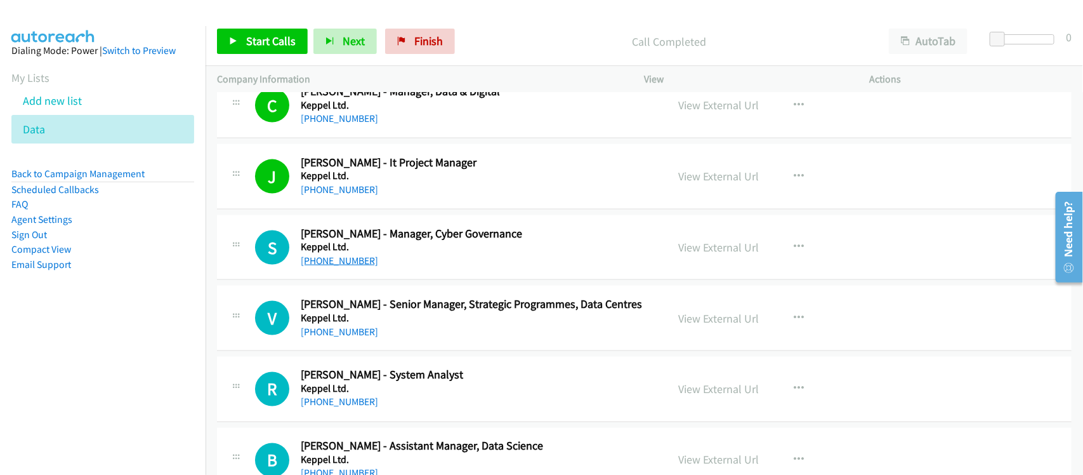
click at [331, 267] on link "[PHONE_NUMBER]" at bounding box center [339, 261] width 77 height 12
click at [348, 338] on link "[PHONE_NUMBER]" at bounding box center [339, 332] width 77 height 12
click at [392, 340] on div "[PHONE_NUMBER]" at bounding box center [476, 331] width 350 height 15
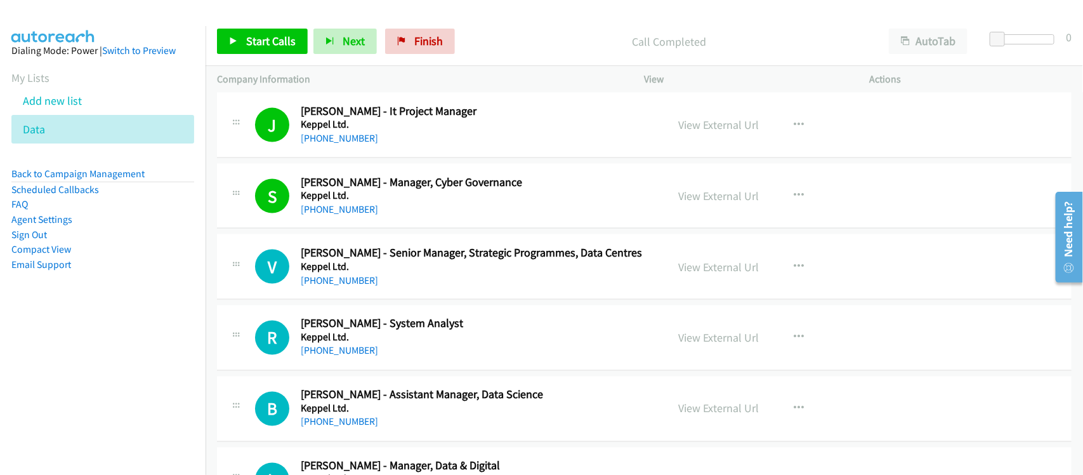
scroll to position [5252, 0]
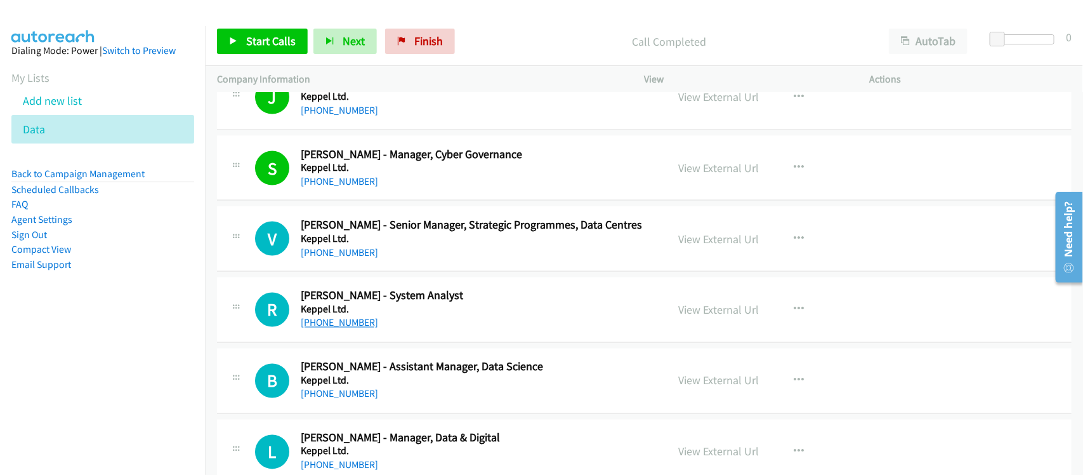
click at [329, 329] on link "[PHONE_NUMBER]" at bounding box center [339, 323] width 77 height 12
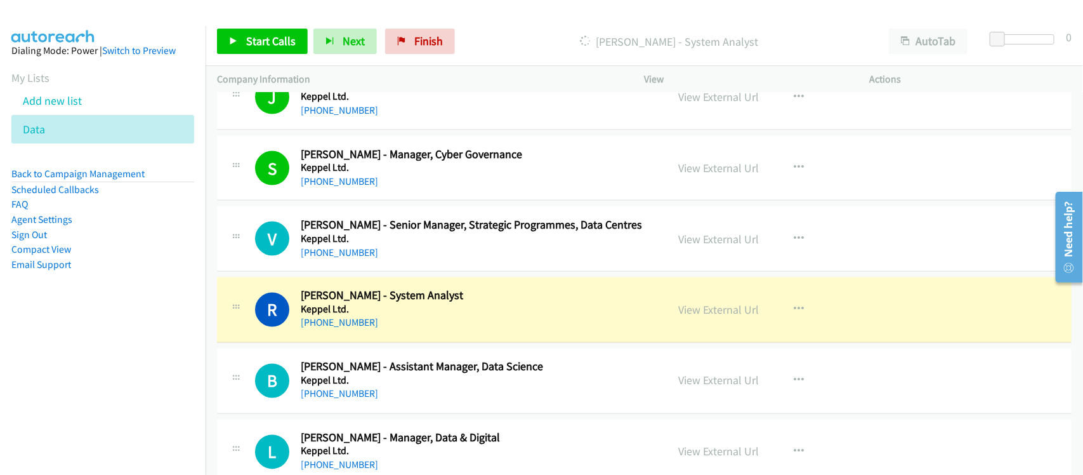
click at [388, 402] on div "[PHONE_NUMBER]" at bounding box center [476, 394] width 350 height 15
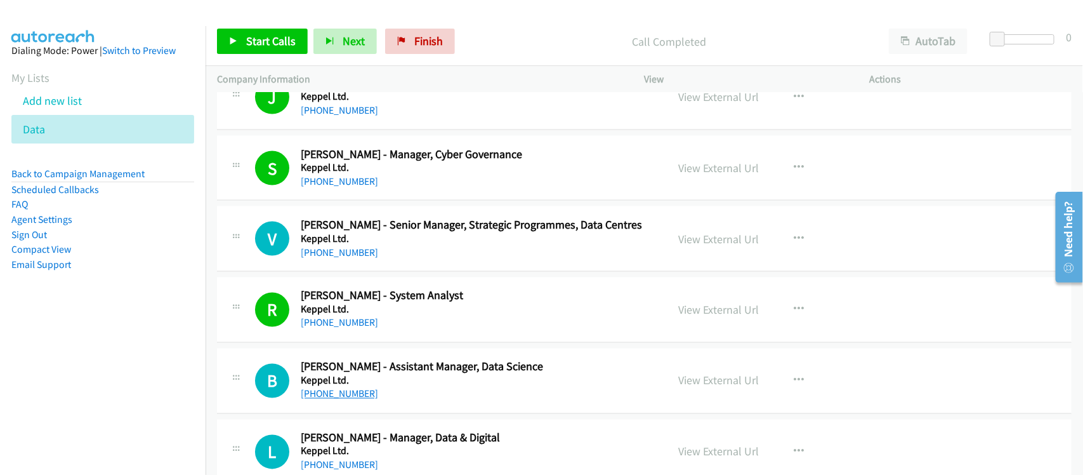
click at [319, 400] on link "[PHONE_NUMBER]" at bounding box center [339, 394] width 77 height 12
click at [319, 255] on link "[PHONE_NUMBER]" at bounding box center [339, 252] width 77 height 12
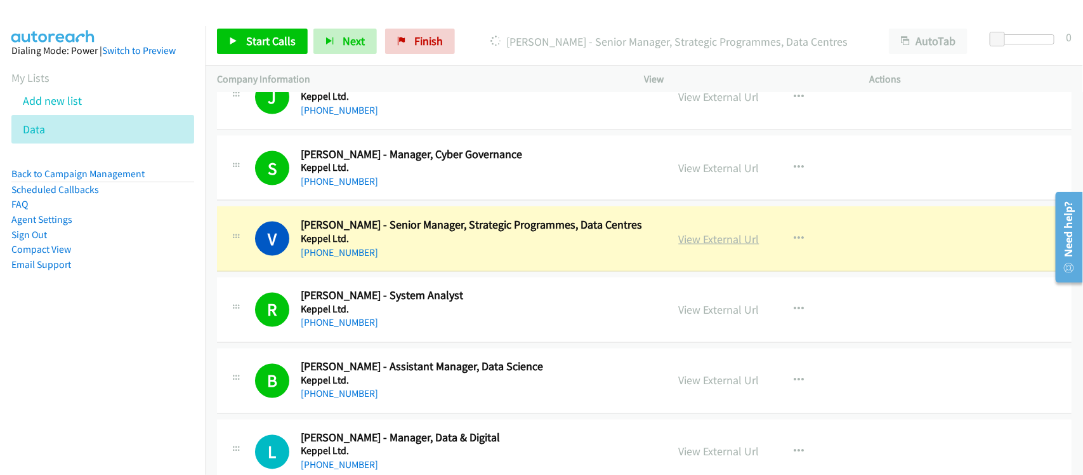
click at [729, 243] on link "View External Url" at bounding box center [719, 239] width 81 height 15
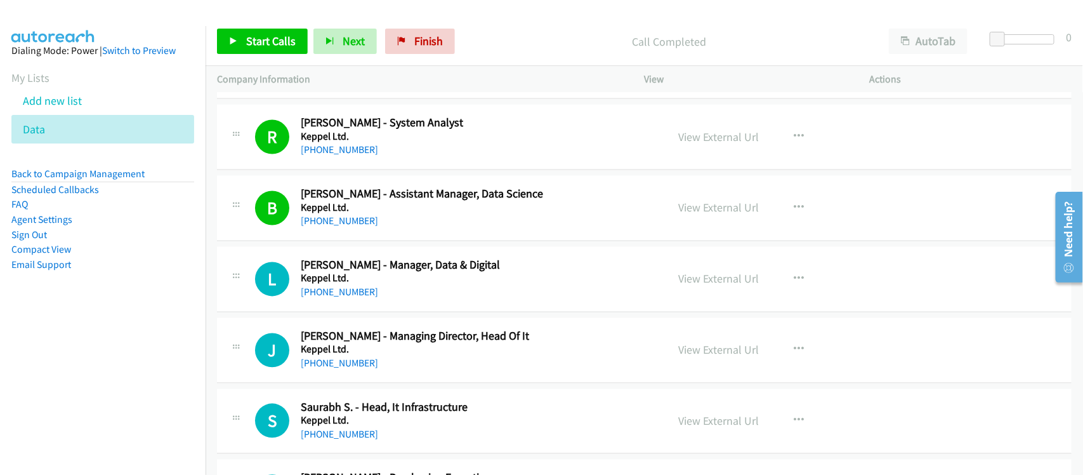
scroll to position [5411, 0]
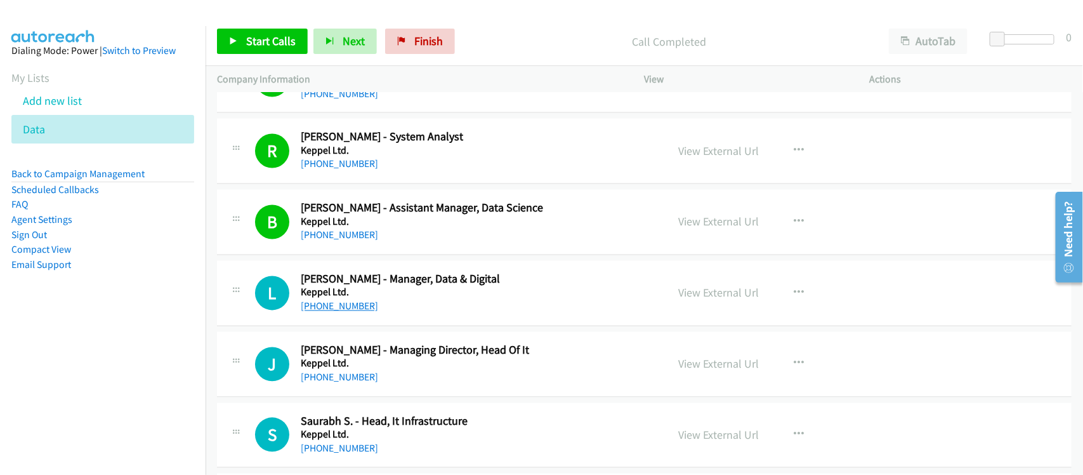
drag, startPoint x: 338, startPoint y: 305, endPoint x: 333, endPoint y: 311, distance: 7.2
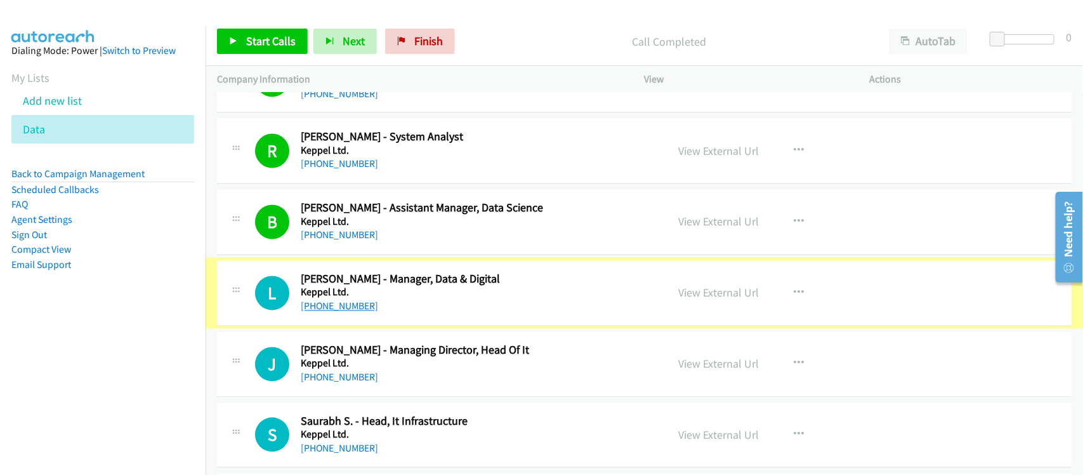
click at [328, 312] on link "[PHONE_NUMBER]" at bounding box center [339, 306] width 77 height 12
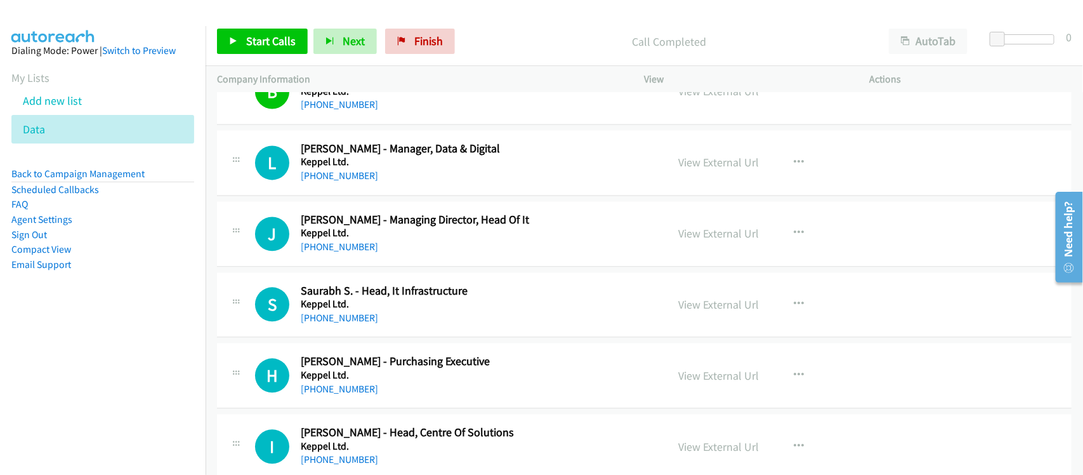
scroll to position [5570, 0]
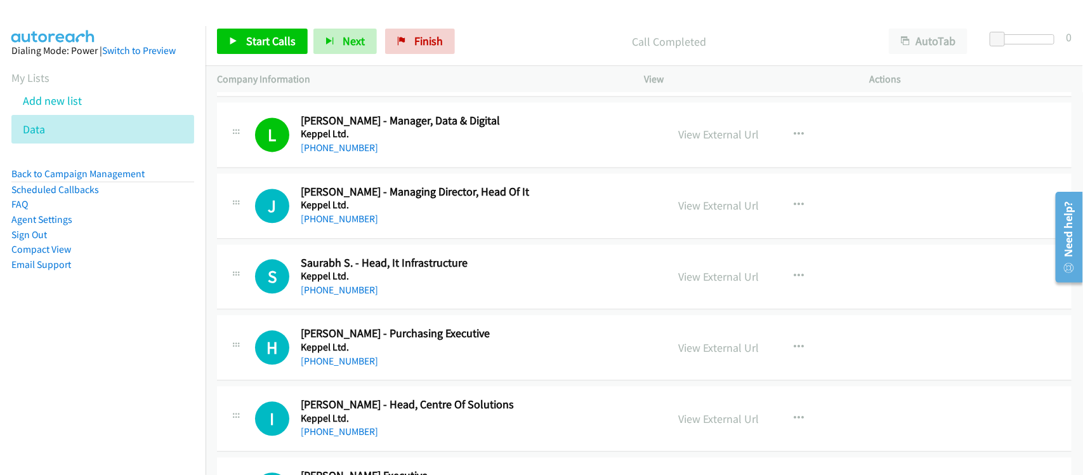
click at [383, 227] on div "[PHONE_NUMBER]" at bounding box center [476, 218] width 350 height 15
drag, startPoint x: 332, startPoint y: 230, endPoint x: 418, endPoint y: 229, distance: 85.7
click at [332, 225] on link "[PHONE_NUMBER]" at bounding box center [339, 219] width 77 height 12
drag, startPoint x: 319, startPoint y: 302, endPoint x: 331, endPoint y: 303, distance: 12.1
click at [319, 296] on link "[PHONE_NUMBER]" at bounding box center [339, 290] width 77 height 12
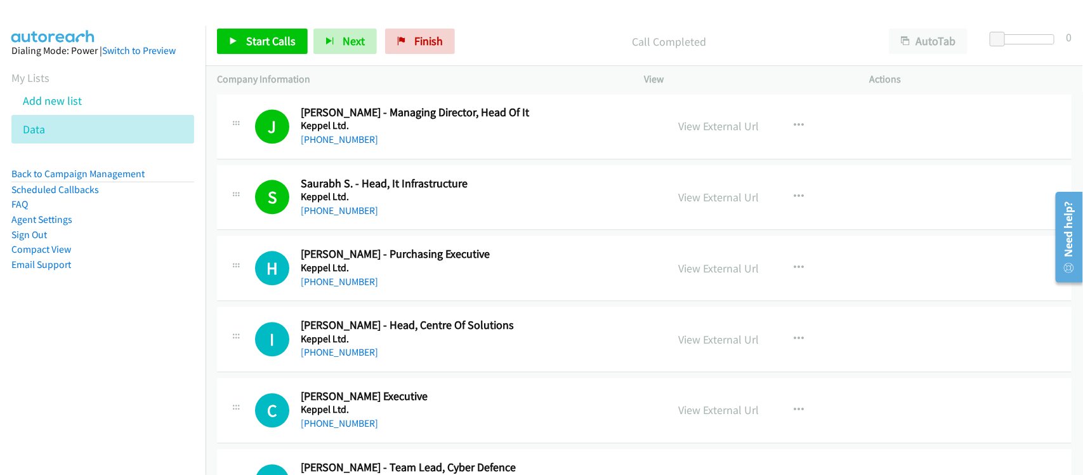
scroll to position [5728, 0]
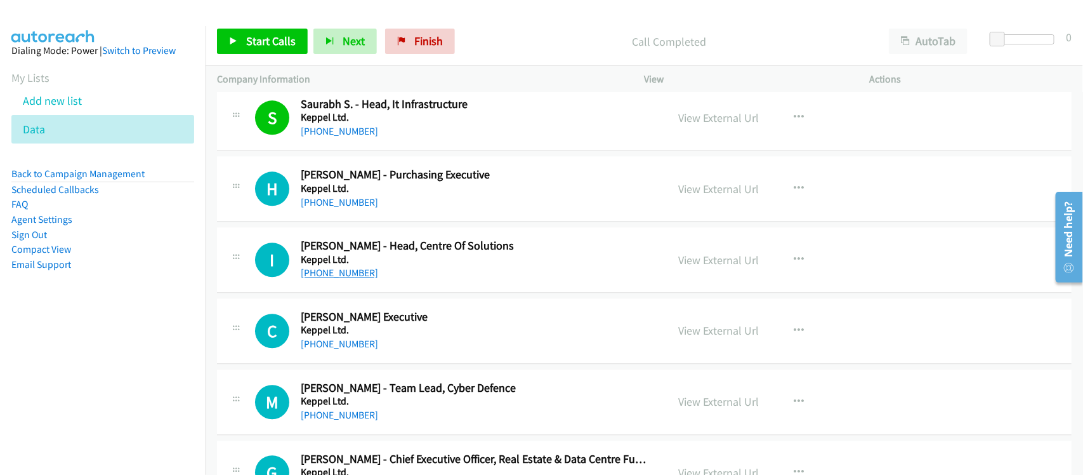
click at [321, 279] on link "[PHONE_NUMBER]" at bounding box center [339, 273] width 77 height 12
click at [387, 266] on h5 "Keppel Ltd." at bounding box center [476, 259] width 350 height 13
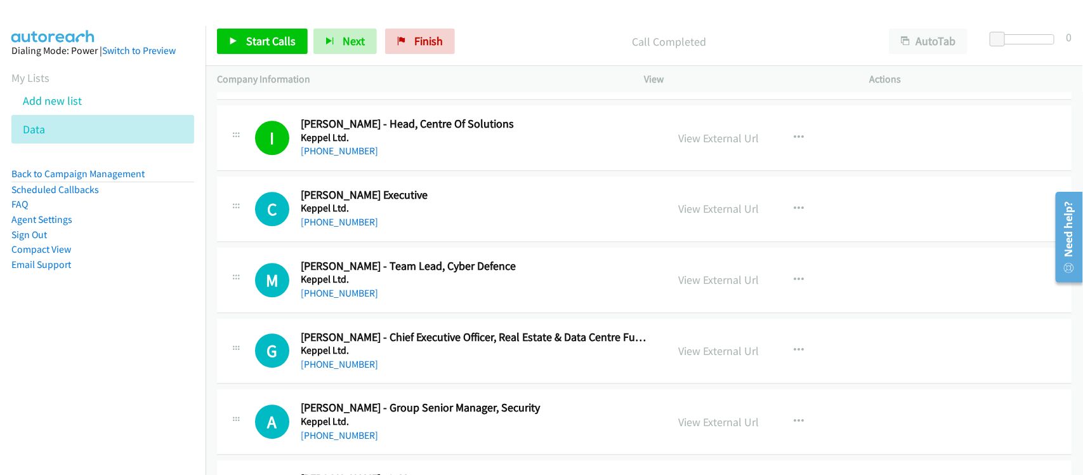
scroll to position [5887, 0]
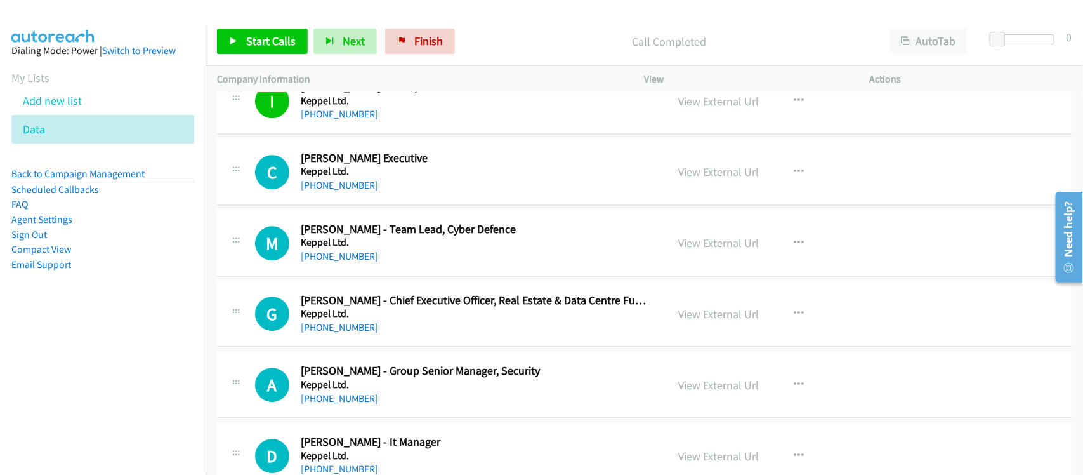
drag, startPoint x: 319, startPoint y: 258, endPoint x: 349, endPoint y: 257, distance: 29.9
click at [319, 258] on link "[PHONE_NUMBER]" at bounding box center [339, 256] width 77 height 12
click at [334, 249] on h5 "Keppel Ltd." at bounding box center [476, 242] width 350 height 13
click at [330, 262] on link "[PHONE_NUMBER]" at bounding box center [339, 256] width 77 height 12
click at [365, 335] on div "[PHONE_NUMBER]" at bounding box center [476, 327] width 350 height 15
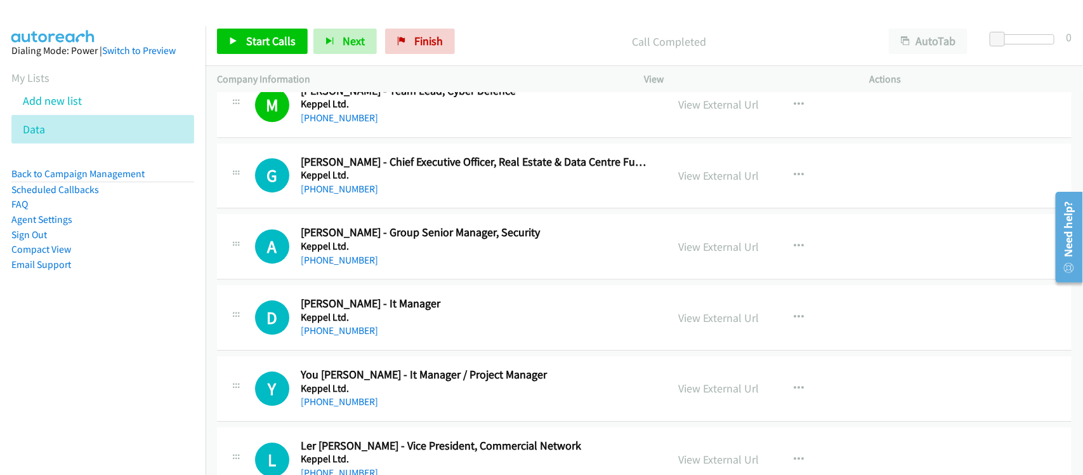
scroll to position [6046, 0]
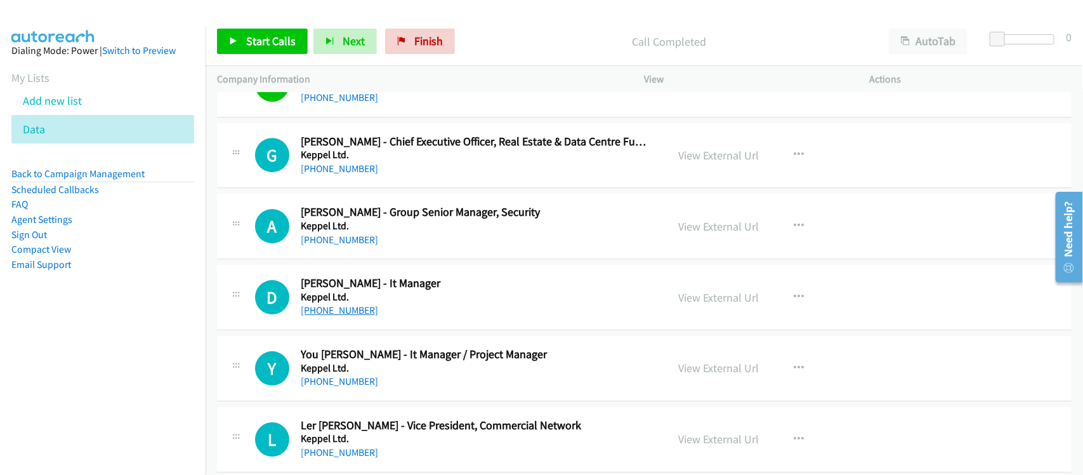
click at [341, 315] on link "[PHONE_NUMBER]" at bounding box center [339, 310] width 77 height 12
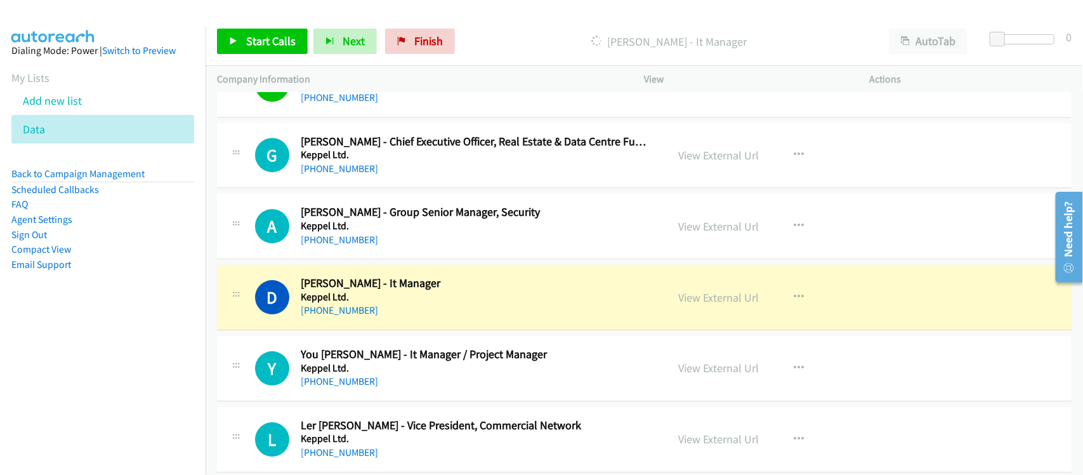
click at [335, 216] on h2 "[PERSON_NAME] - Group Senior Manager, Security" at bounding box center [476, 212] width 350 height 15
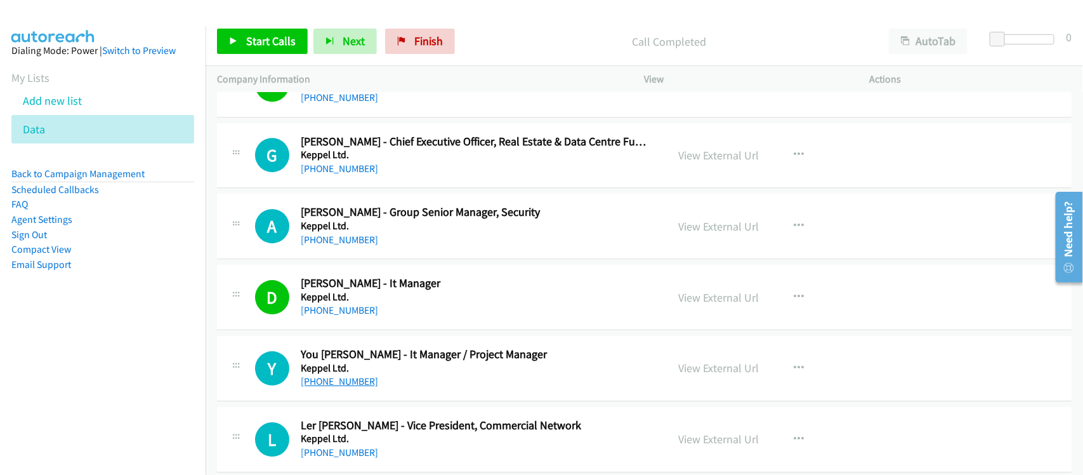
click at [335, 387] on link "[PHONE_NUMBER]" at bounding box center [339, 381] width 77 height 12
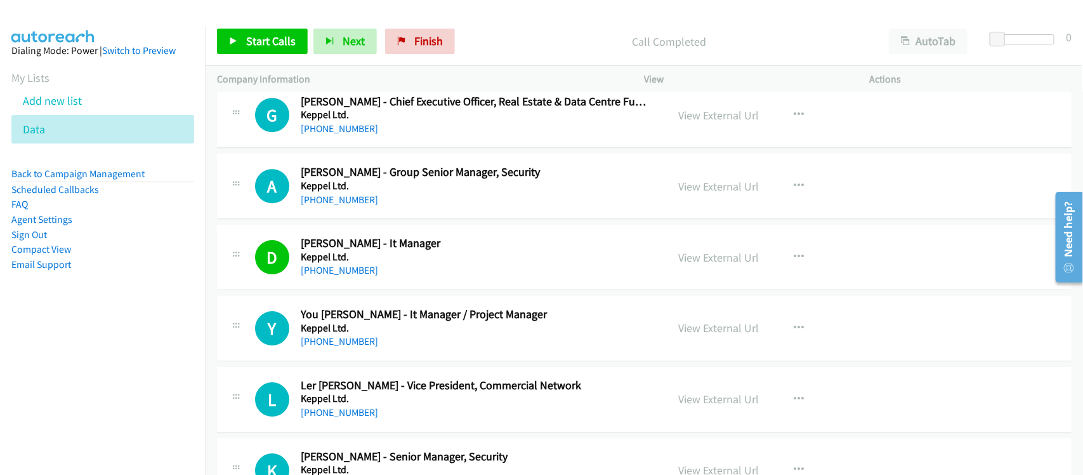
scroll to position [6125, 0]
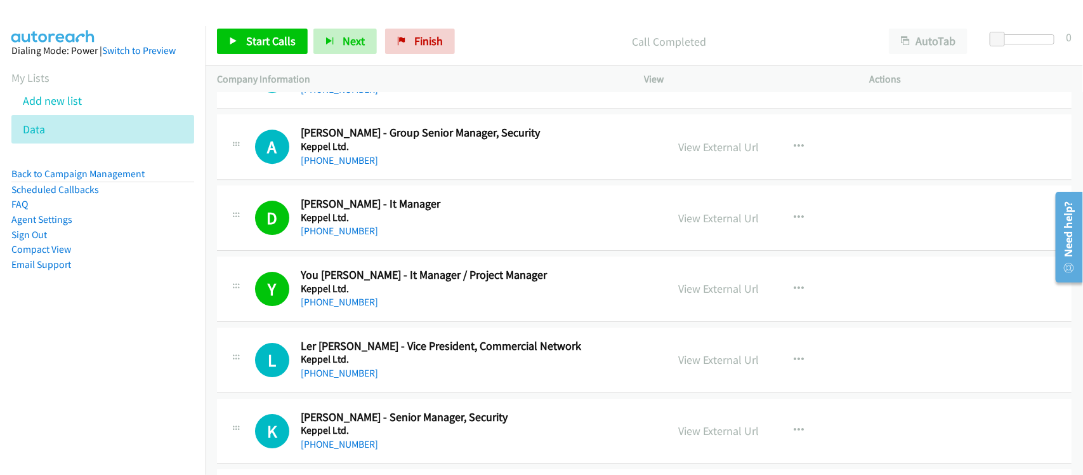
click at [388, 322] on div "Y Callback Scheduled You [PERSON_NAME] - It Manager / Project Manager Keppel Lt…" at bounding box center [644, 288] width 855 height 65
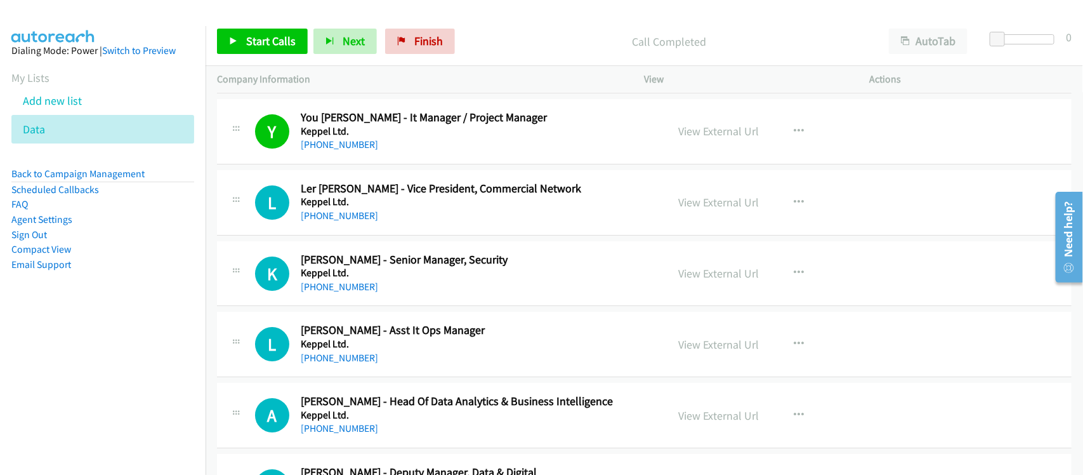
scroll to position [6284, 0]
drag, startPoint x: 331, startPoint y: 371, endPoint x: 336, endPoint y: 366, distance: 7.2
click at [331, 362] on link "[PHONE_NUMBER]" at bounding box center [339, 356] width 77 height 12
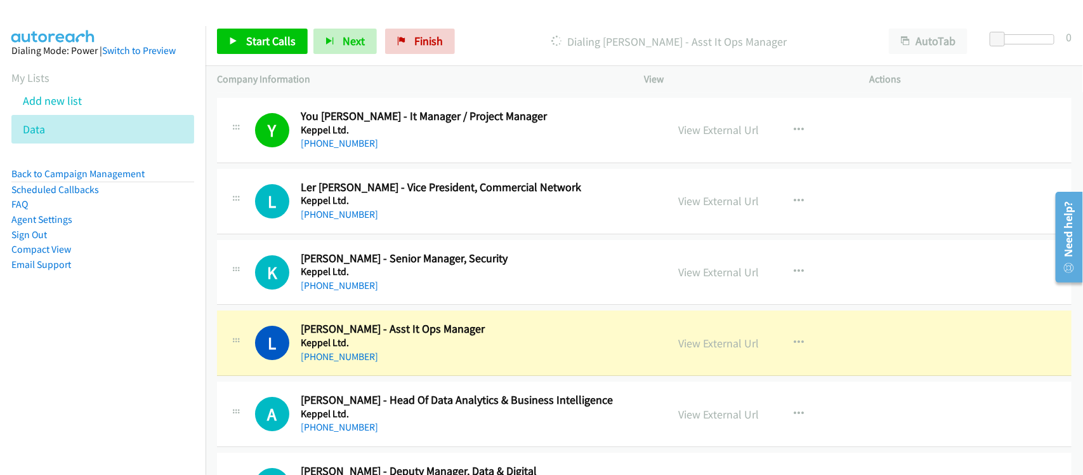
click at [403, 362] on div "[PHONE_NUMBER]" at bounding box center [476, 356] width 350 height 15
click at [703, 350] on link "View External Url" at bounding box center [719, 343] width 81 height 15
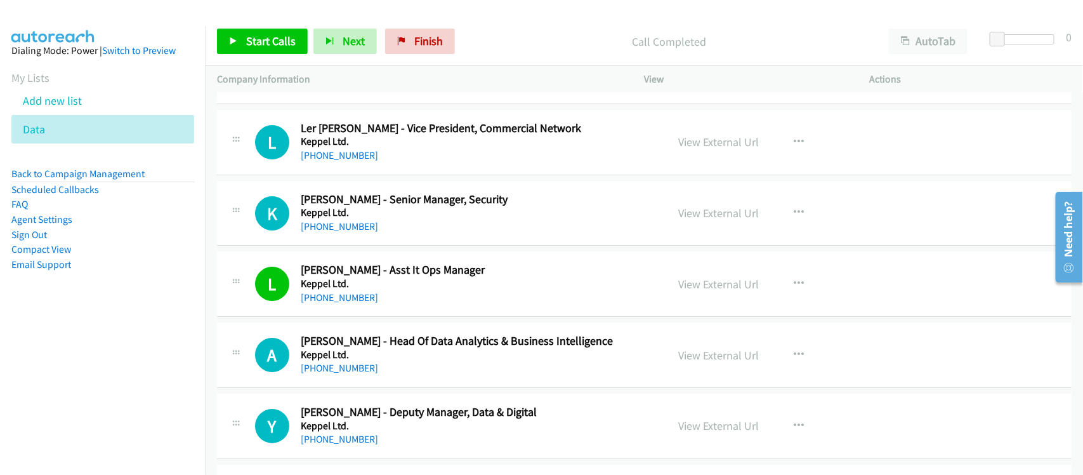
scroll to position [6442, 0]
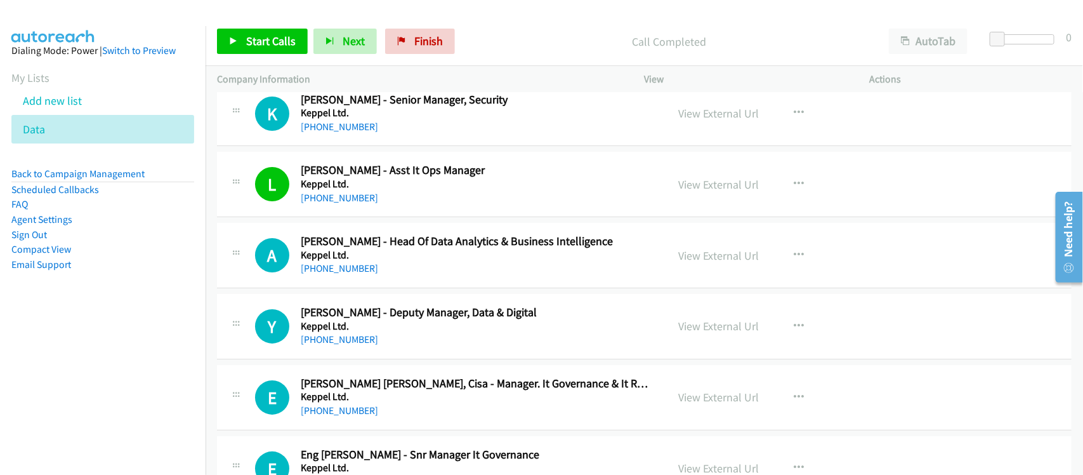
drag, startPoint x: 346, startPoint y: 278, endPoint x: 441, endPoint y: 279, distance: 95.2
click at [346, 274] on link "[PHONE_NUMBER]" at bounding box center [339, 268] width 77 height 12
click at [392, 288] on div "A Callback Scheduled [PERSON_NAME] - Head Of Data Analytics & Business Intellig…" at bounding box center [644, 255] width 855 height 65
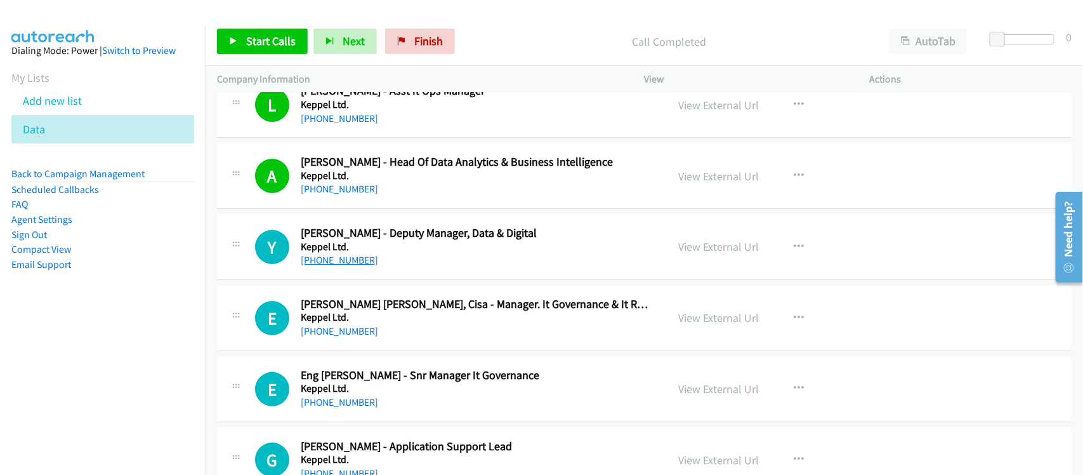
click at [353, 266] on link "[PHONE_NUMBER]" at bounding box center [339, 260] width 77 height 12
drag, startPoint x: 325, startPoint y: 341, endPoint x: 340, endPoint y: 341, distance: 15.2
click at [336, 335] on link "[PHONE_NUMBER]" at bounding box center [339, 331] width 77 height 12
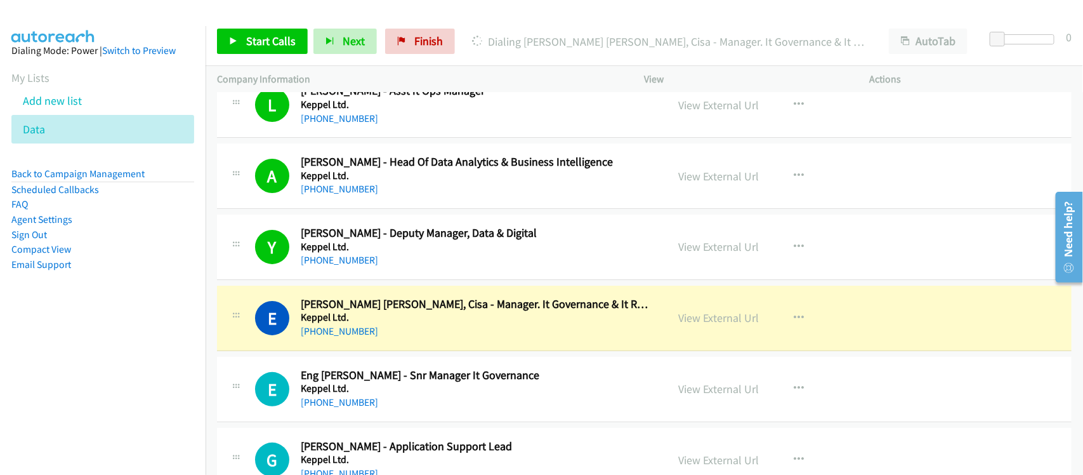
click at [385, 324] on h5 "Keppel Ltd." at bounding box center [476, 317] width 350 height 13
click at [732, 325] on link "View External Url" at bounding box center [719, 317] width 81 height 15
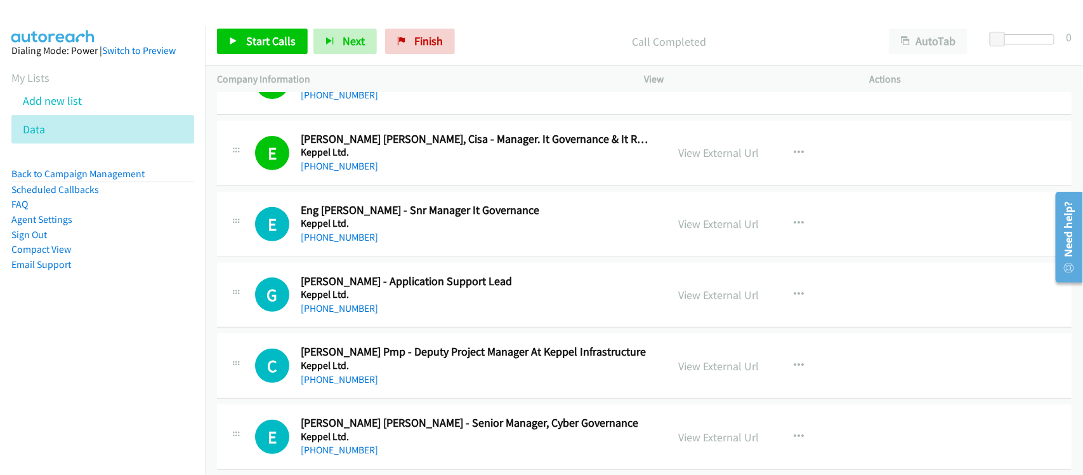
scroll to position [6680, 0]
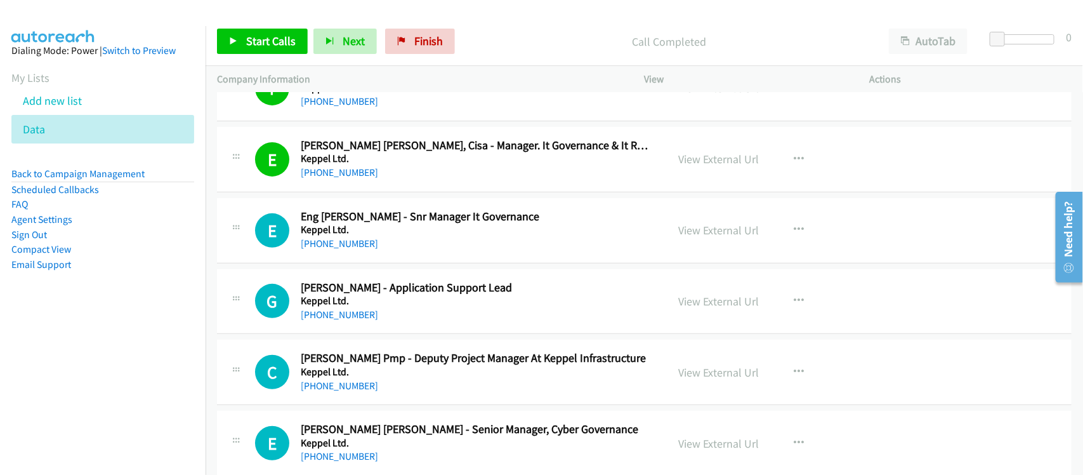
drag, startPoint x: 337, startPoint y: 253, endPoint x: 371, endPoint y: 254, distance: 34.3
click at [337, 249] on link "[PHONE_NUMBER]" at bounding box center [339, 243] width 77 height 12
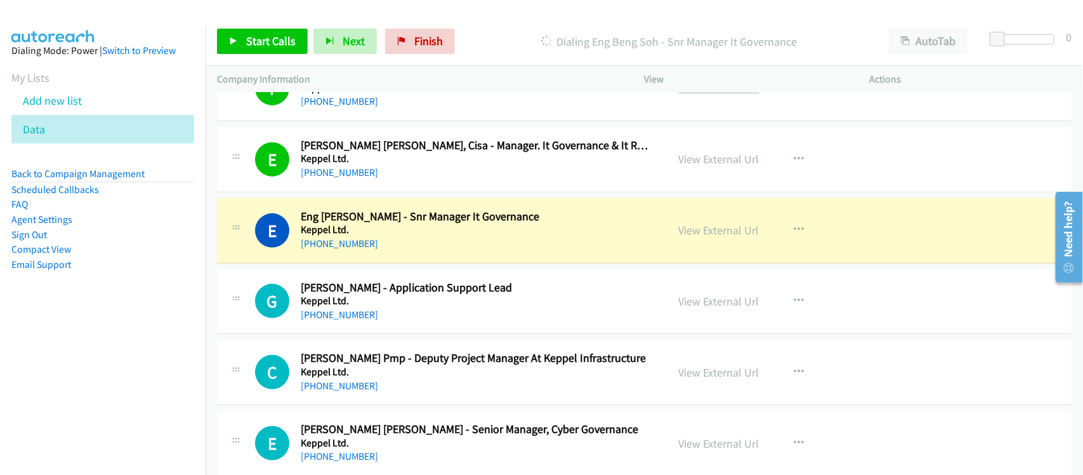
drag, startPoint x: 170, startPoint y: 272, endPoint x: 698, endPoint y: 100, distance: 555.2
click at [170, 271] on aside "Dialing Mode: Power | Switch to Preview My Lists Add new list Data Back to Camp…" at bounding box center [103, 177] width 206 height 303
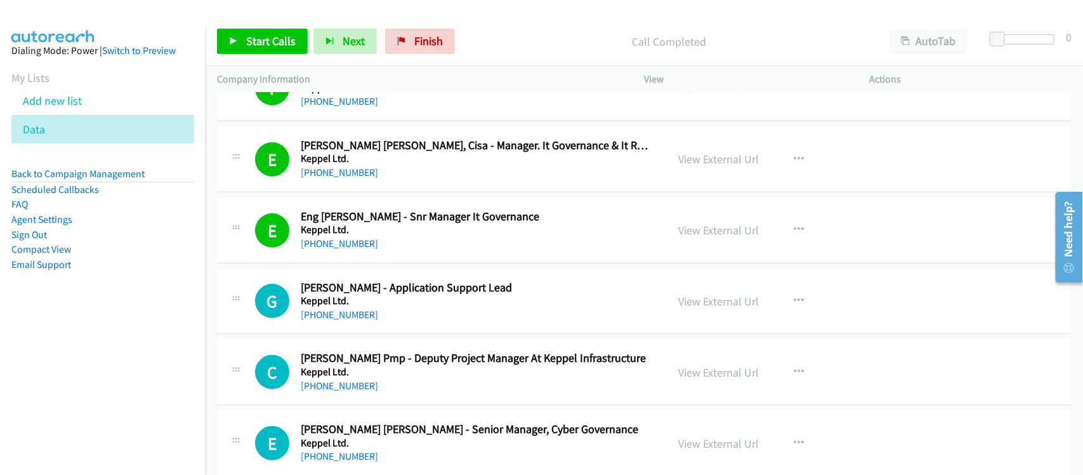
click at [380, 251] on div "[PHONE_NUMBER]" at bounding box center [476, 243] width 350 height 15
click at [709, 237] on link "View External Url" at bounding box center [719, 230] width 81 height 15
click at [359, 321] on link "[PHONE_NUMBER]" at bounding box center [339, 314] width 77 height 12
click at [352, 321] on link "[PHONE_NUMBER]" at bounding box center [339, 314] width 77 height 12
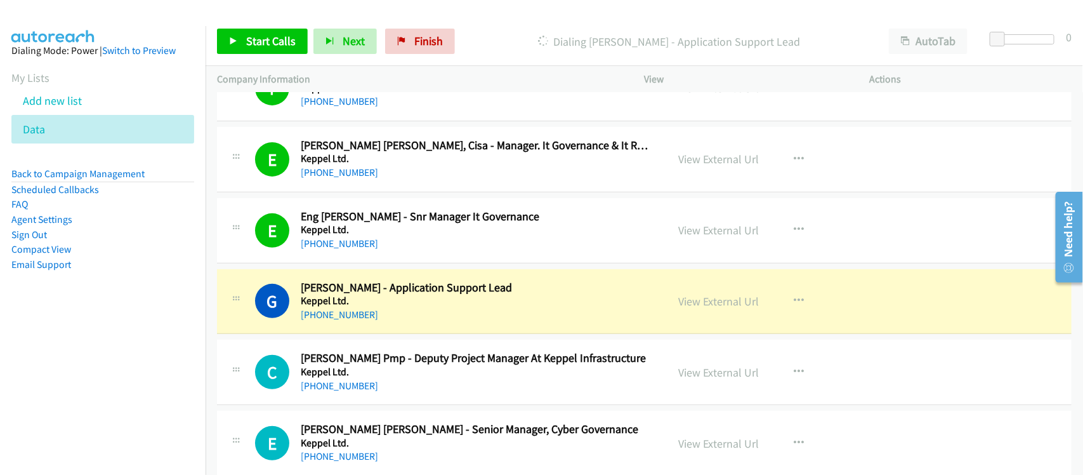
click at [414, 322] on div "[PHONE_NUMBER]" at bounding box center [476, 314] width 350 height 15
click at [737, 308] on link "View External Url" at bounding box center [719, 301] width 81 height 15
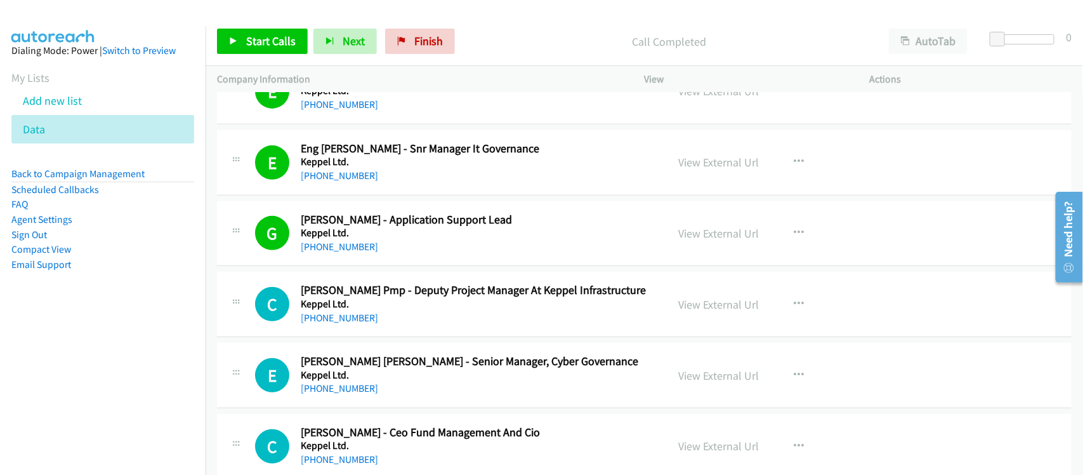
scroll to position [6839, 0]
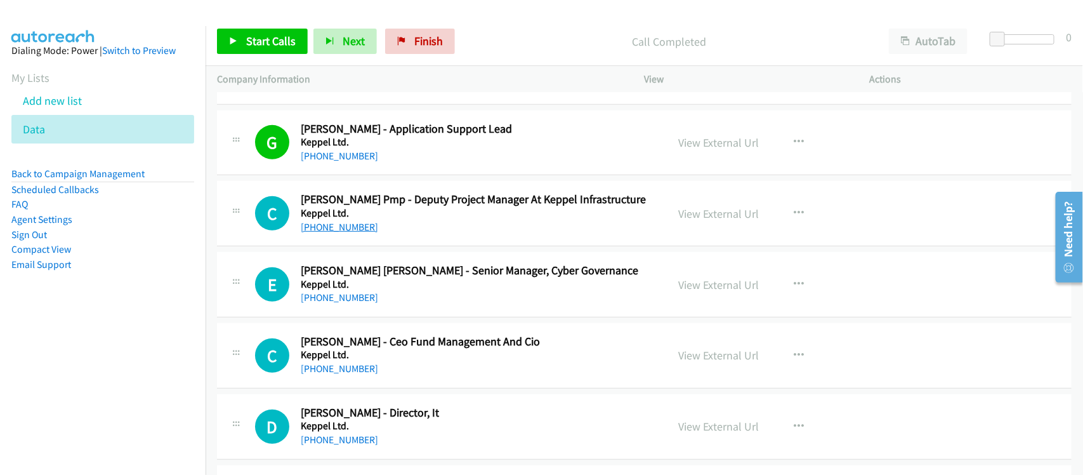
click at [340, 233] on link "[PHONE_NUMBER]" at bounding box center [339, 227] width 77 height 12
click at [416, 246] on div "C Callback Scheduled [PERSON_NAME] Pmp - Deputy Project Manager At Keppel Infra…" at bounding box center [644, 213] width 855 height 65
click at [331, 233] on link "[PHONE_NUMBER]" at bounding box center [339, 227] width 77 height 12
click at [386, 316] on div "E Callback Scheduled [PERSON_NAME] [PERSON_NAME] - Senior Manager, Cyber Govern…" at bounding box center [644, 284] width 855 height 65
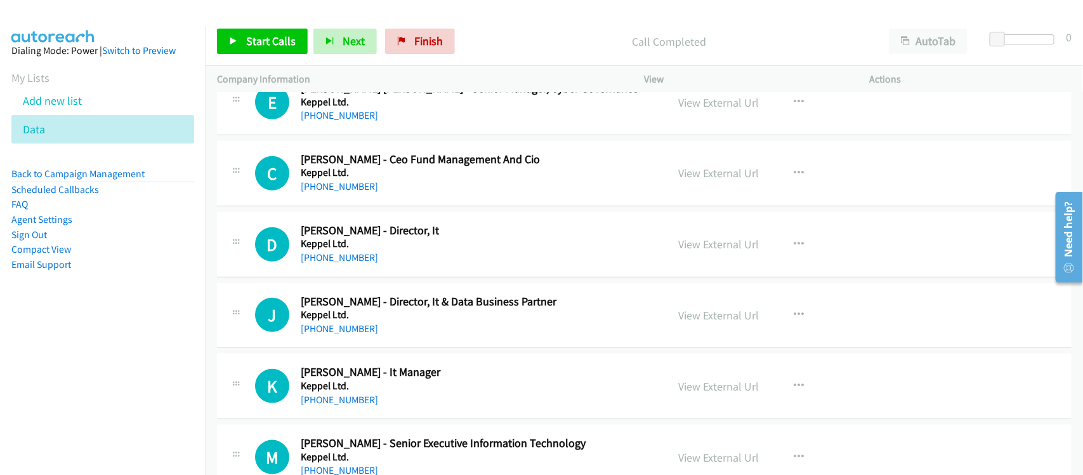
scroll to position [7077, 0]
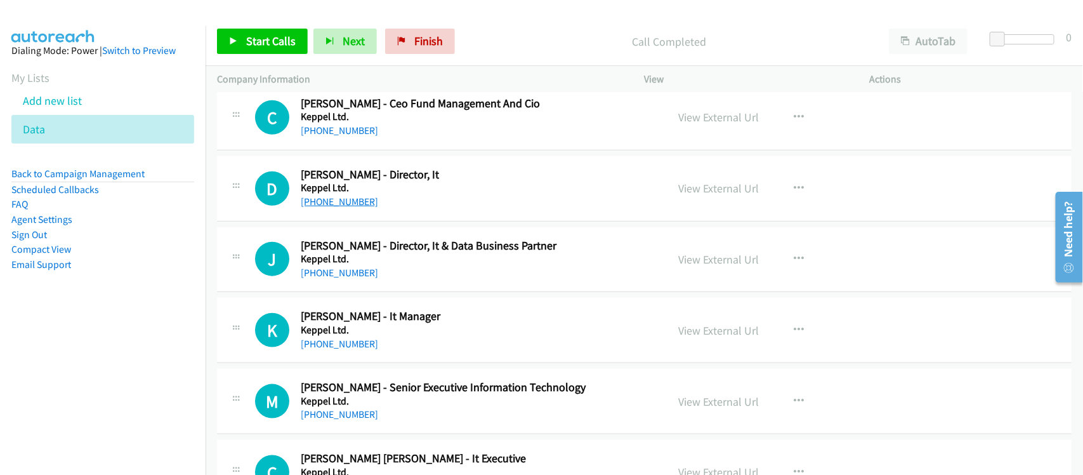
click at [340, 208] on link "[PHONE_NUMBER]" at bounding box center [339, 201] width 77 height 12
drag, startPoint x: 344, startPoint y: 284, endPoint x: 762, endPoint y: 289, distance: 417.7
click at [344, 279] on link "[PHONE_NUMBER]" at bounding box center [339, 273] width 77 height 12
click at [328, 363] on div "K Callback Scheduled [PERSON_NAME] - It Manager Keppel Ltd. [GEOGRAPHIC_DATA]/[…" at bounding box center [644, 330] width 855 height 65
click at [328, 350] on link "[PHONE_NUMBER]" at bounding box center [339, 344] width 77 height 12
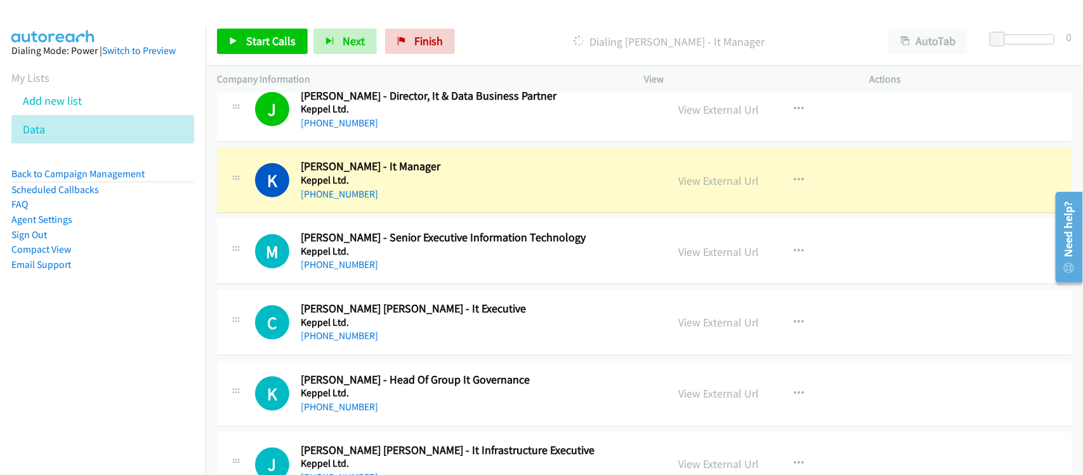
scroll to position [7236, 0]
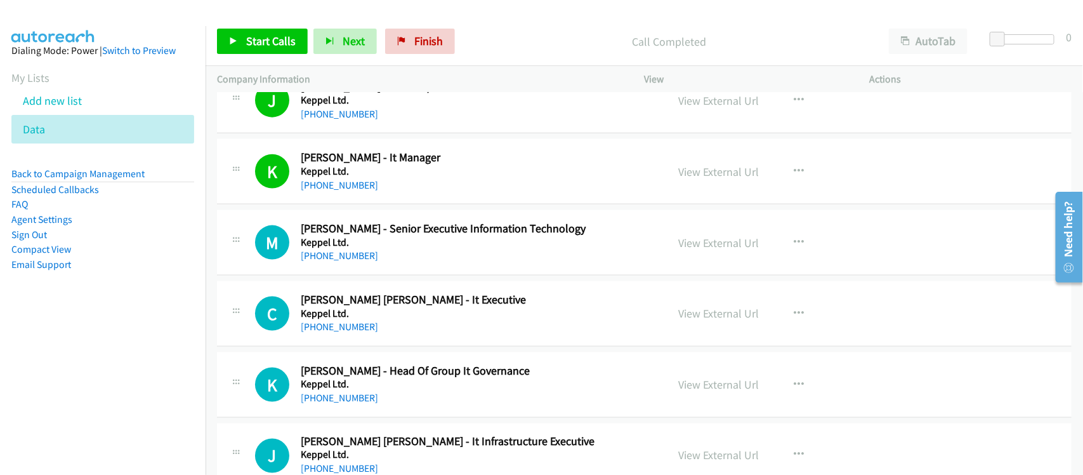
click at [329, 260] on div "[PHONE_NUMBER]" at bounding box center [476, 255] width 350 height 15
click at [350, 260] on div "[PHONE_NUMBER]" at bounding box center [476, 255] width 350 height 15
click at [319, 261] on link "[PHONE_NUMBER]" at bounding box center [339, 255] width 77 height 12
click at [413, 320] on h5 "Keppel Ltd." at bounding box center [476, 313] width 350 height 13
click at [346, 333] on link "[PHONE_NUMBER]" at bounding box center [339, 327] width 77 height 12
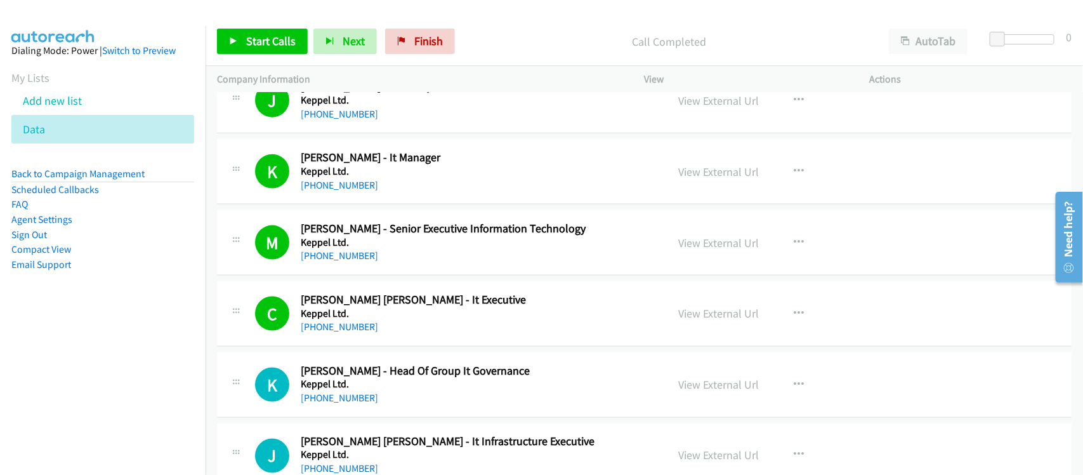
click at [389, 376] on h2 "[PERSON_NAME] - Head Of Group It Governance" at bounding box center [476, 371] width 350 height 15
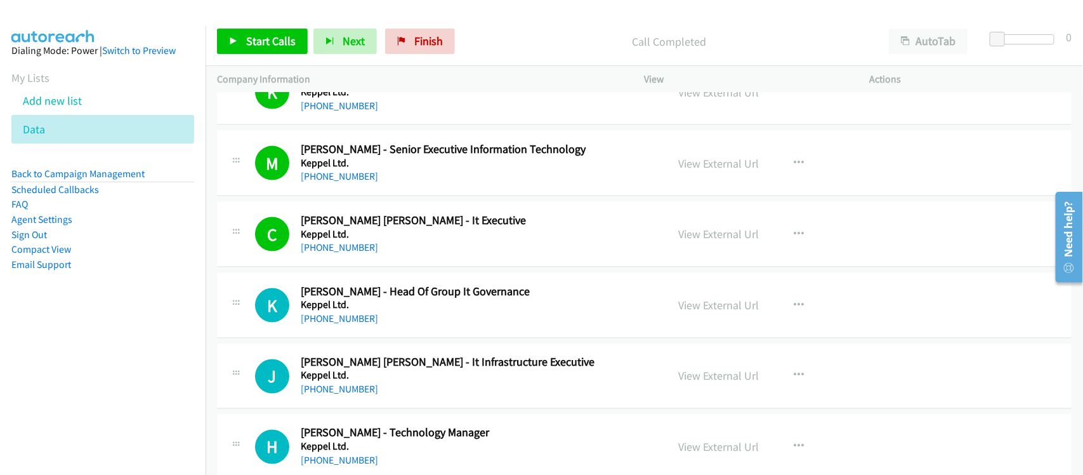
drag, startPoint x: 315, startPoint y: 335, endPoint x: 569, endPoint y: 333, distance: 254.5
click at [315, 324] on link "[PHONE_NUMBER]" at bounding box center [339, 318] width 77 height 12
drag, startPoint x: 347, startPoint y: 402, endPoint x: 368, endPoint y: 402, distance: 20.9
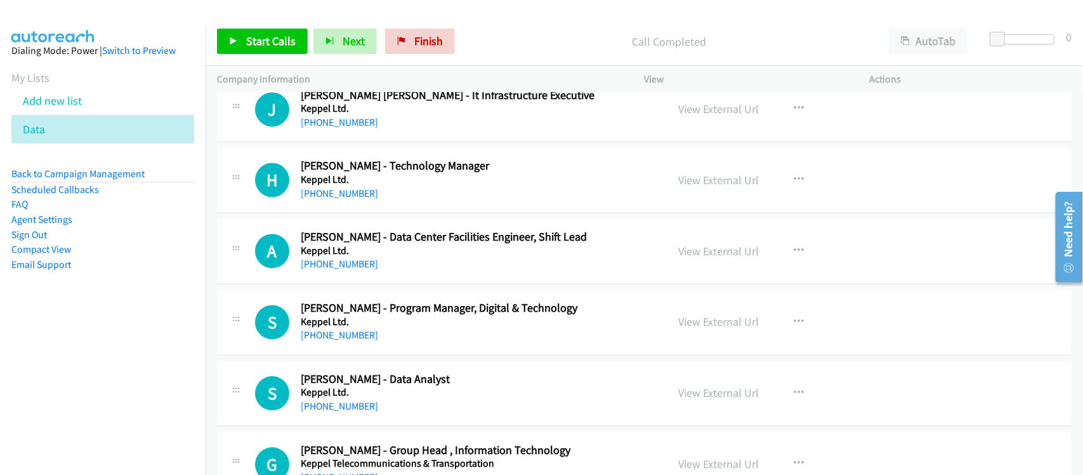
scroll to position [7553, 0]
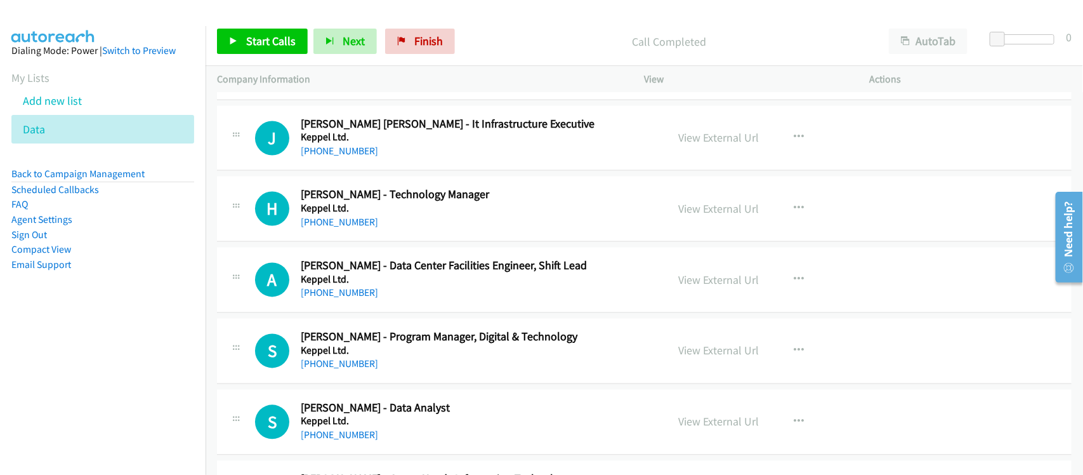
click at [335, 157] on link "[PHONE_NUMBER]" at bounding box center [339, 151] width 77 height 12
drag, startPoint x: 343, startPoint y: 232, endPoint x: 443, endPoint y: 241, distance: 100.7
click at [345, 229] on link "[PHONE_NUMBER]" at bounding box center [339, 222] width 77 height 12
click at [341, 299] on link "[PHONE_NUMBER]" at bounding box center [339, 293] width 77 height 12
click at [420, 313] on div "A Callback Scheduled [PERSON_NAME] - Data Center Facilities Engineer, Shift Lea…" at bounding box center [644, 280] width 855 height 65
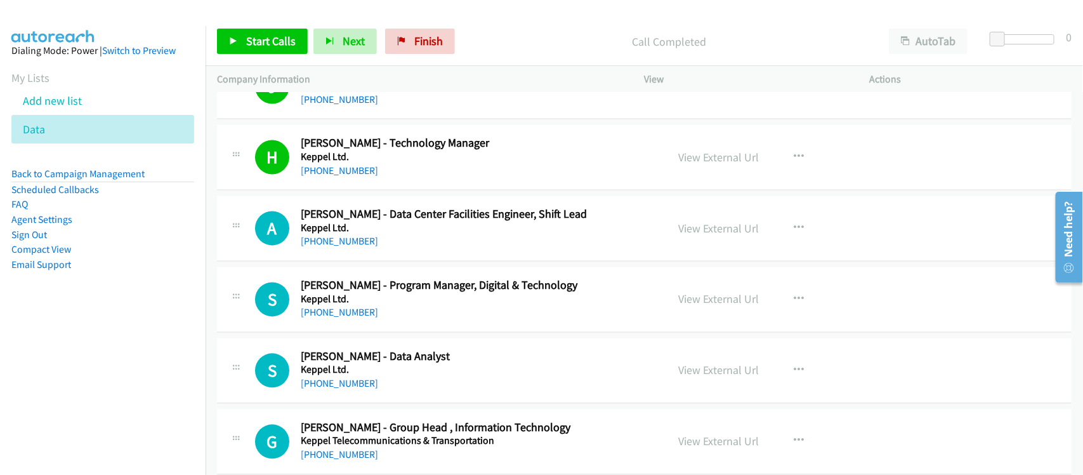
scroll to position [7633, 0]
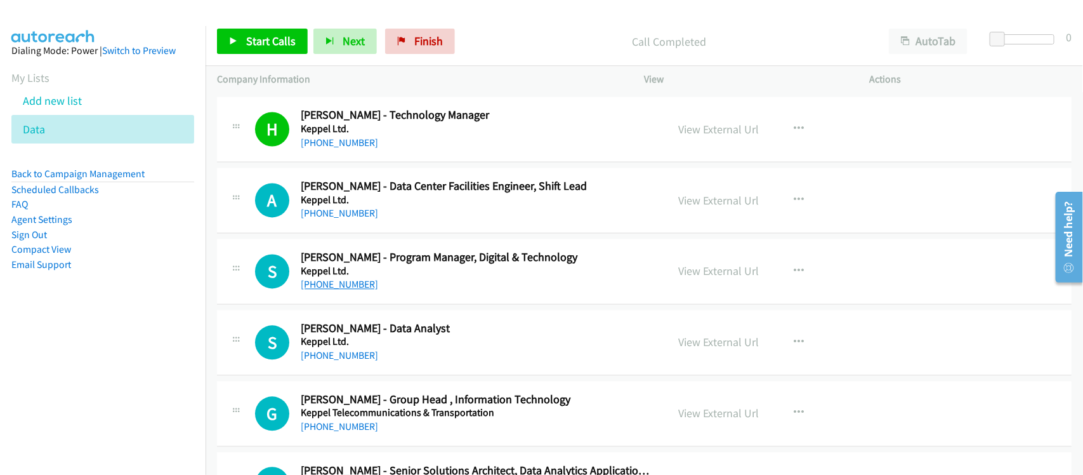
click at [345, 291] on link "[PHONE_NUMBER]" at bounding box center [339, 285] width 77 height 12
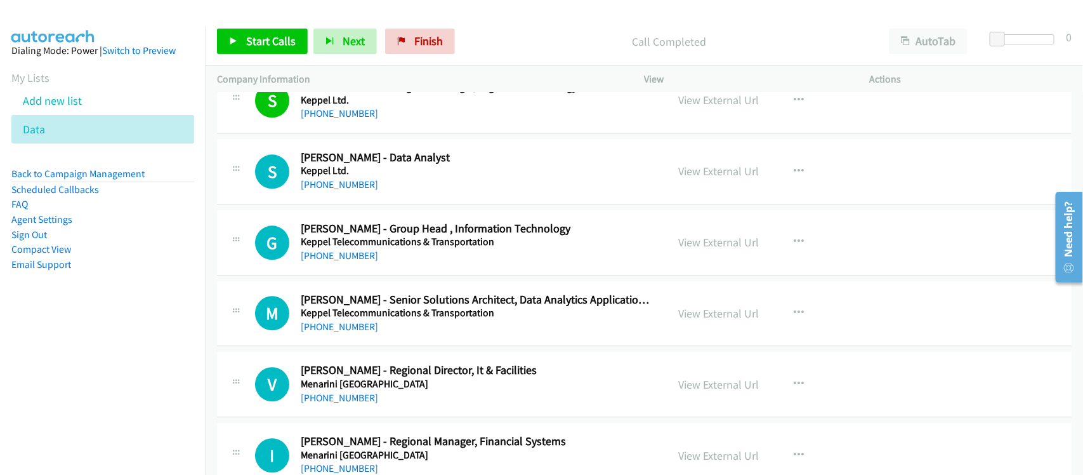
scroll to position [7791, 0]
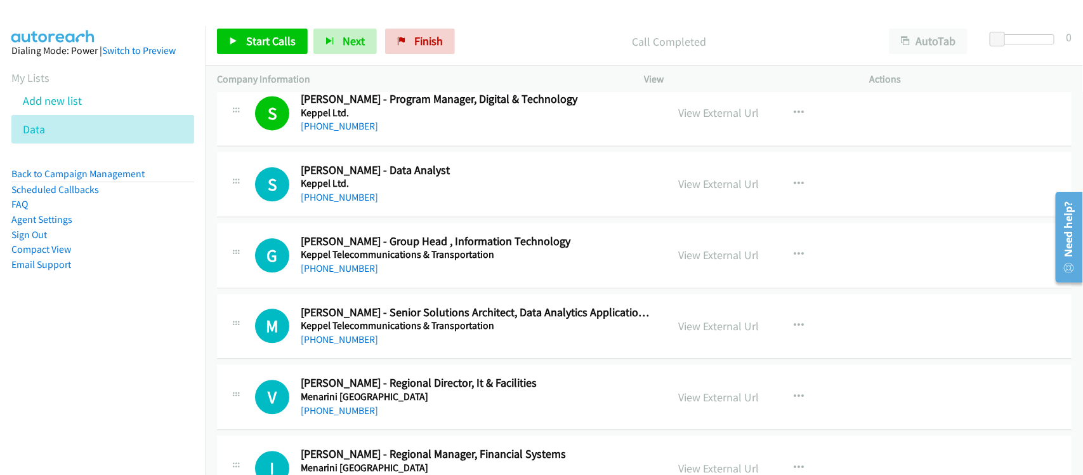
click at [381, 203] on div "[PHONE_NUMBER]" at bounding box center [476, 197] width 350 height 15
click at [328, 203] on link "[PHONE_NUMBER]" at bounding box center [339, 197] width 77 height 12
click at [340, 288] on div "G Callback Scheduled [PERSON_NAME] - Group Head , Information Technology Keppel…" at bounding box center [644, 255] width 855 height 65
click at [347, 274] on link "[PHONE_NUMBER]" at bounding box center [339, 268] width 77 height 12
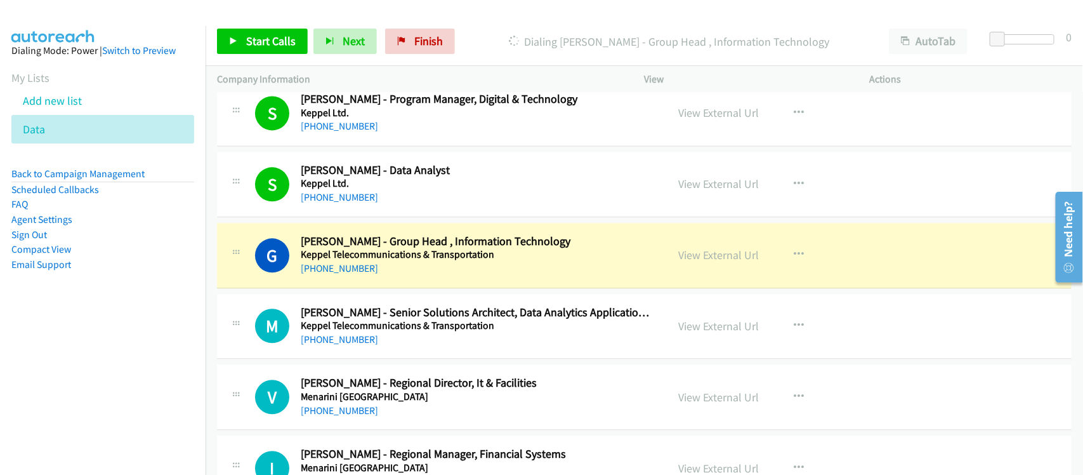
click at [392, 288] on div "G Callback Scheduled [PERSON_NAME] - Group Head , Information Technology Keppel…" at bounding box center [644, 255] width 855 height 65
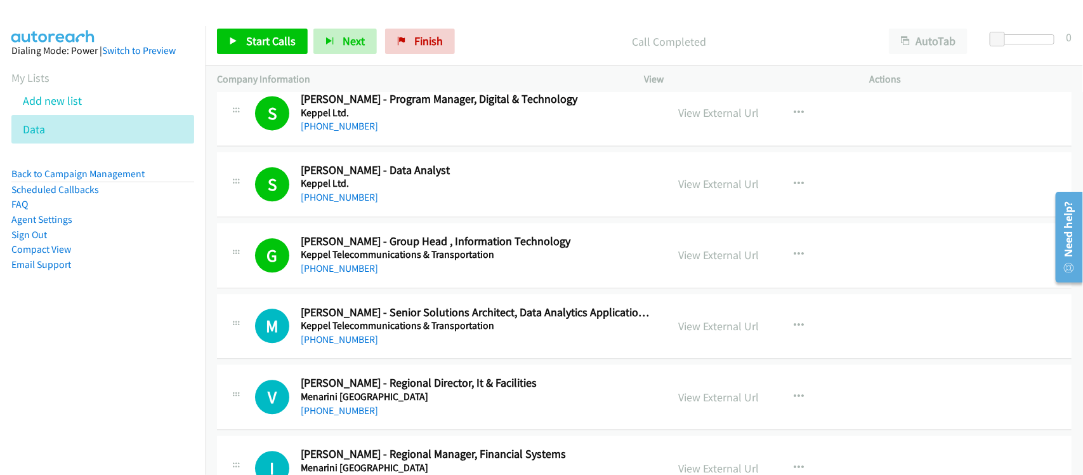
drag, startPoint x: 343, startPoint y: 283, endPoint x: 535, endPoint y: 296, distance: 192.8
click at [343, 274] on link "[PHONE_NUMBER]" at bounding box center [339, 268] width 77 height 12
click at [413, 291] on td "G Callback Scheduled [PERSON_NAME] - Group Head , Information Technology Keppel…" at bounding box center [645, 255] width 878 height 71
click at [702, 262] on link "View External Url" at bounding box center [719, 255] width 81 height 15
drag, startPoint x: 335, startPoint y: 357, endPoint x: 467, endPoint y: 359, distance: 132.0
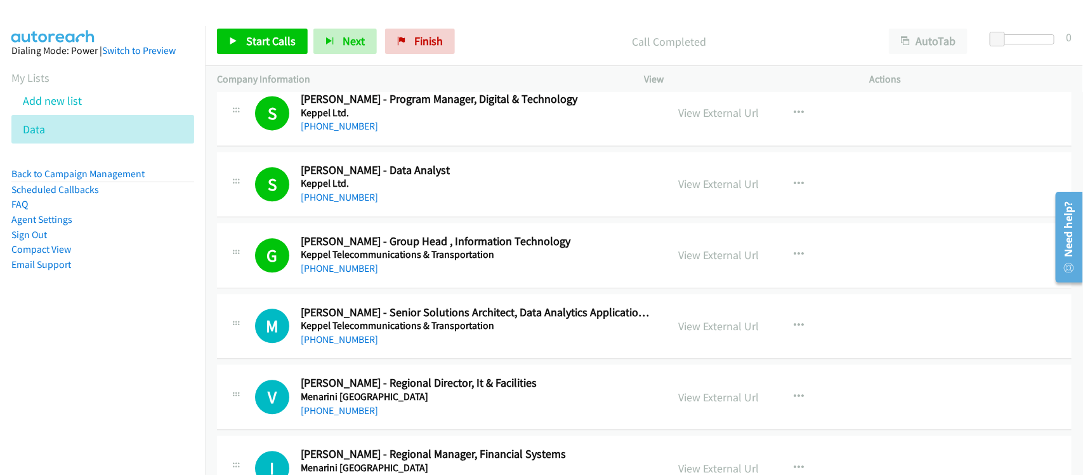
click at [335, 345] on link "[PHONE_NUMBER]" at bounding box center [339, 339] width 77 height 12
click at [401, 347] on div "[PHONE_NUMBER]" at bounding box center [476, 339] width 350 height 15
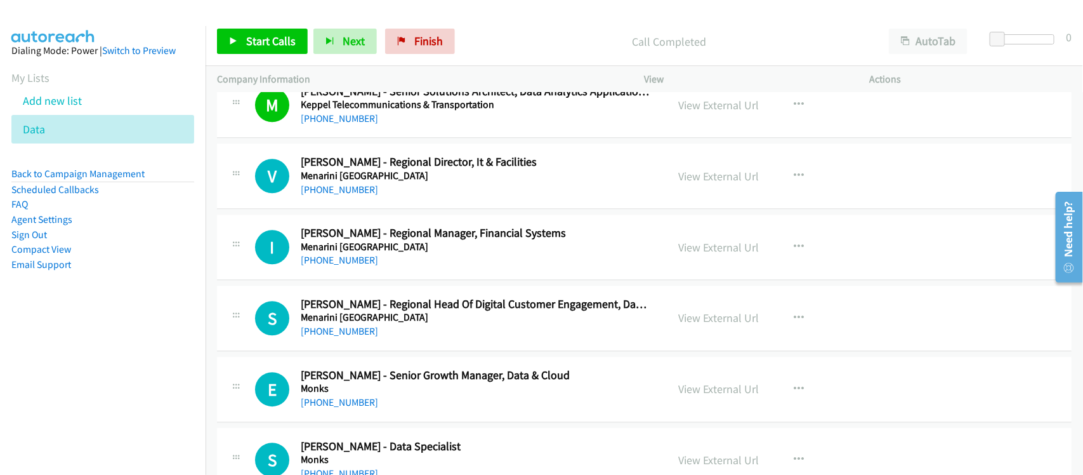
scroll to position [8029, 0]
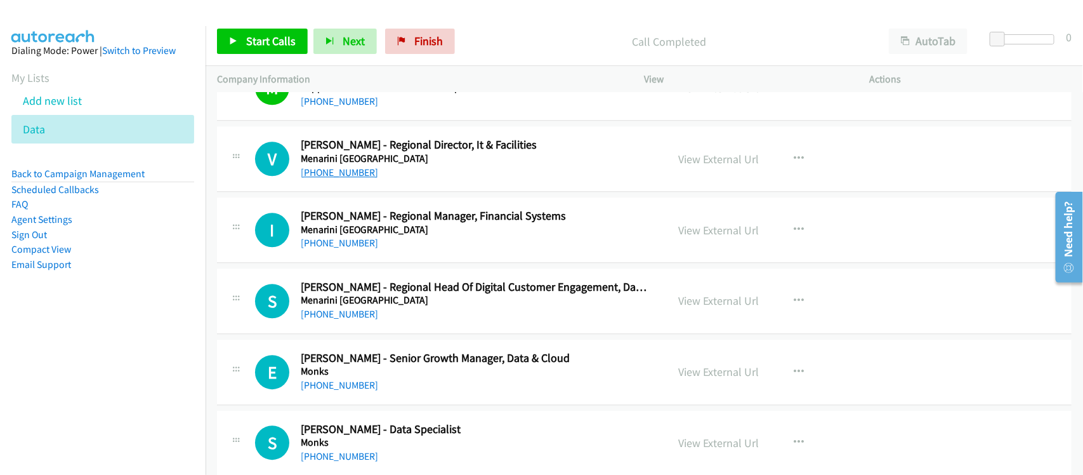
click at [334, 178] on link "[PHONE_NUMBER]" at bounding box center [339, 172] width 77 height 12
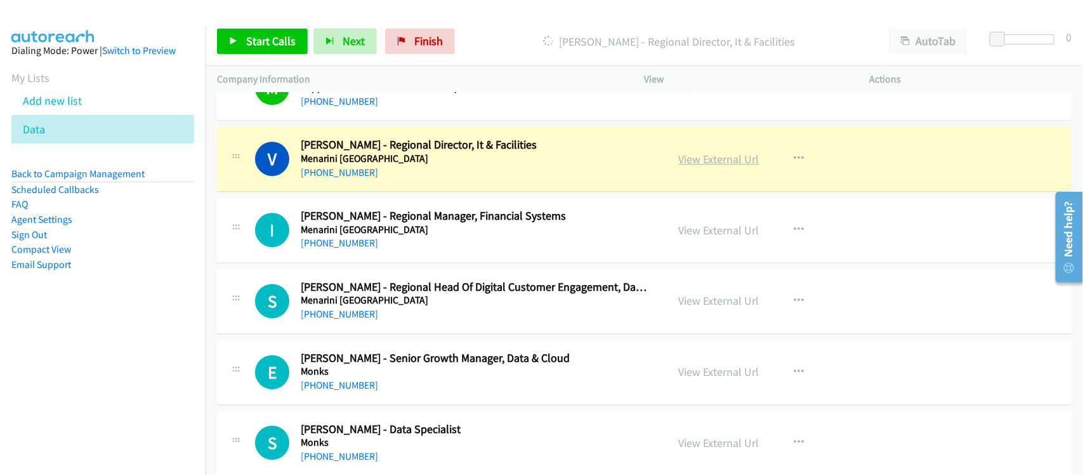
click at [731, 166] on link "View External Url" at bounding box center [719, 159] width 81 height 15
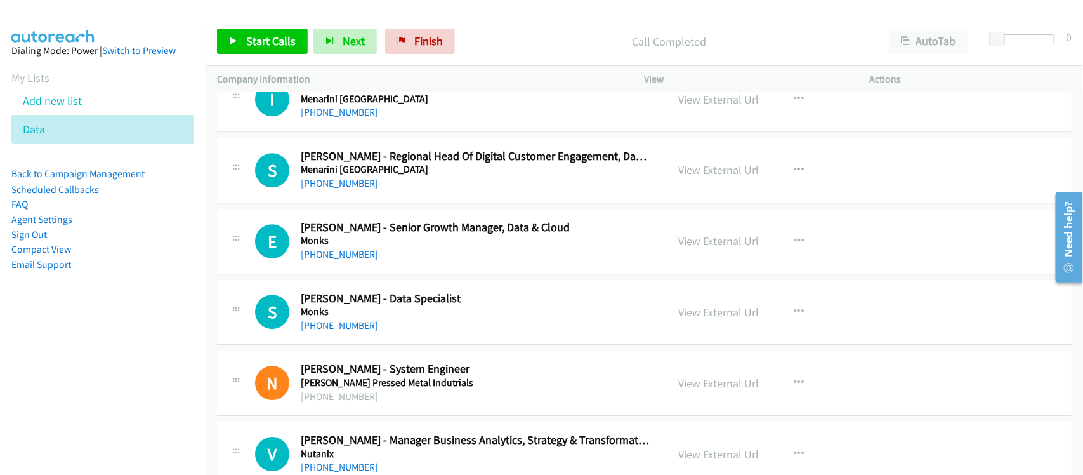
scroll to position [8188, 0]
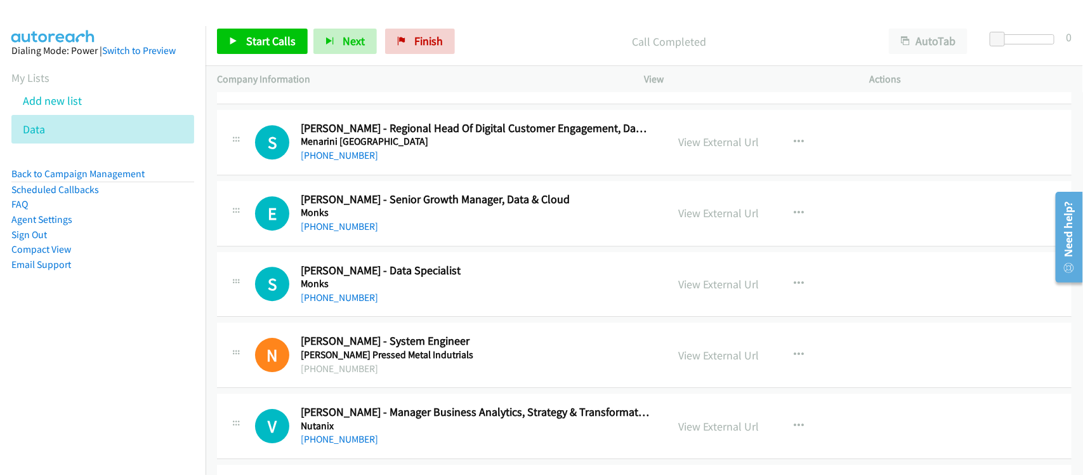
click at [343, 232] on div "[PHONE_NUMBER]" at bounding box center [476, 226] width 350 height 15
click at [334, 219] on h5 "Monks" at bounding box center [476, 212] width 350 height 13
click at [329, 232] on link "[PHONE_NUMBER]" at bounding box center [339, 226] width 77 height 12
click at [326, 290] on h5 "Monks" at bounding box center [476, 283] width 350 height 13
click at [326, 303] on link "[PHONE_NUMBER]" at bounding box center [339, 297] width 77 height 12
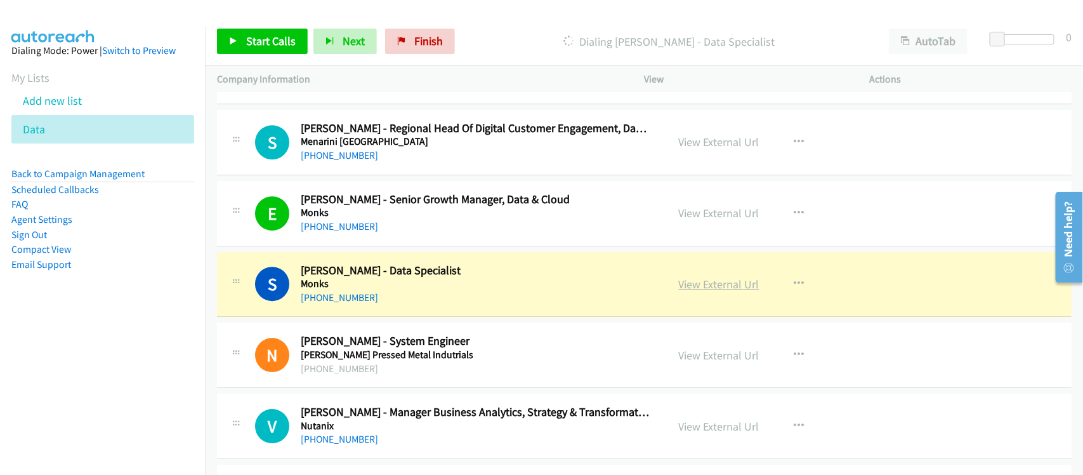
click at [712, 291] on link "View External Url" at bounding box center [719, 284] width 81 height 15
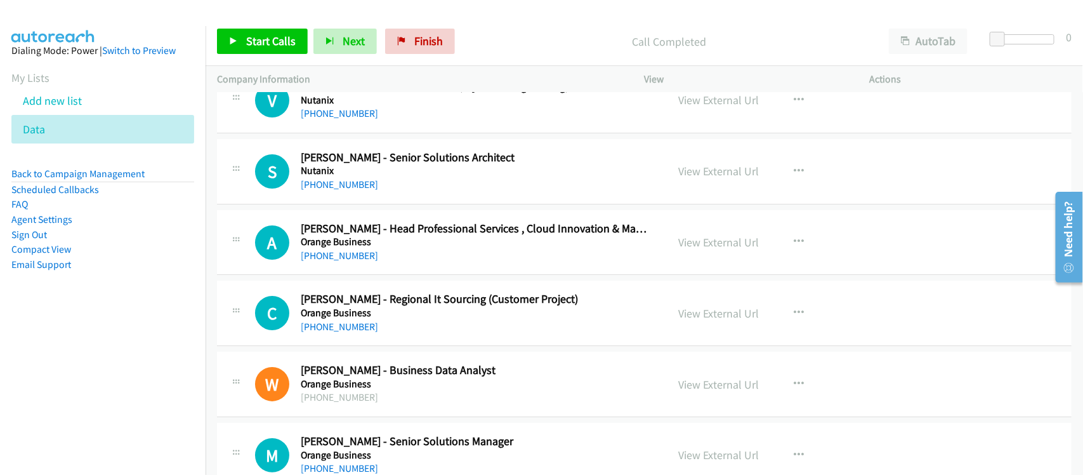
scroll to position [8426, 0]
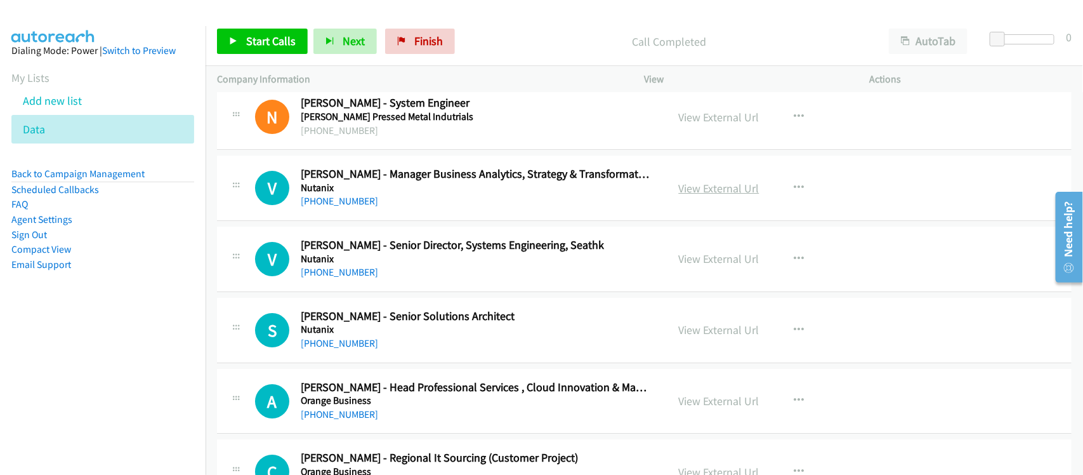
click at [722, 195] on link "View External Url" at bounding box center [719, 188] width 81 height 15
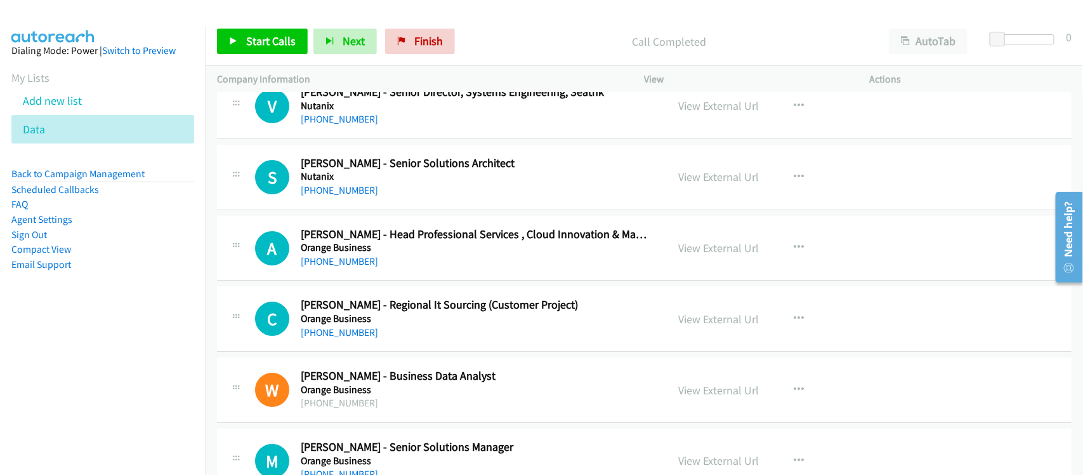
scroll to position [8585, 0]
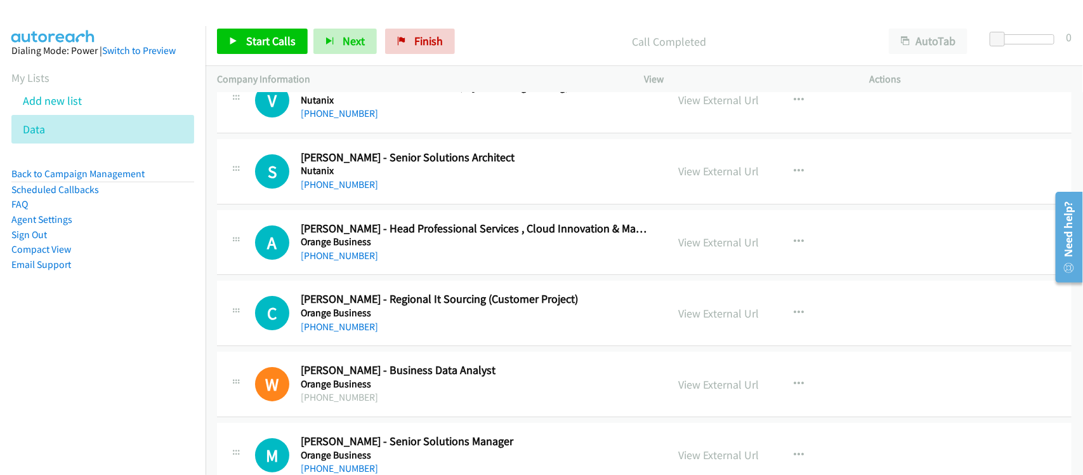
drag, startPoint x: 354, startPoint y: 343, endPoint x: 410, endPoint y: 343, distance: 55.9
click at [354, 333] on link "[PHONE_NUMBER]" at bounding box center [339, 327] width 77 height 12
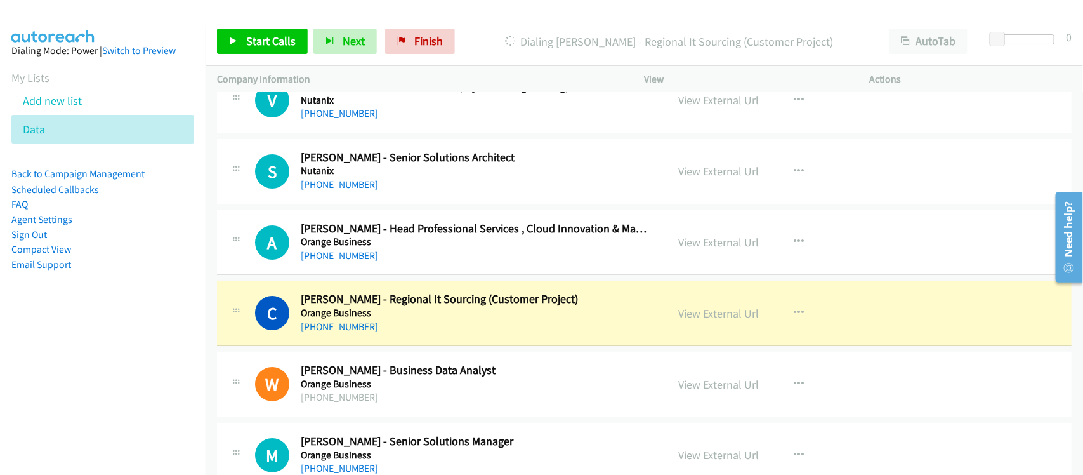
click at [423, 335] on div "[PHONE_NUMBER]" at bounding box center [476, 326] width 350 height 15
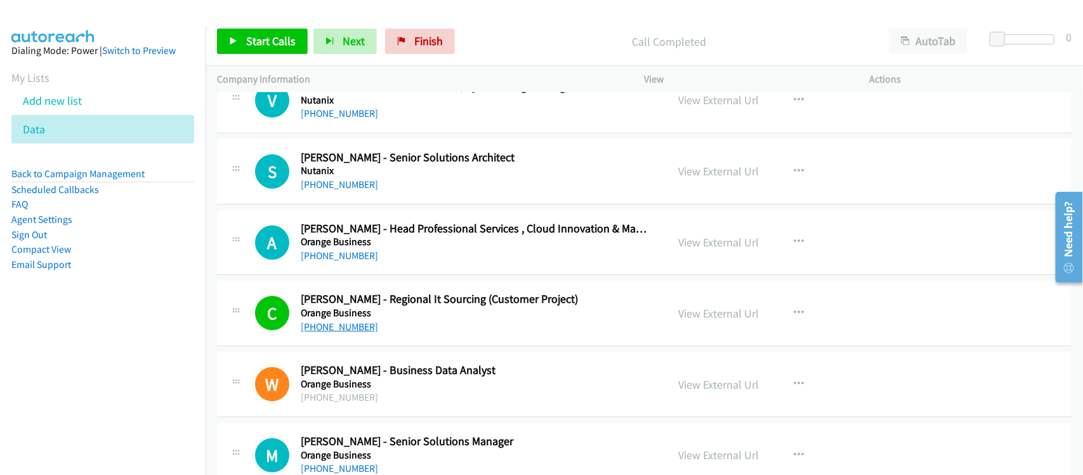
click at [329, 333] on link "[PHONE_NUMBER]" at bounding box center [339, 327] width 77 height 12
click at [382, 335] on div "[PHONE_NUMBER]" at bounding box center [476, 326] width 350 height 15
click at [739, 321] on link "View External Url" at bounding box center [719, 313] width 81 height 15
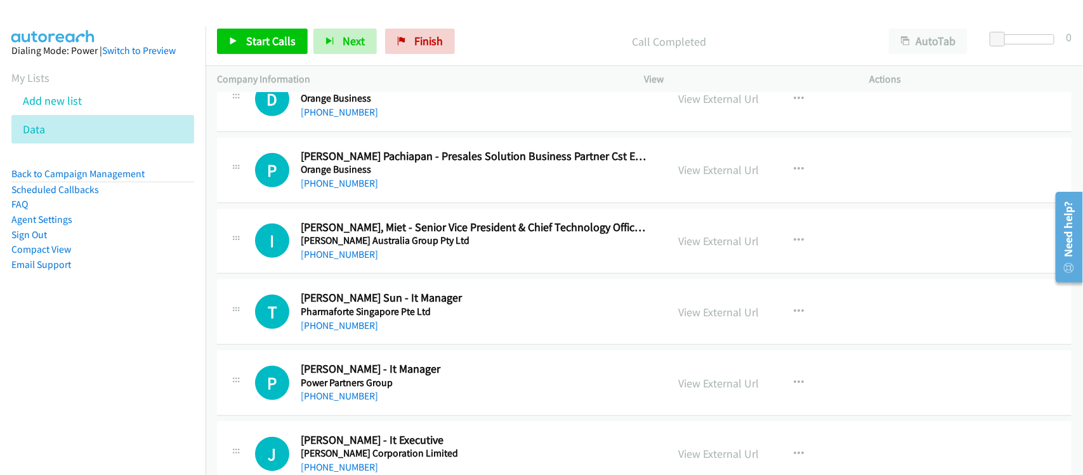
scroll to position [9061, 0]
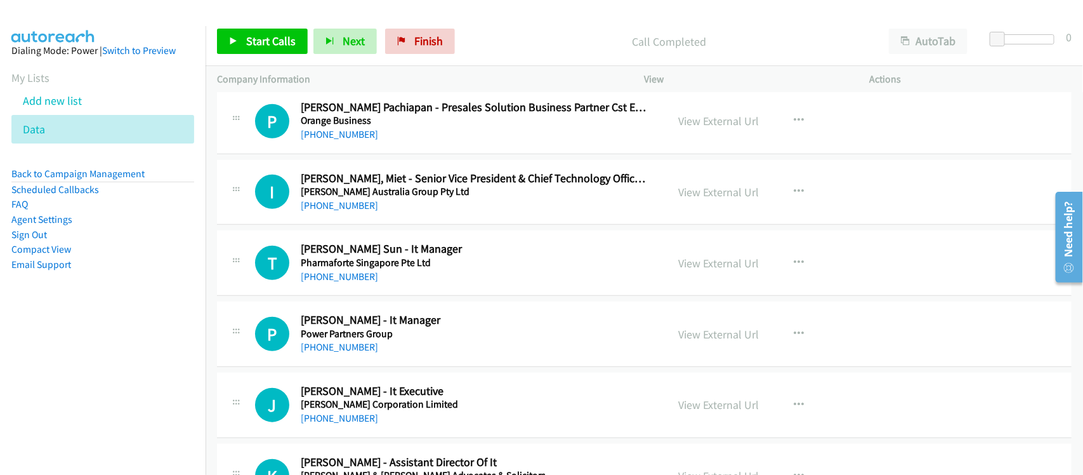
drag, startPoint x: 350, startPoint y: 291, endPoint x: 442, endPoint y: 291, distance: 92.0
click at [350, 282] on link "[PHONE_NUMBER]" at bounding box center [339, 276] width 77 height 12
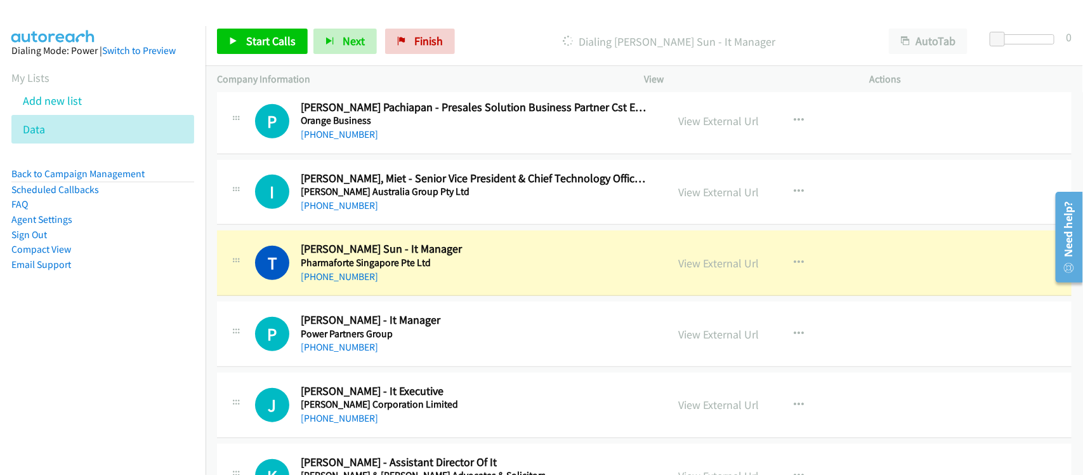
click at [401, 296] on div "T Callback Scheduled [PERSON_NAME] Sun - It Manager Pharmaforte Singapore Pte L…" at bounding box center [644, 262] width 855 height 65
click at [725, 270] on link "View External Url" at bounding box center [719, 263] width 81 height 15
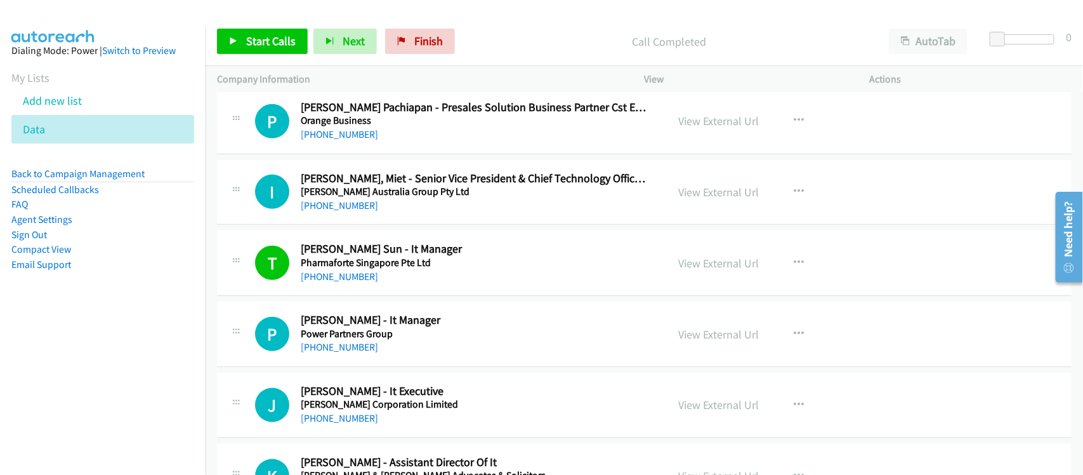
drag, startPoint x: 315, startPoint y: 366, endPoint x: 441, endPoint y: 364, distance: 126.3
click at [315, 353] on link "[PHONE_NUMBER]" at bounding box center [339, 347] width 77 height 12
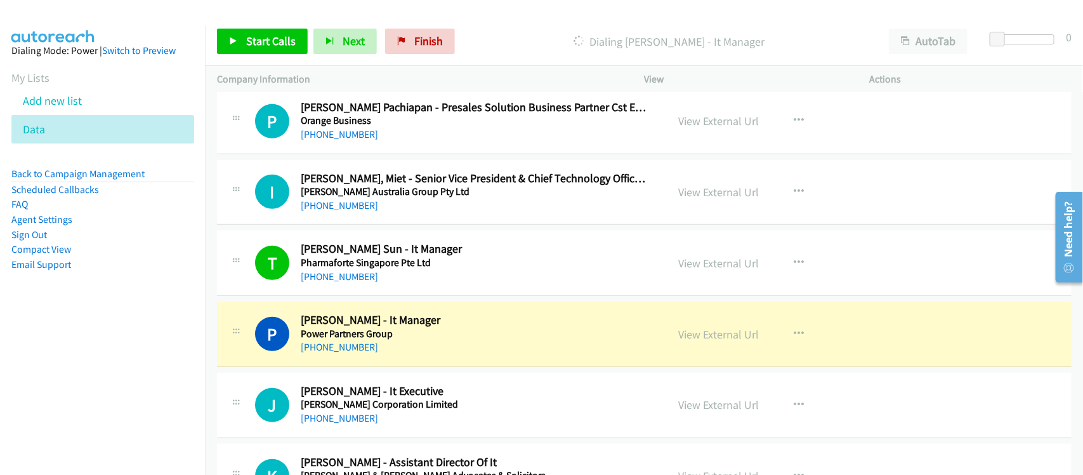
click at [410, 340] on h5 "Power Partners Group" at bounding box center [476, 334] width 350 height 13
click at [716, 341] on link "View External Url" at bounding box center [719, 334] width 81 height 15
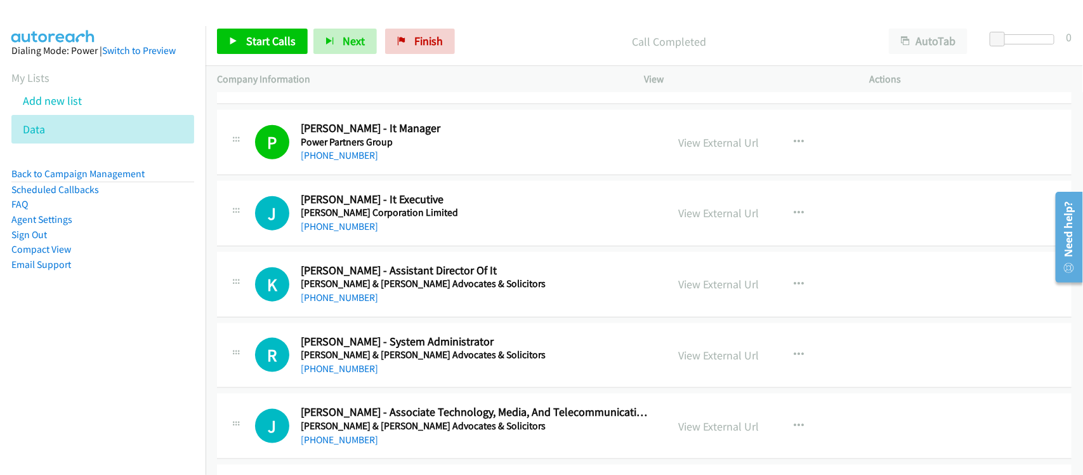
scroll to position [9299, 0]
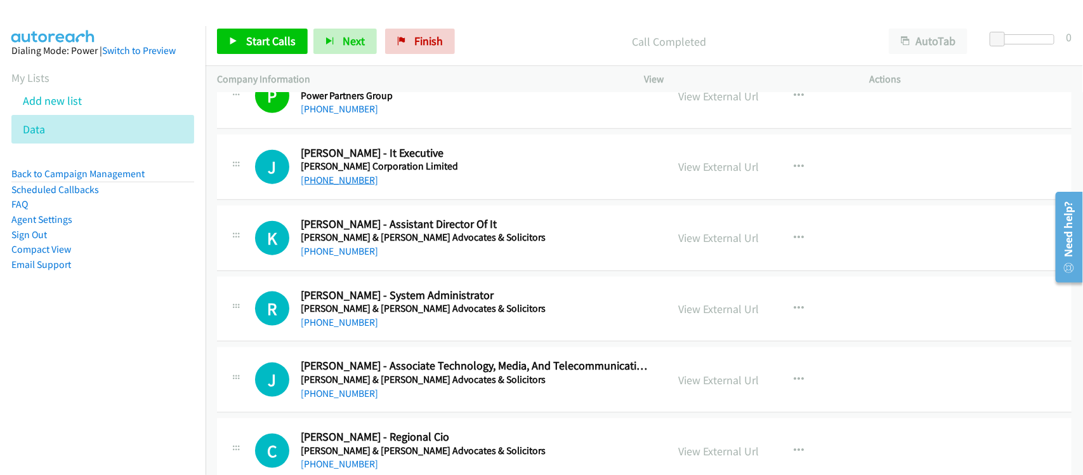
click at [338, 186] on link "[PHONE_NUMBER]" at bounding box center [339, 180] width 77 height 12
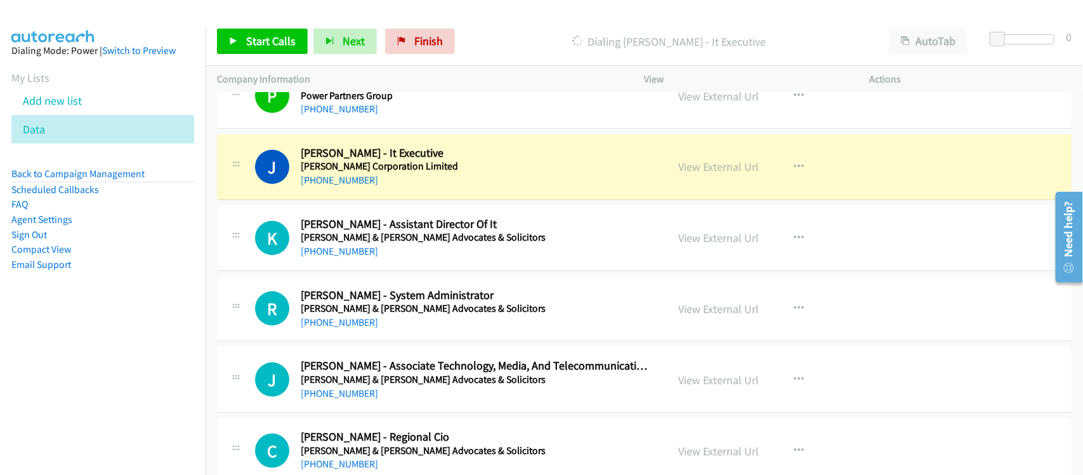
click at [417, 271] on div "K Callback Scheduled [PERSON_NAME] - Assistant Director Of It Rajah & [PERSON_N…" at bounding box center [644, 238] width 855 height 65
click at [392, 271] on div "K Callback Scheduled [PERSON_NAME] - Assistant Director Of It Rajah & [PERSON_N…" at bounding box center [644, 238] width 855 height 65
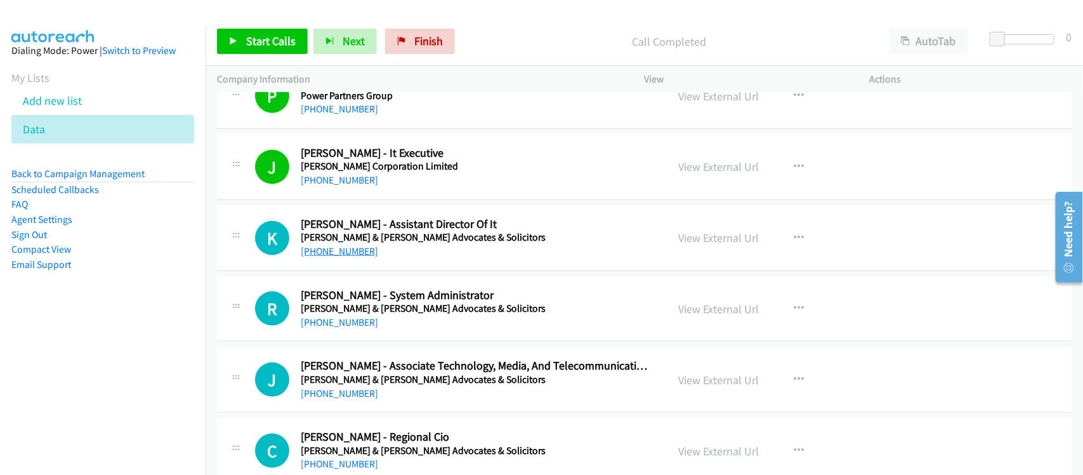
click at [336, 257] on link "[PHONE_NUMBER]" at bounding box center [339, 251] width 77 height 12
click at [397, 271] on div "K Callback Scheduled [PERSON_NAME] - Assistant Director Of It Rajah & [PERSON_N…" at bounding box center [644, 238] width 855 height 65
drag, startPoint x: 347, startPoint y: 341, endPoint x: 355, endPoint y: 338, distance: 9.7
click at [347, 328] on link "[PHONE_NUMBER]" at bounding box center [339, 322] width 77 height 12
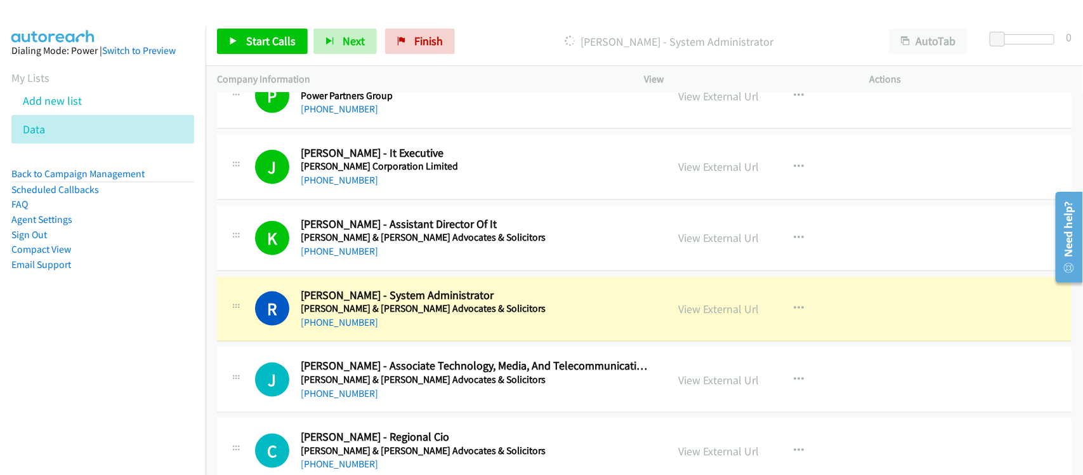
click at [395, 342] on div "R Callback Scheduled [PERSON_NAME] - System Administrator [PERSON_NAME] & [PERS…" at bounding box center [644, 309] width 855 height 65
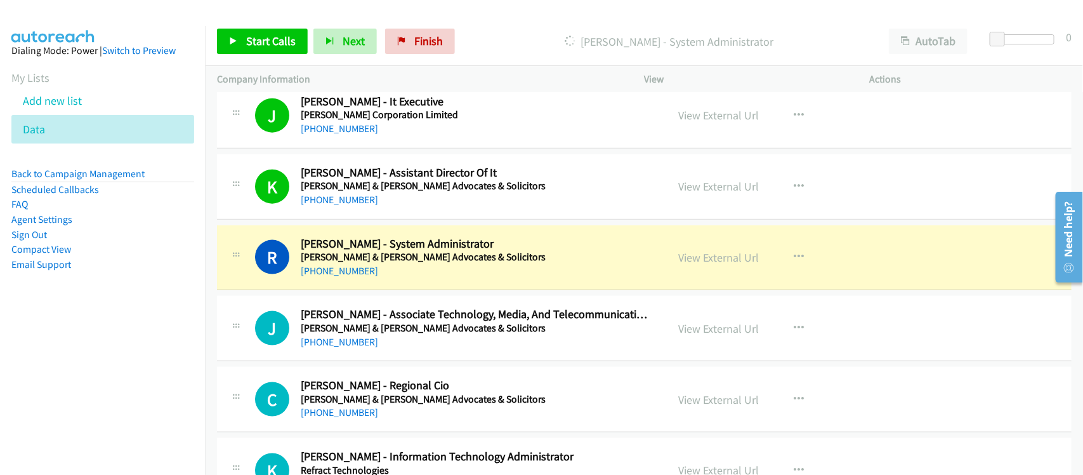
scroll to position [9378, 0]
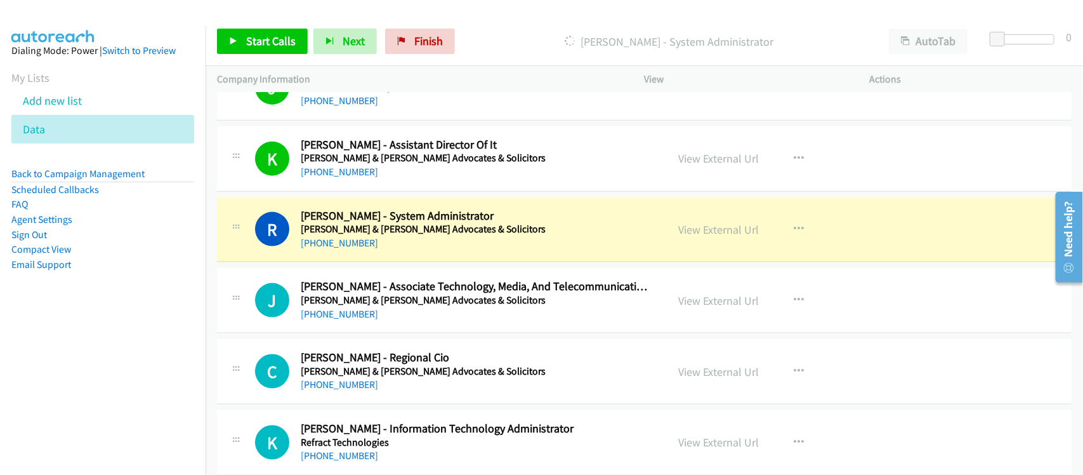
click at [363, 333] on div "J Callback Scheduled [PERSON_NAME] - Associate Technology, Media, And Telecommu…" at bounding box center [644, 300] width 855 height 65
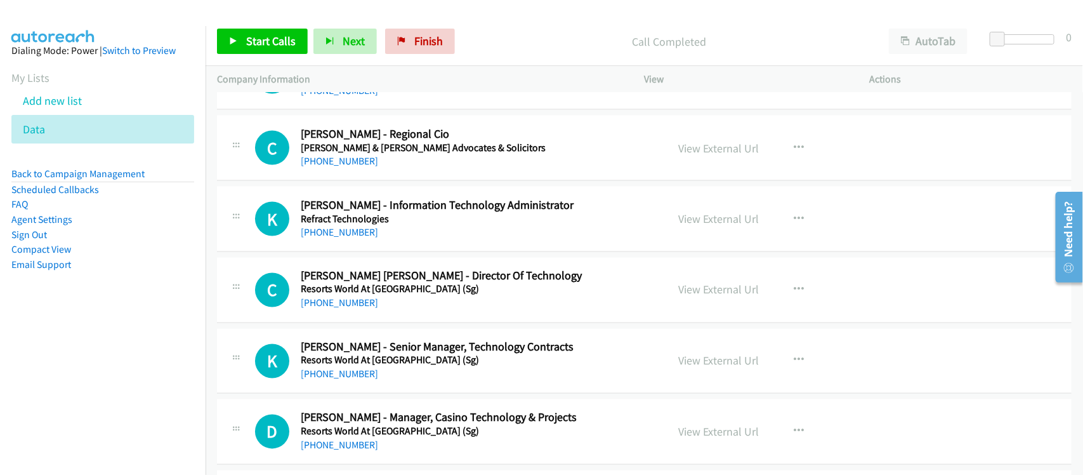
scroll to position [9616, 0]
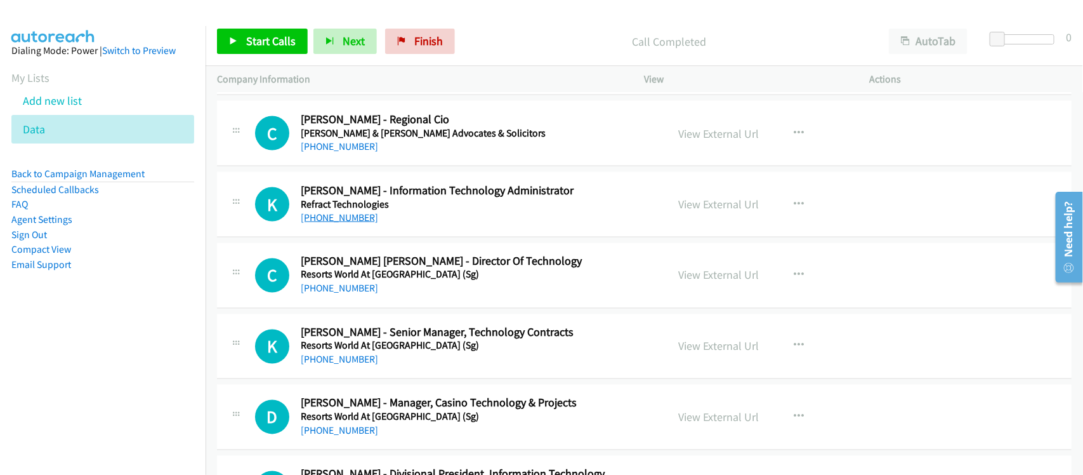
click at [338, 223] on link "[PHONE_NUMBER]" at bounding box center [339, 217] width 77 height 12
click at [381, 166] on div "C Callback Scheduled [PERSON_NAME] - Regional [PERSON_NAME] & [PERSON_NAME] Adv…" at bounding box center [644, 133] width 855 height 65
click at [346, 223] on link "[PHONE_NUMBER]" at bounding box center [339, 217] width 77 height 12
click at [282, 278] on h1 "C" at bounding box center [272, 275] width 34 height 34
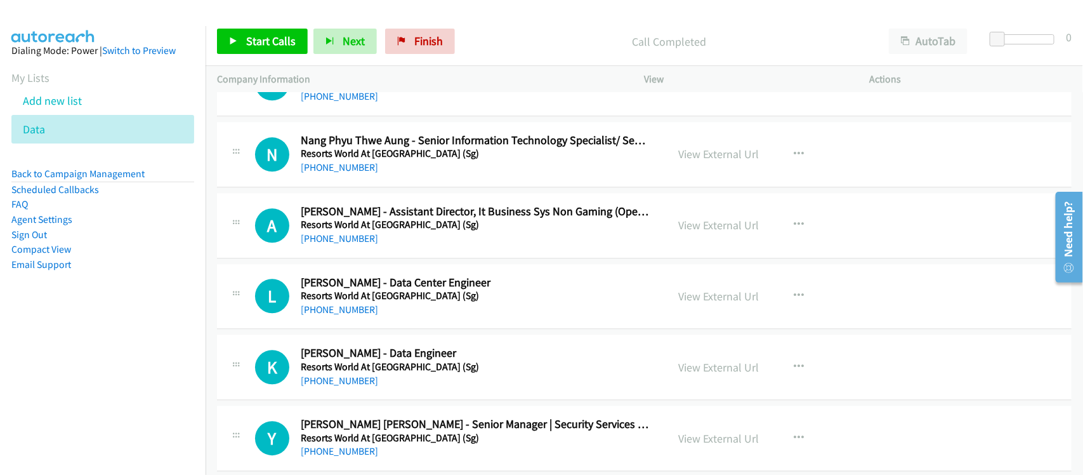
scroll to position [10171, 0]
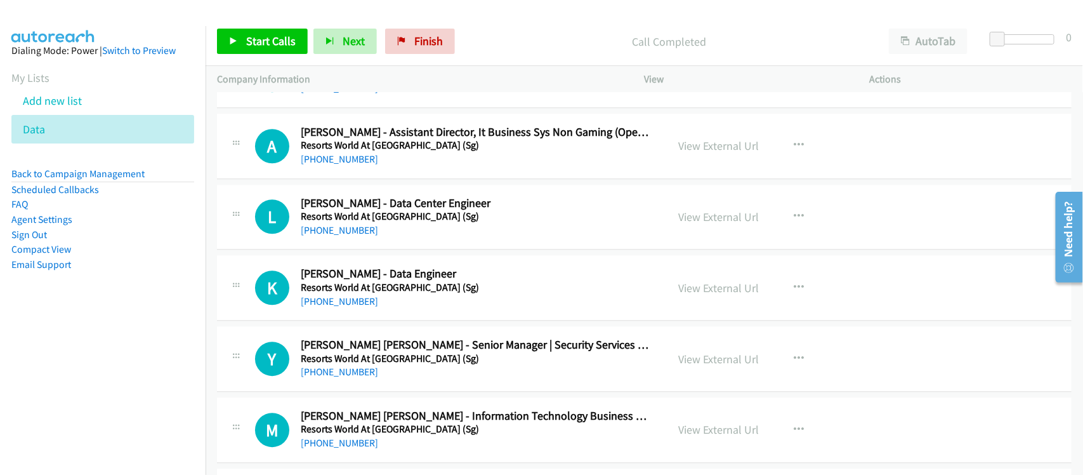
drag, startPoint x: 314, startPoint y: 241, endPoint x: 467, endPoint y: 252, distance: 152.7
click at [314, 236] on link "[PHONE_NUMBER]" at bounding box center [339, 230] width 77 height 12
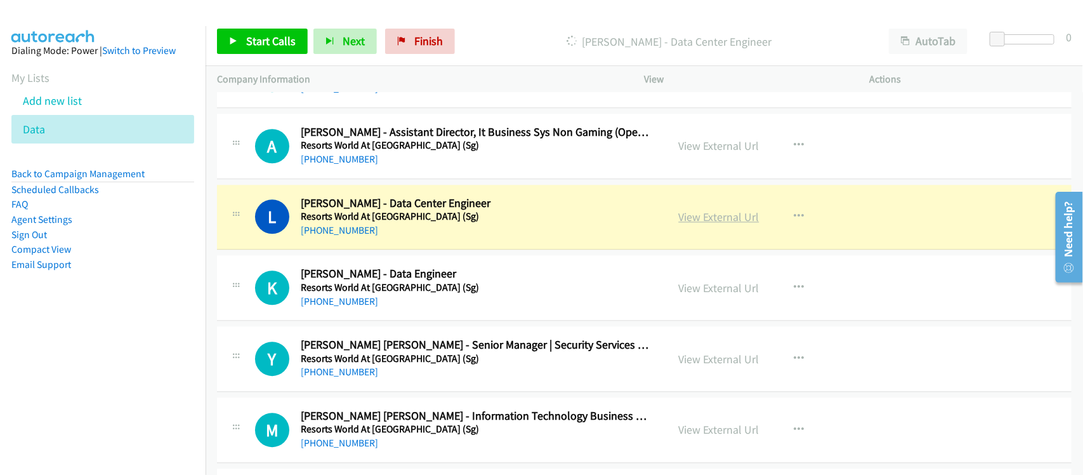
click at [702, 224] on link "View External Url" at bounding box center [719, 216] width 81 height 15
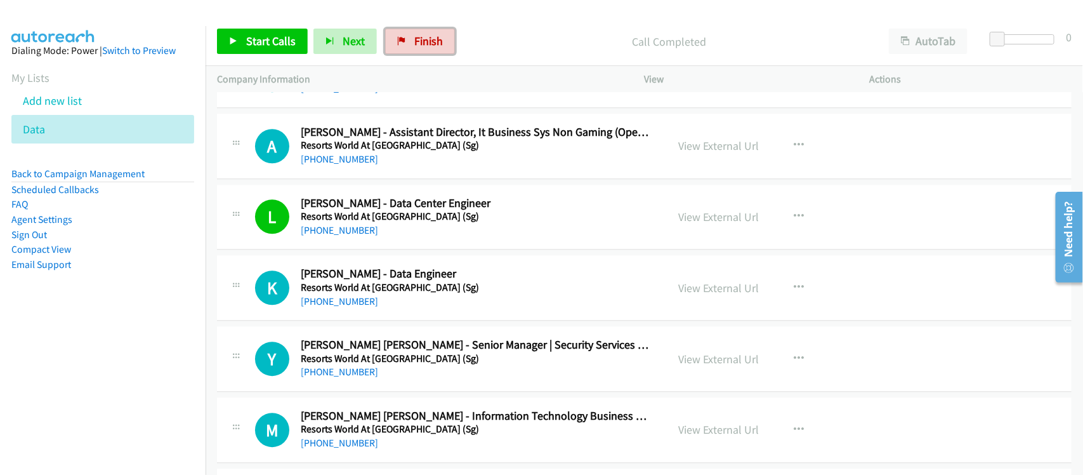
click at [422, 39] on span "Finish" at bounding box center [428, 41] width 29 height 15
